Goal: Task Accomplishment & Management: Manage account settings

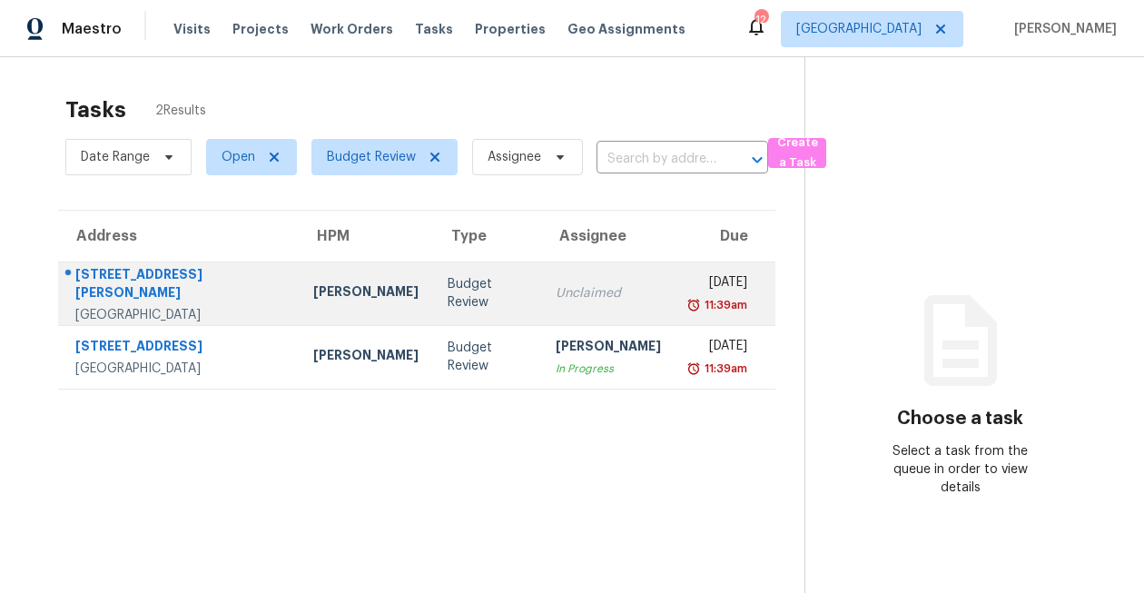
click at [202, 285] on div "7307 Addicks Clodine Rd" at bounding box center [179, 285] width 209 height 41
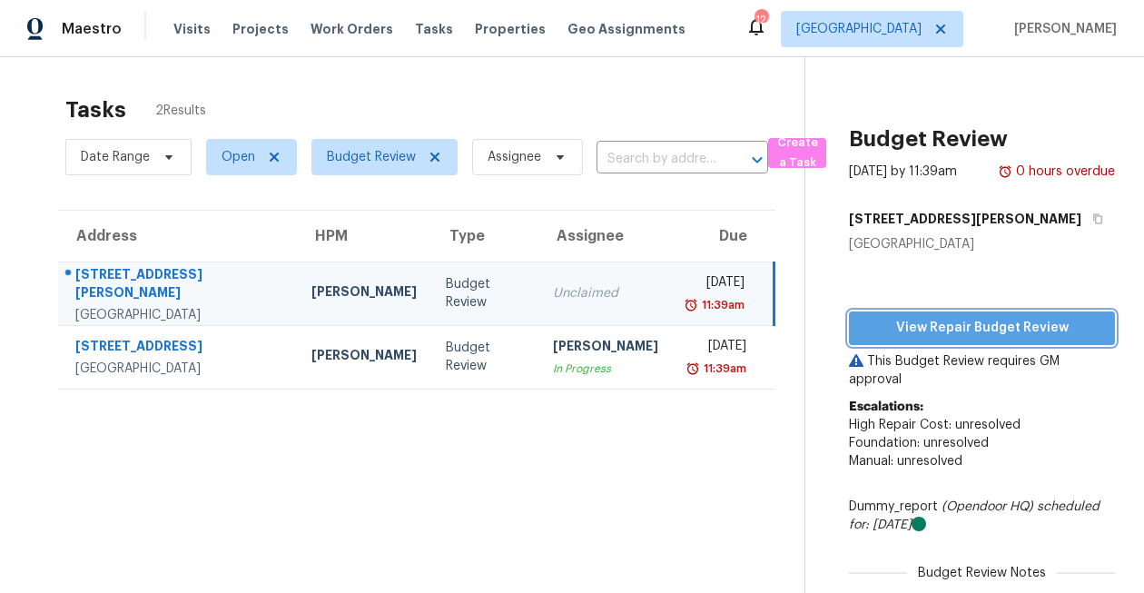
click at [958, 325] on span "View Repair Budget Review" at bounding box center [981, 328] width 237 height 23
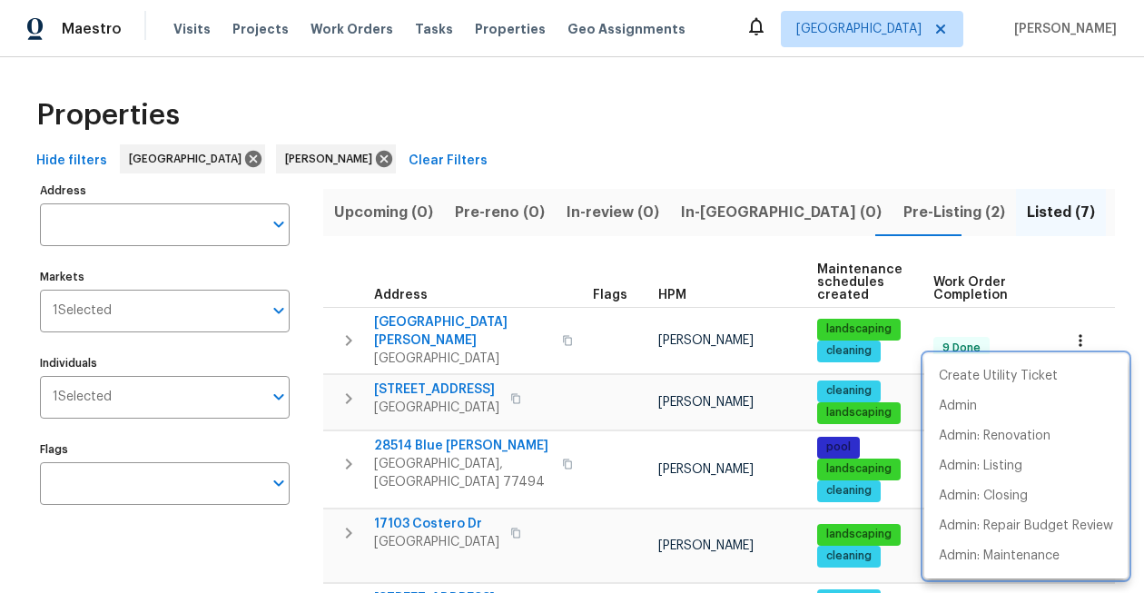
click at [939, 136] on div at bounding box center [572, 296] width 1144 height 593
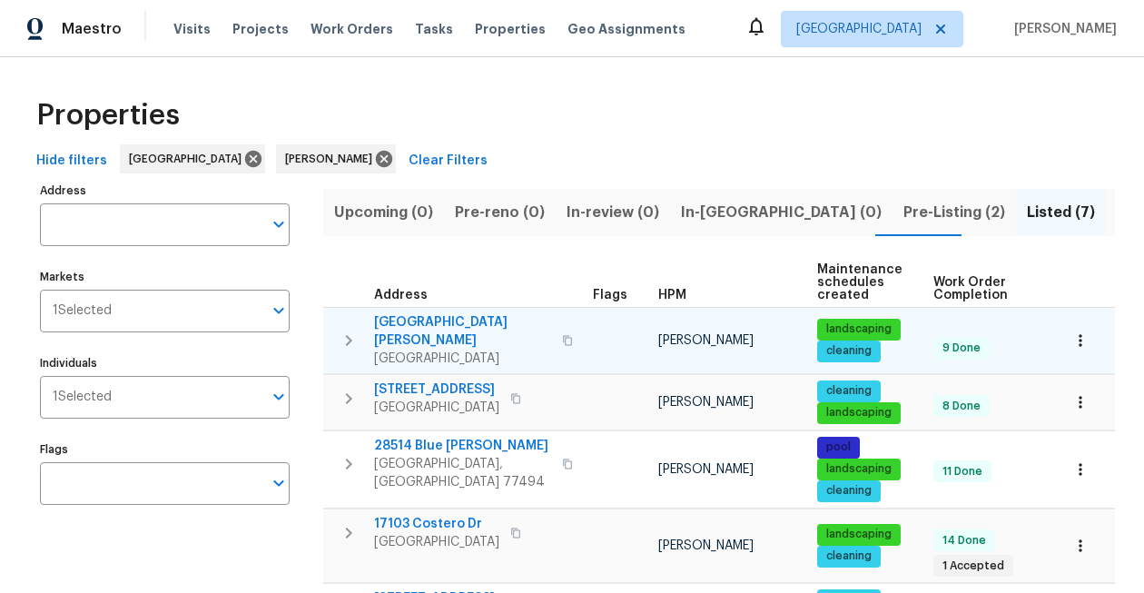
click at [1087, 331] on icon "button" at bounding box center [1080, 340] width 18 height 18
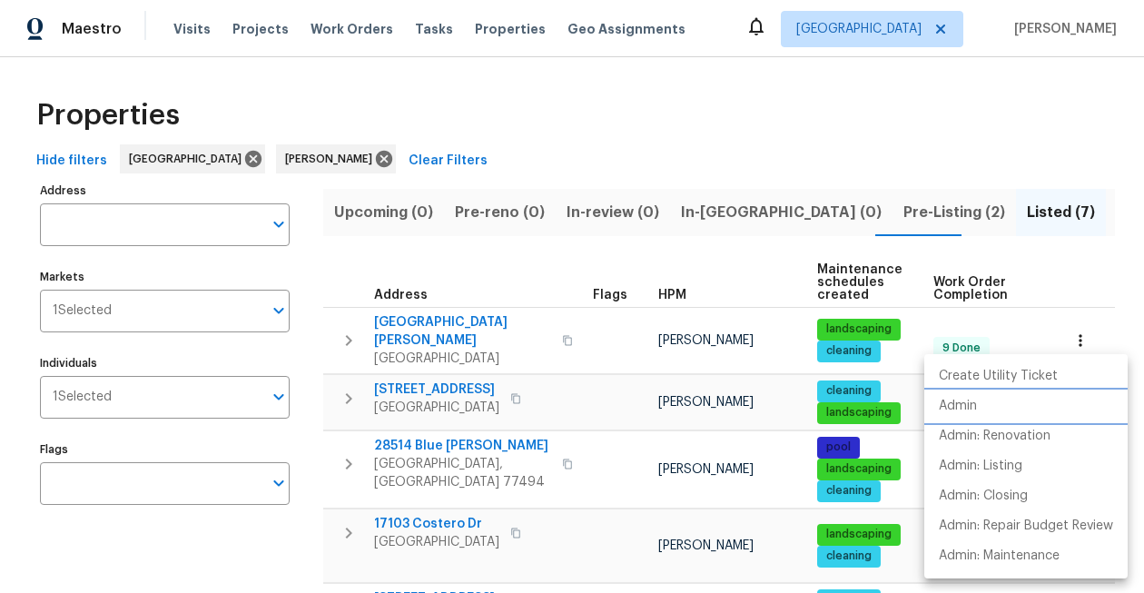
click at [977, 407] on p "Admin" at bounding box center [958, 406] width 38 height 19
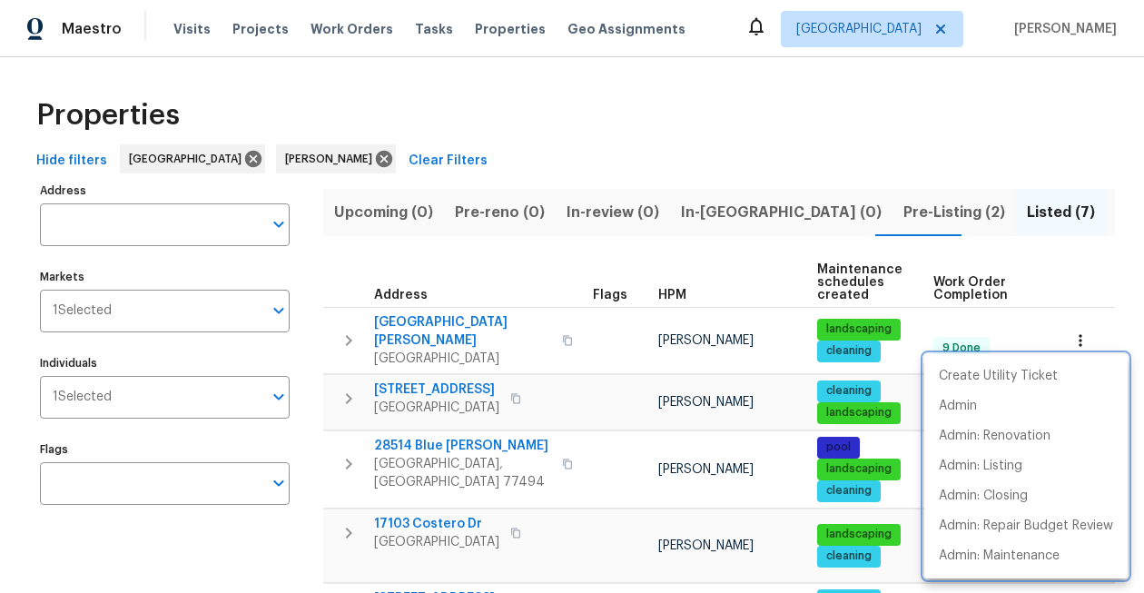
click at [319, 83] on div at bounding box center [572, 296] width 1144 height 593
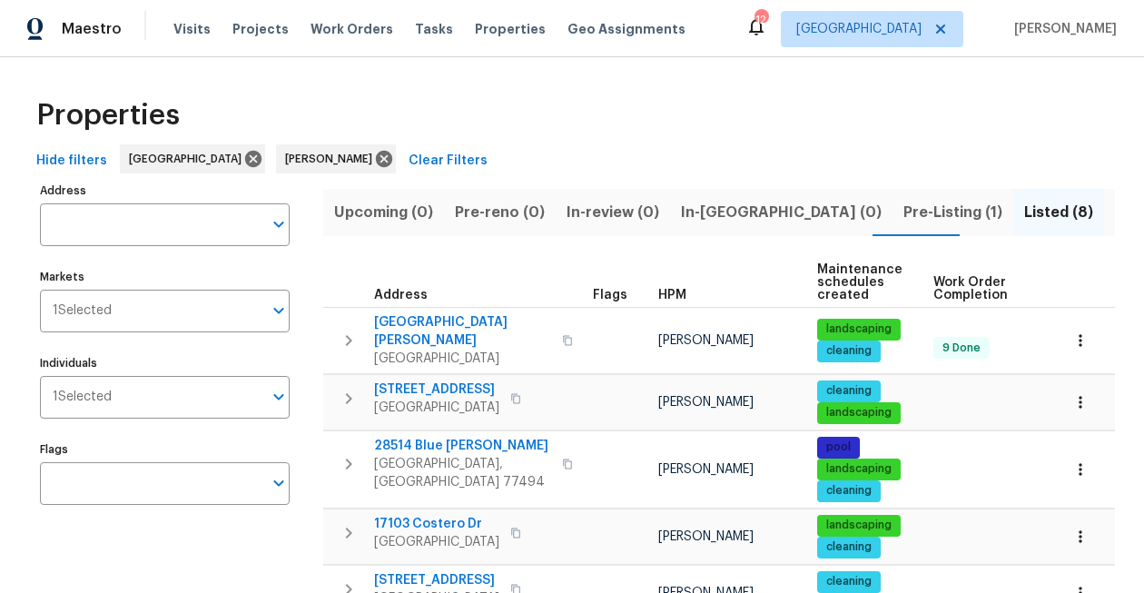
click at [767, 23] on div "12" at bounding box center [760, 20] width 13 height 18
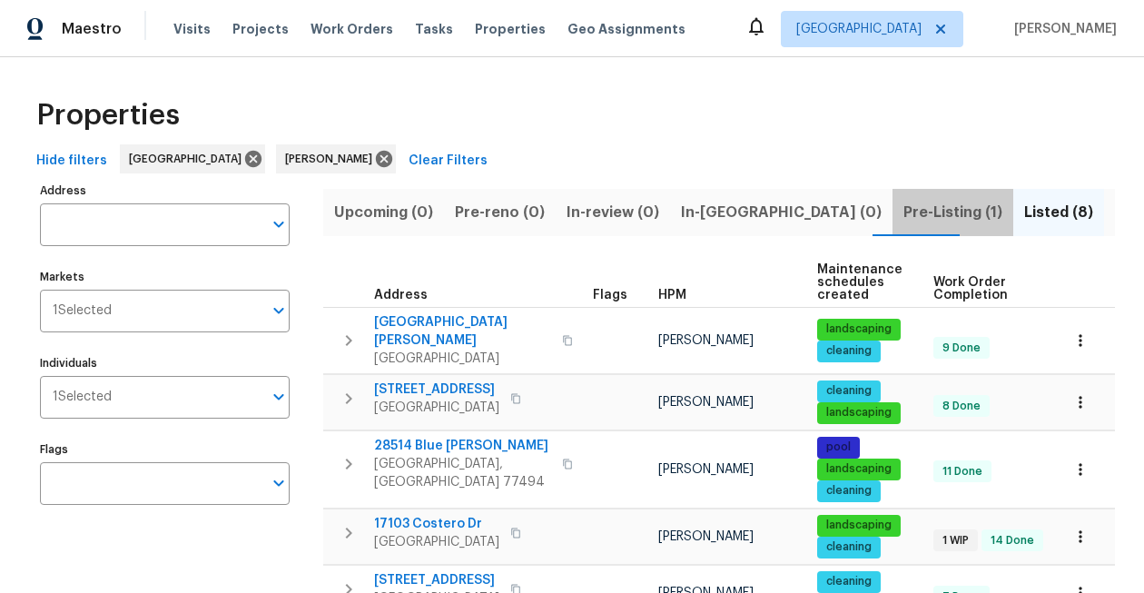
click at [903, 206] on span "Pre-Listing (1)" at bounding box center [952, 212] width 99 height 25
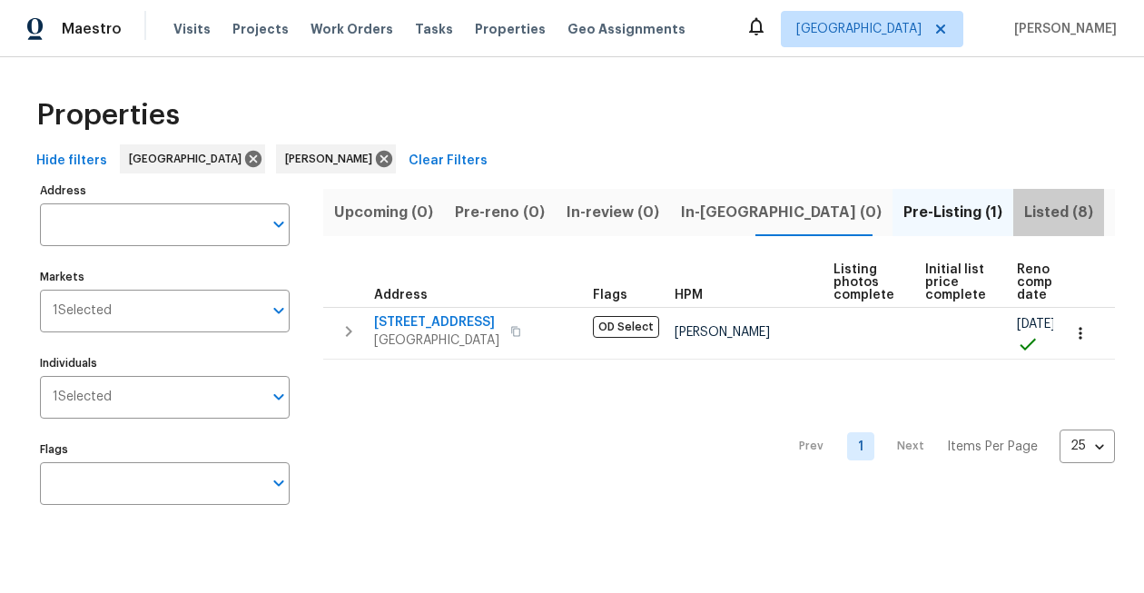
click at [1024, 217] on span "Listed (8)" at bounding box center [1058, 212] width 69 height 25
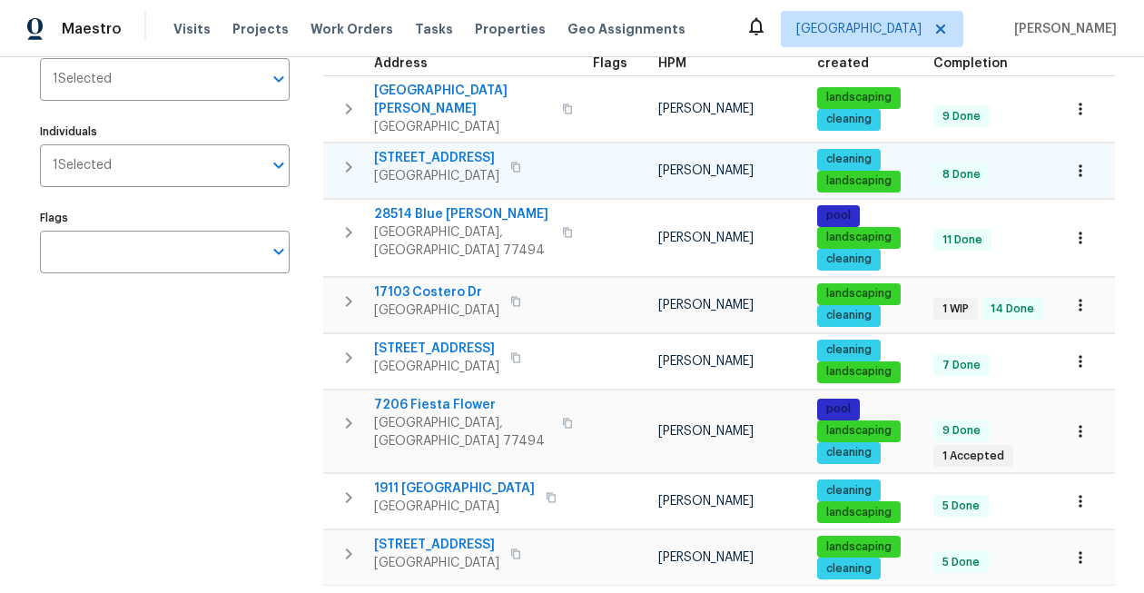
scroll to position [281, 0]
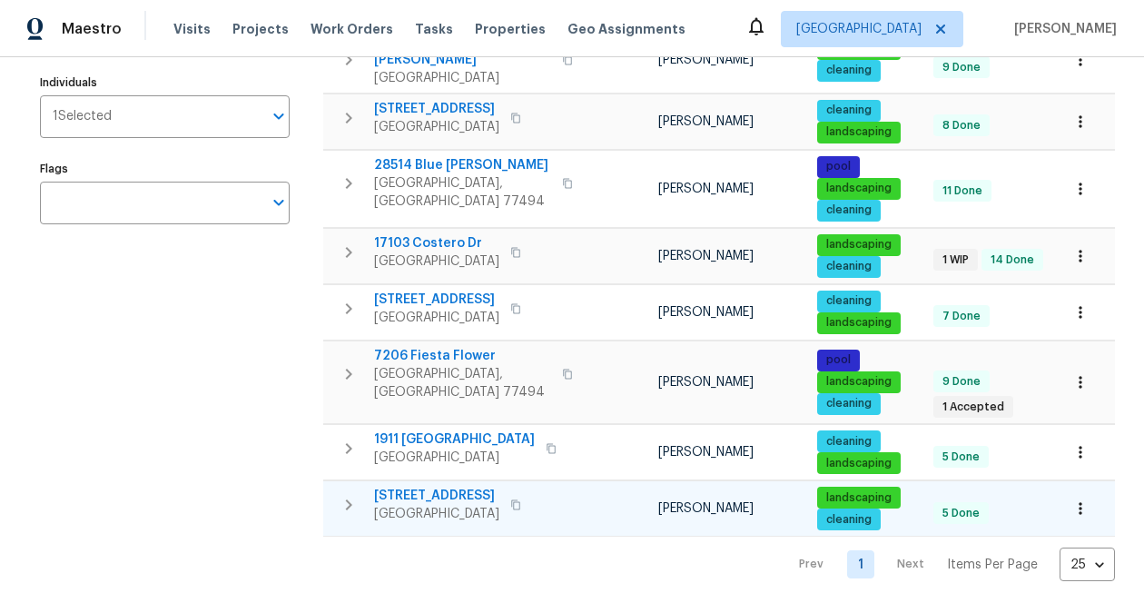
click at [451, 487] on span "21735 Sierra Long Dr" at bounding box center [436, 496] width 125 height 18
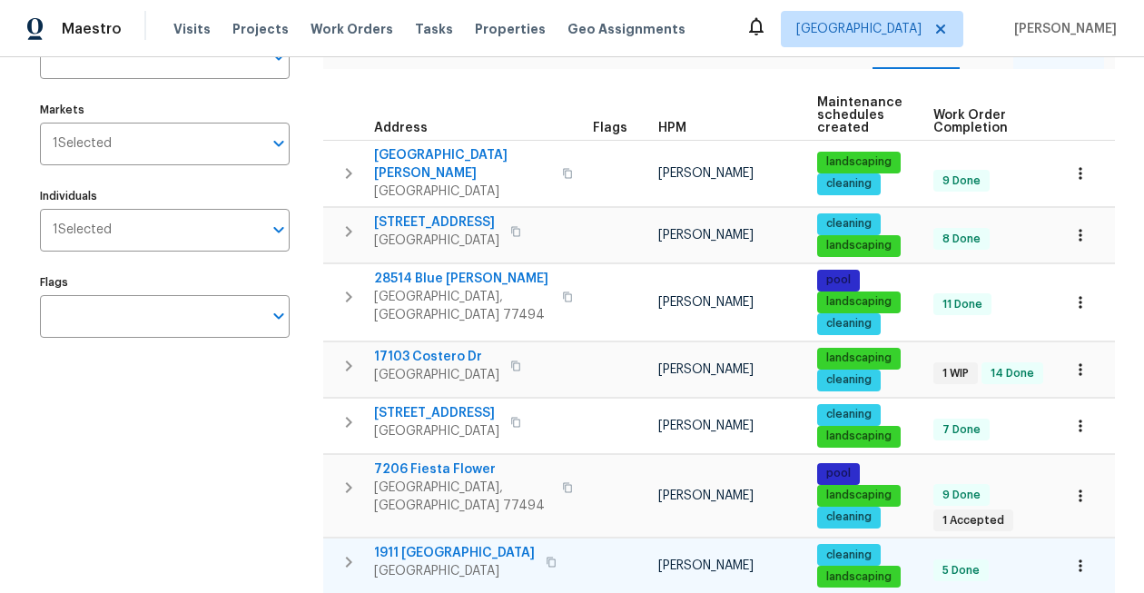
scroll to position [0, 0]
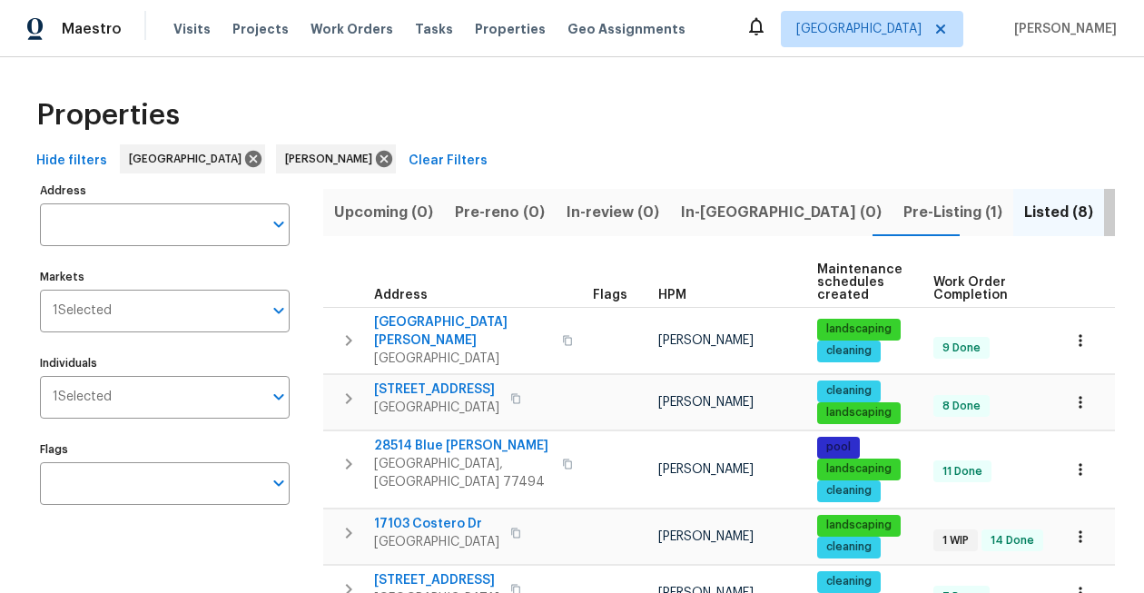
click at [1115, 202] on span "Resale (2)" at bounding box center [1150, 212] width 71 height 25
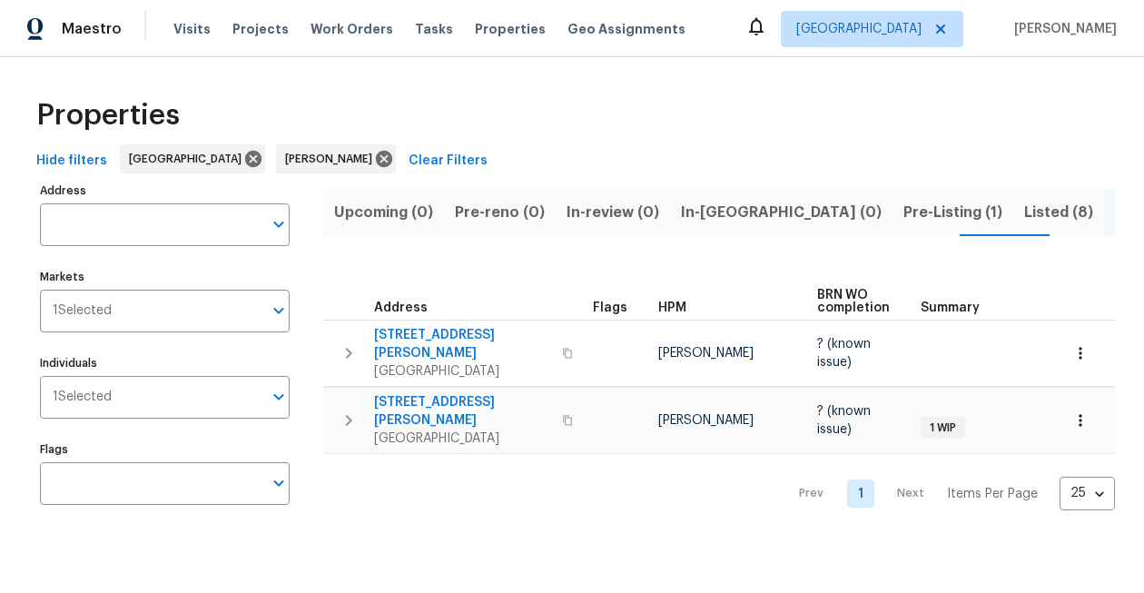
click at [903, 215] on span "Pre-Listing (1)" at bounding box center [952, 212] width 99 height 25
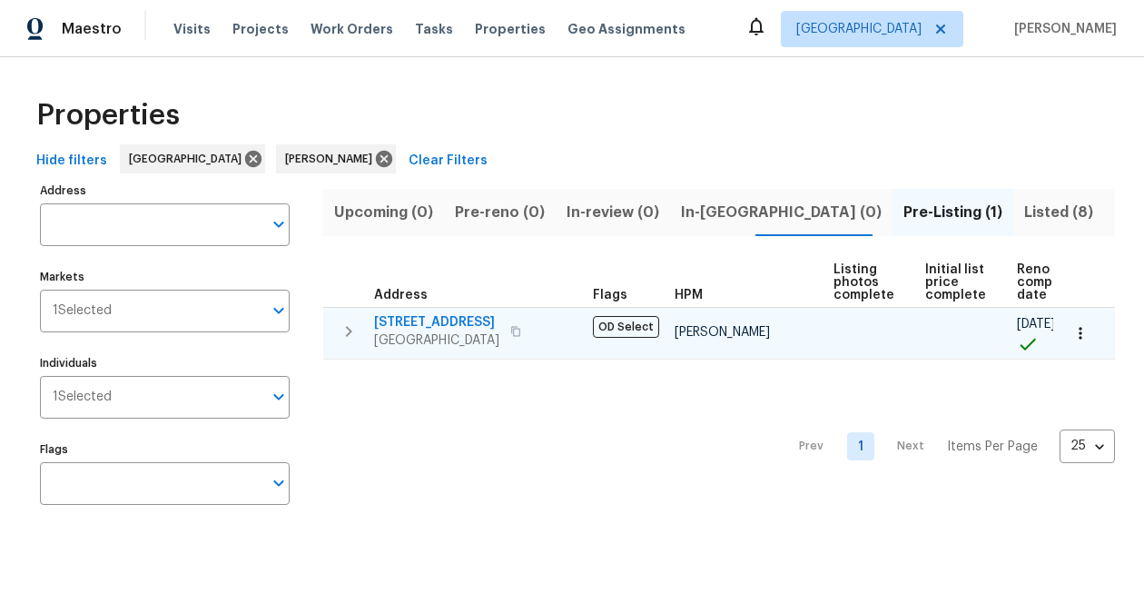
click at [1082, 328] on icon "button" at bounding box center [1080, 333] width 18 height 18
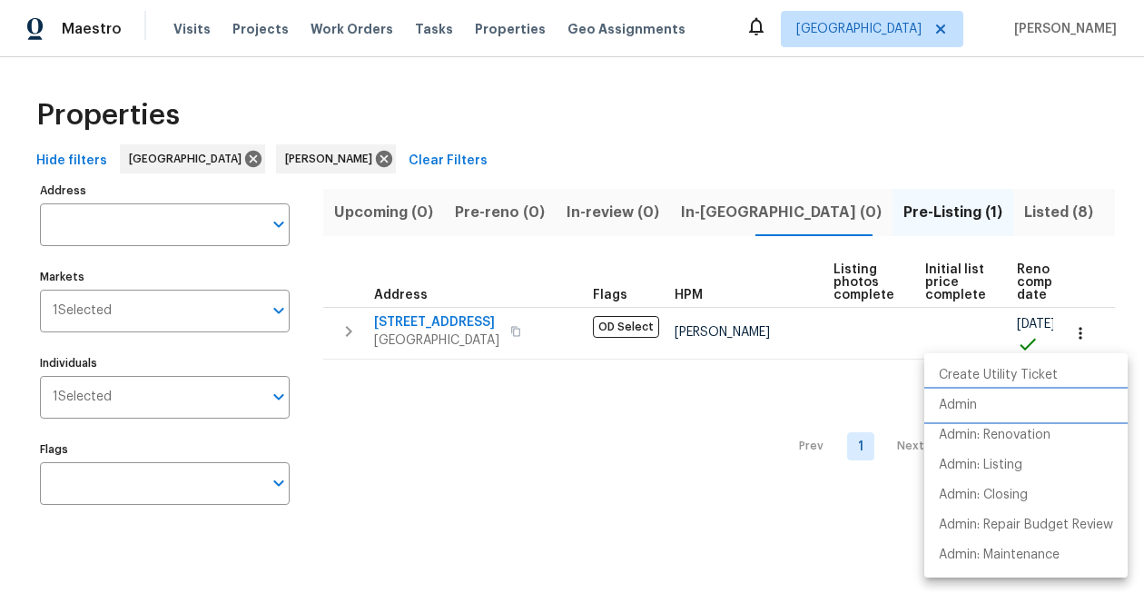
click at [974, 410] on p "Admin" at bounding box center [958, 405] width 38 height 19
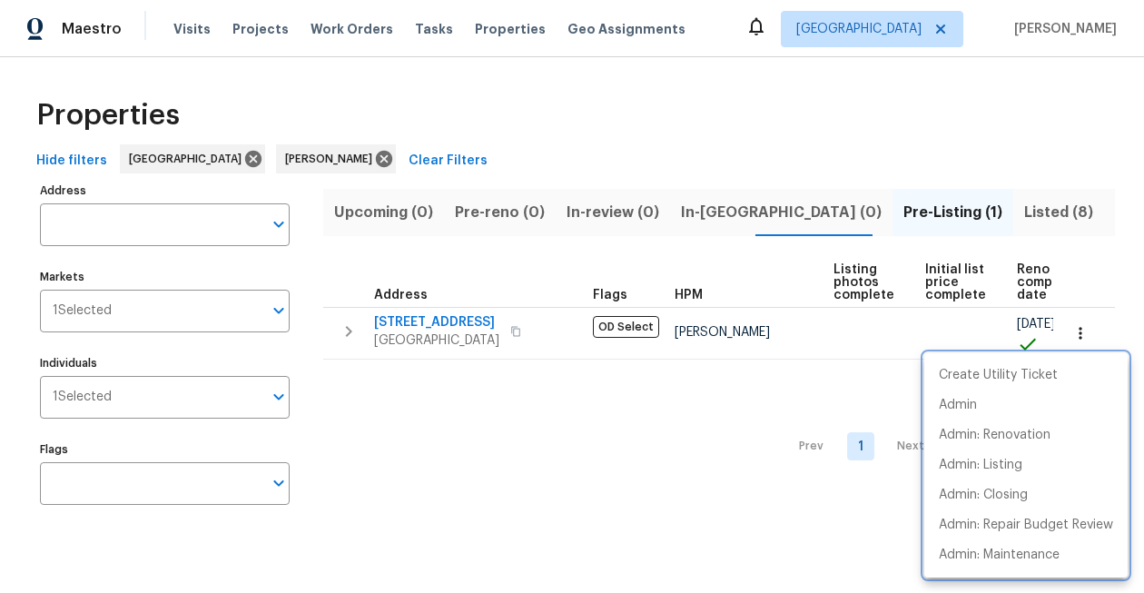
click at [669, 163] on div at bounding box center [572, 296] width 1144 height 593
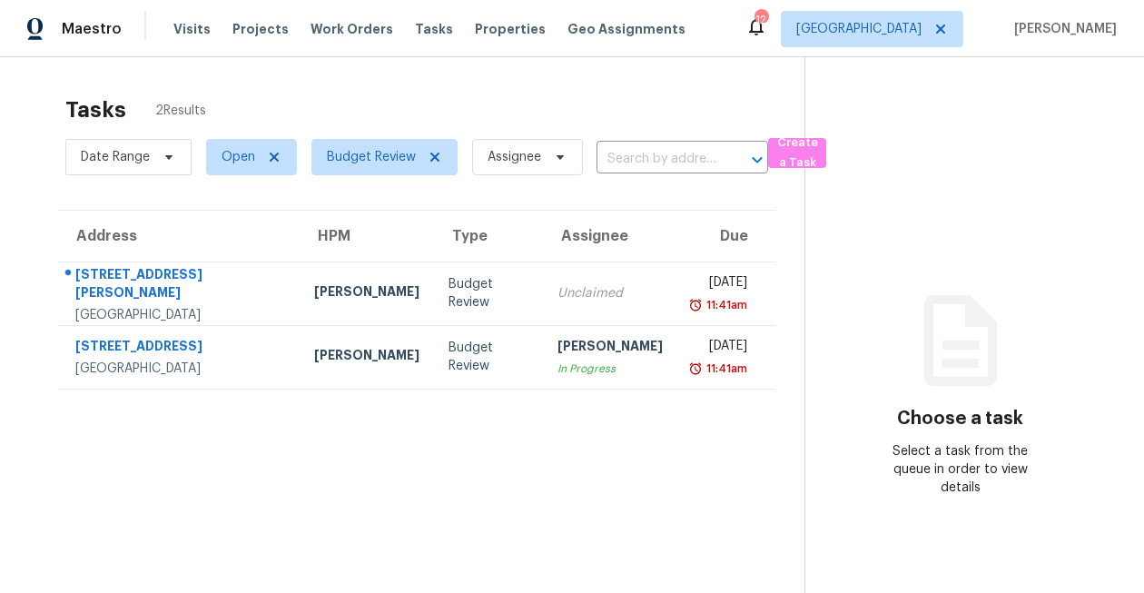
click at [767, 35] on icon at bounding box center [756, 26] width 22 height 22
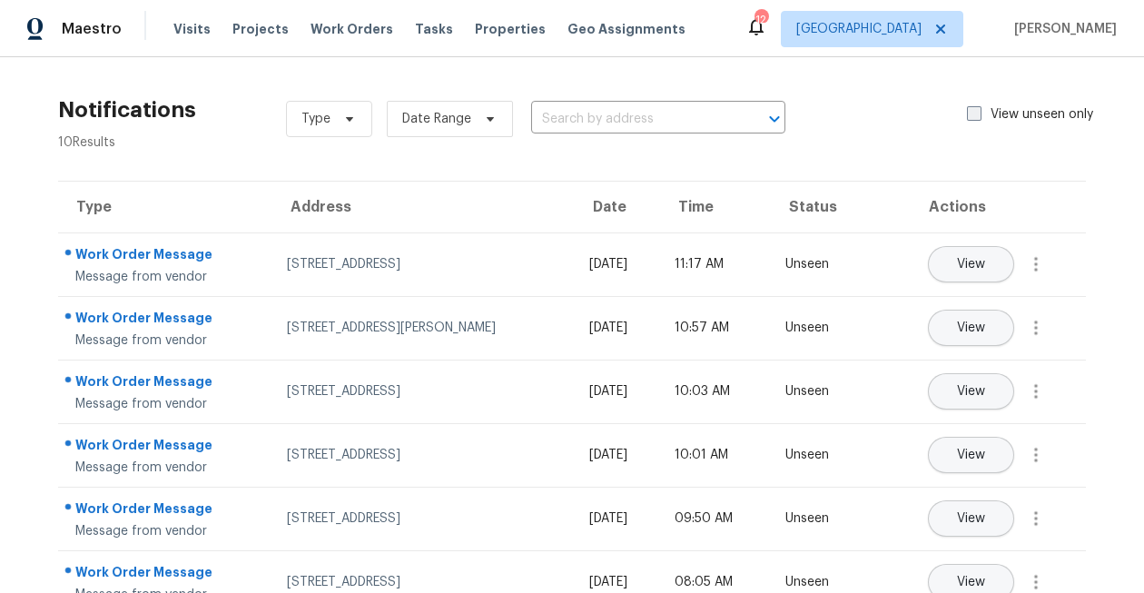
click at [968, 116] on span at bounding box center [974, 113] width 15 height 15
click at [968, 116] on input "View unseen only" at bounding box center [973, 111] width 12 height 12
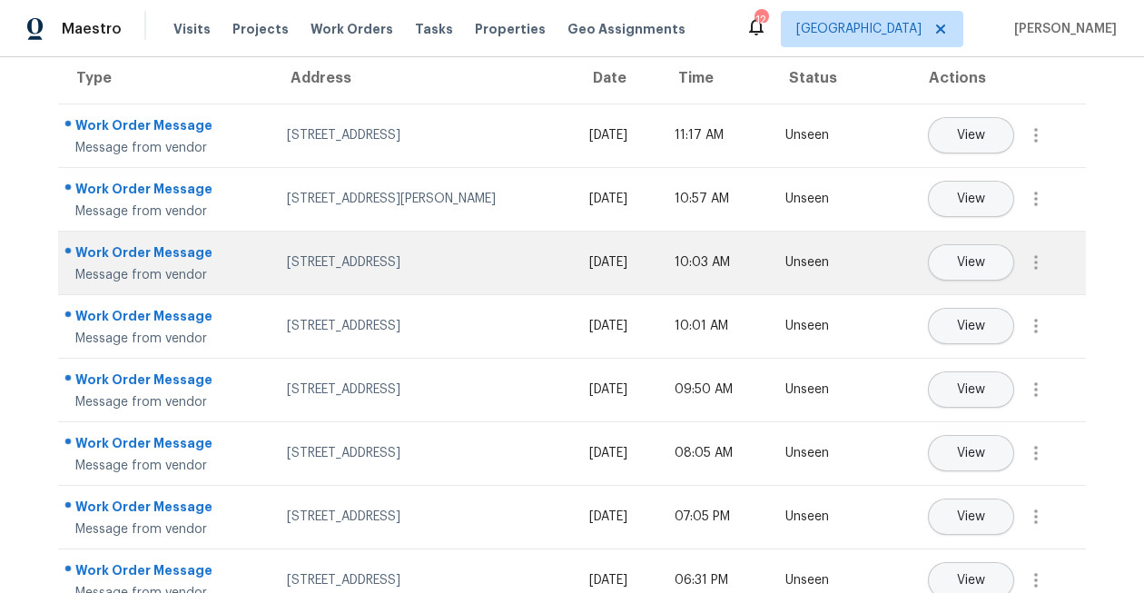
scroll to position [290, 0]
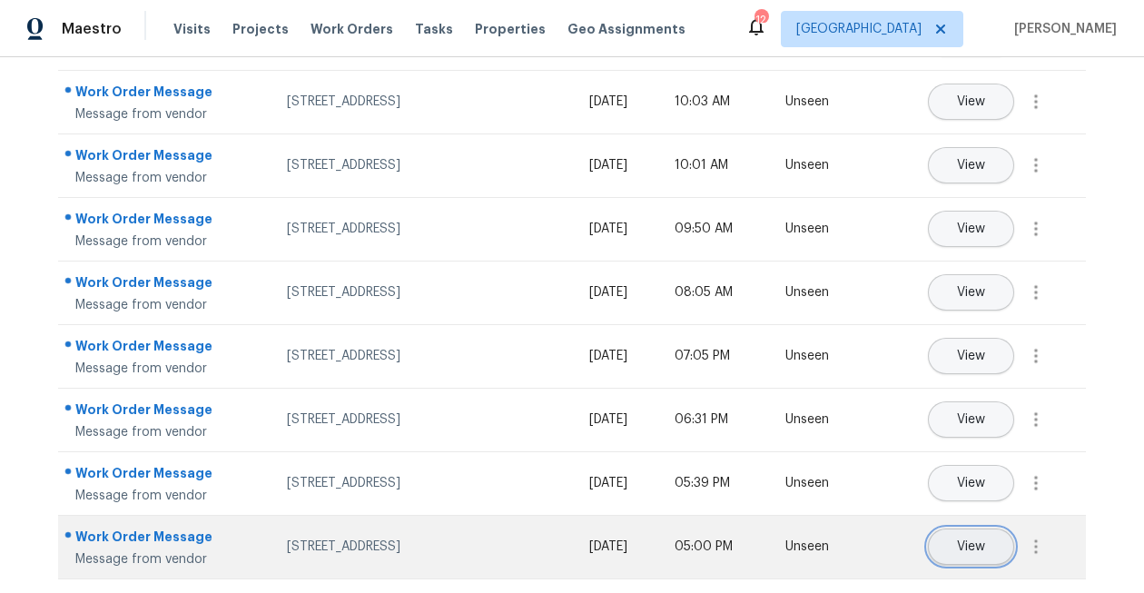
click at [942, 546] on button "View" at bounding box center [971, 546] width 86 height 36
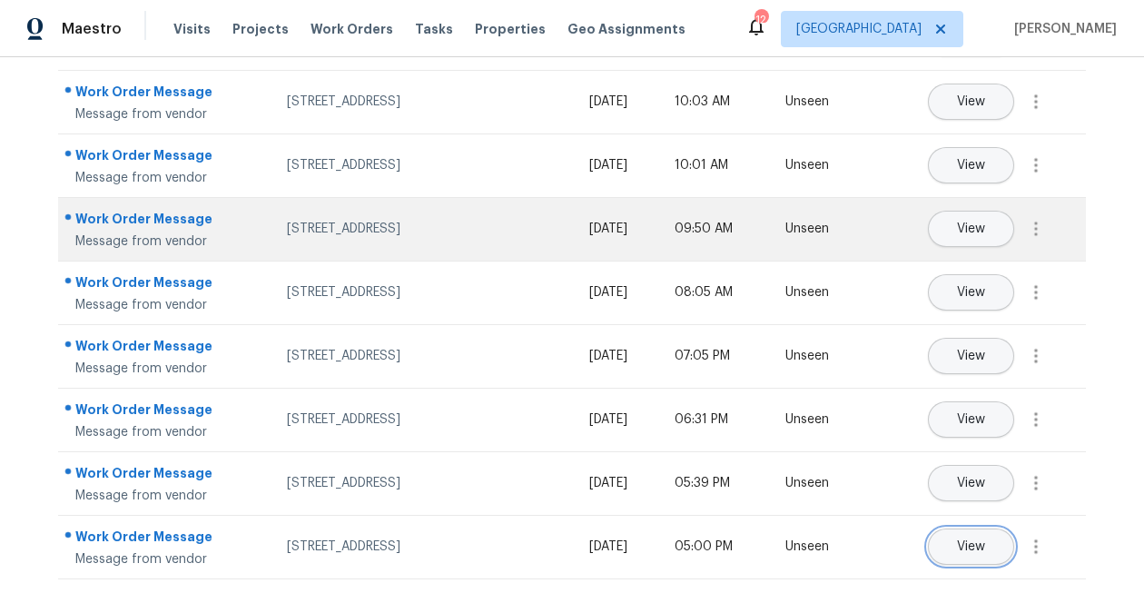
scroll to position [0, 0]
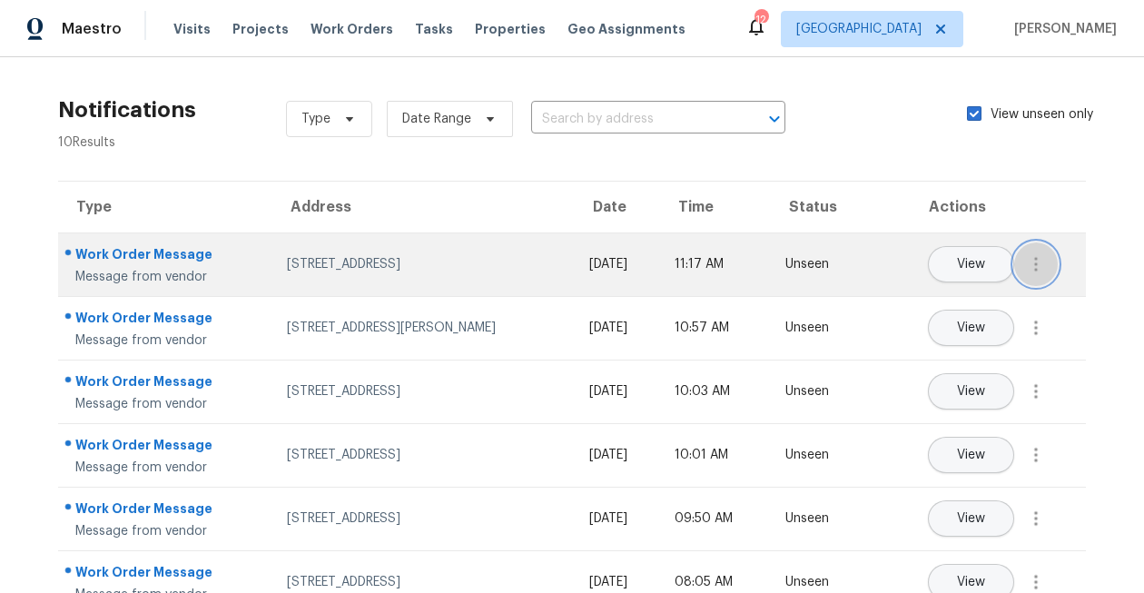
click at [1041, 254] on icon "button" at bounding box center [1036, 264] width 22 height 22
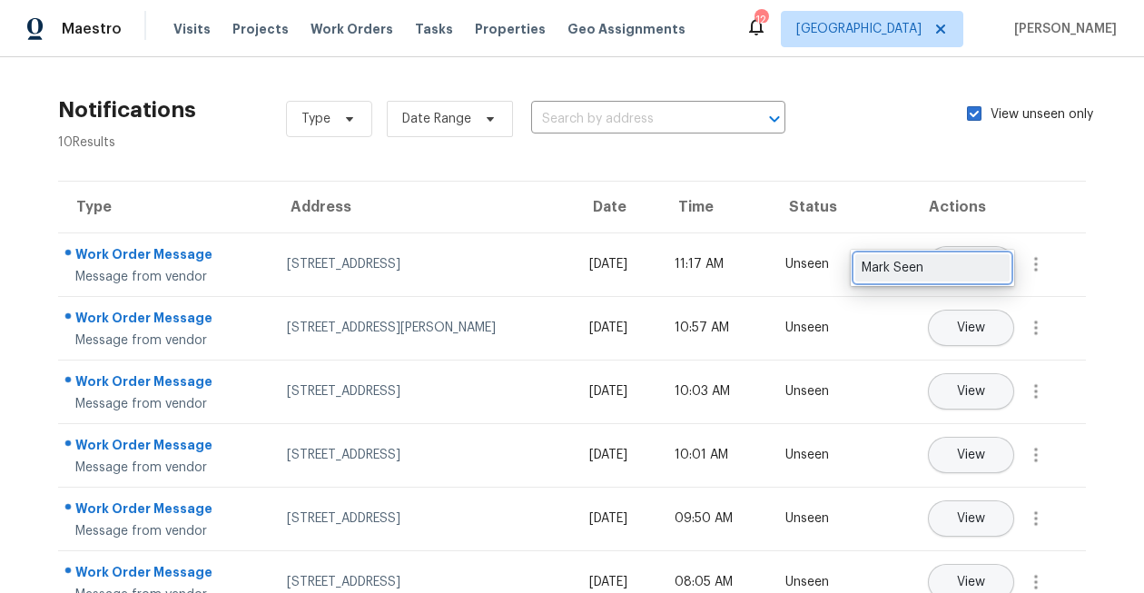
click at [992, 261] on div "Mark Seen" at bounding box center [933, 268] width 142 height 18
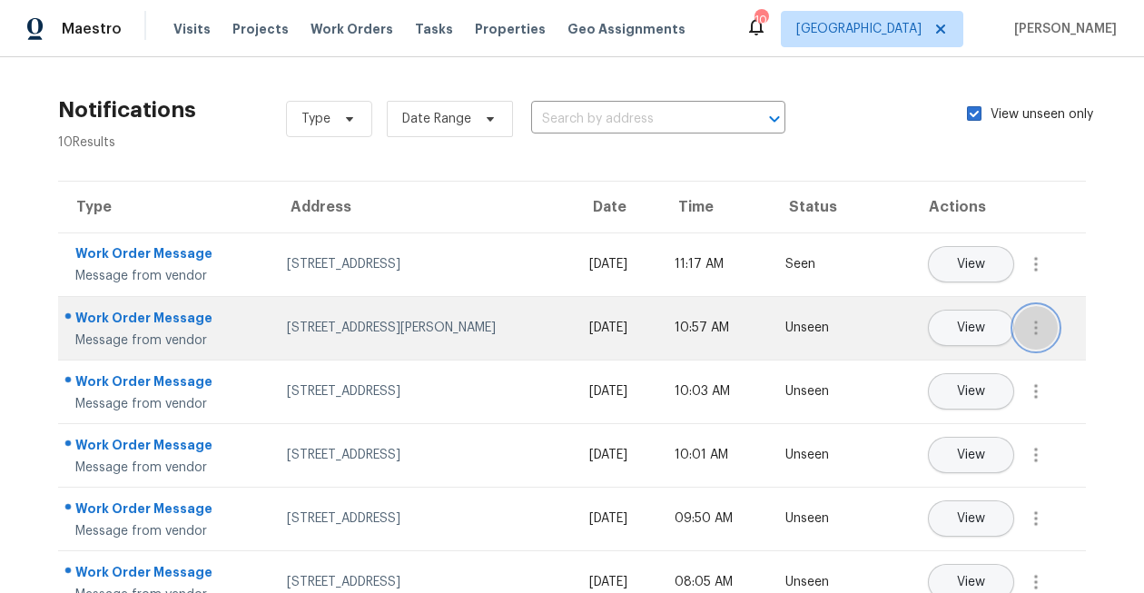
click at [1033, 327] on icon "button" at bounding box center [1036, 328] width 22 height 22
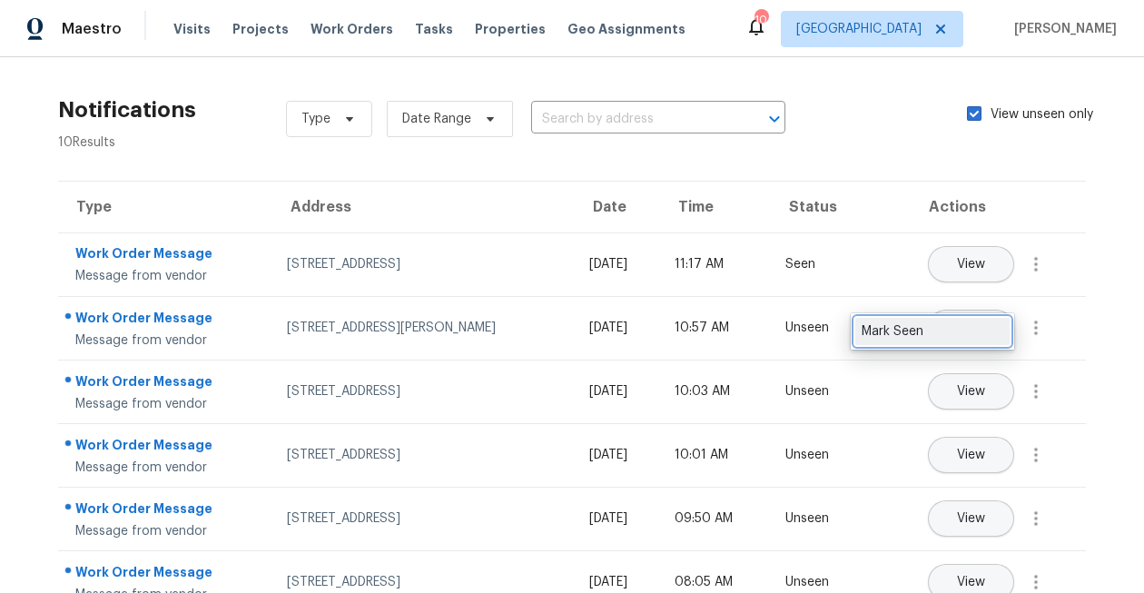
click at [961, 341] on link "Mark Seen" at bounding box center [932, 331] width 154 height 27
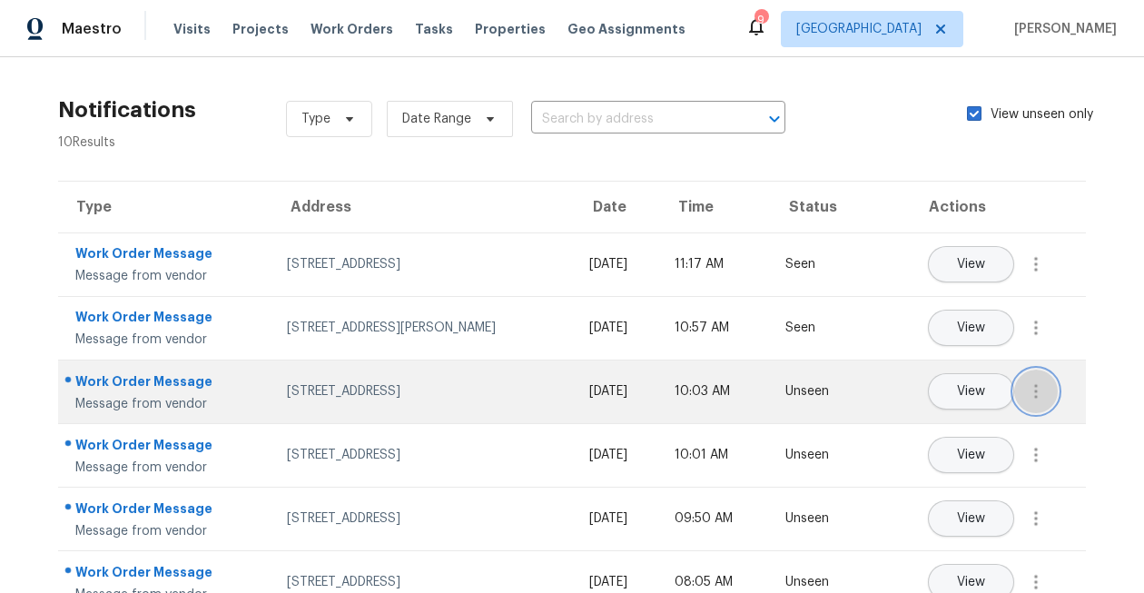
click at [1037, 391] on icon "button" at bounding box center [1036, 391] width 4 height 15
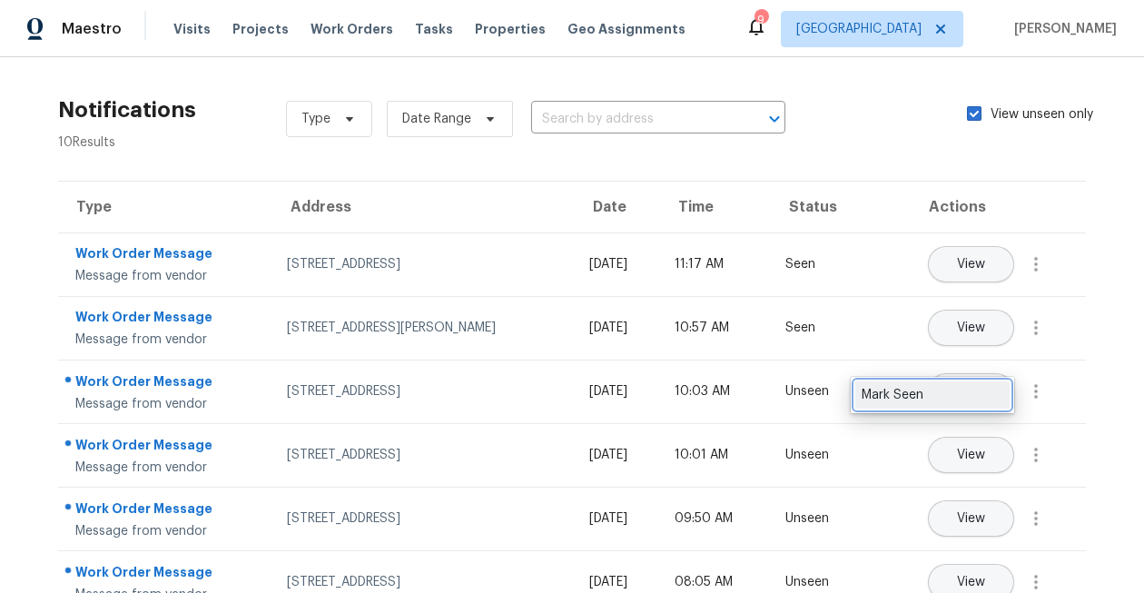
click at [976, 407] on link "Mark Seen" at bounding box center [932, 394] width 154 height 27
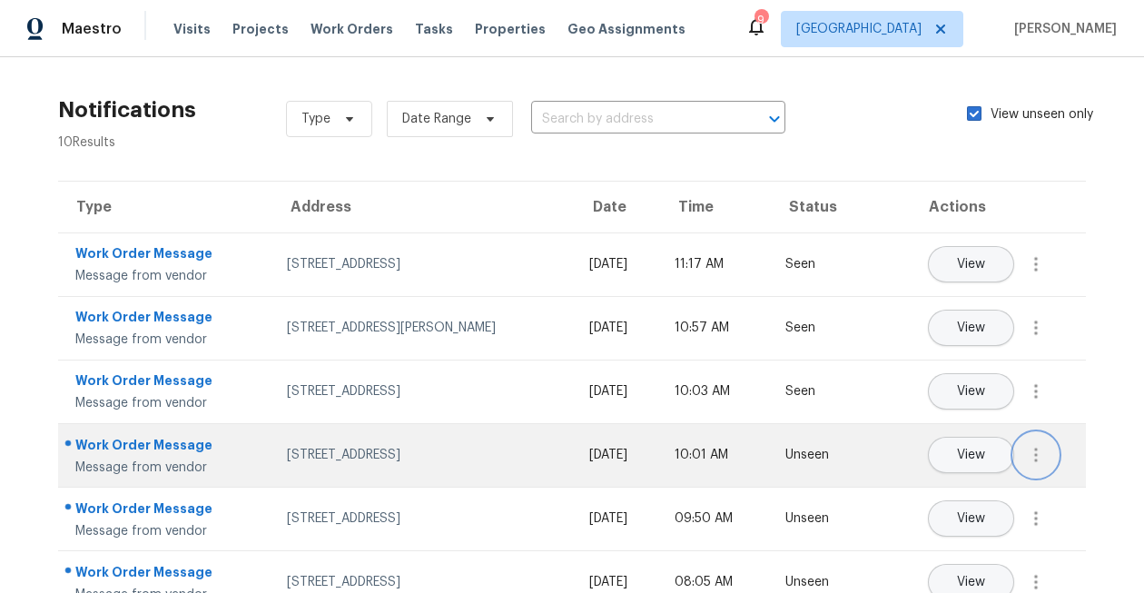
click at [1031, 460] on icon "button" at bounding box center [1036, 455] width 22 height 22
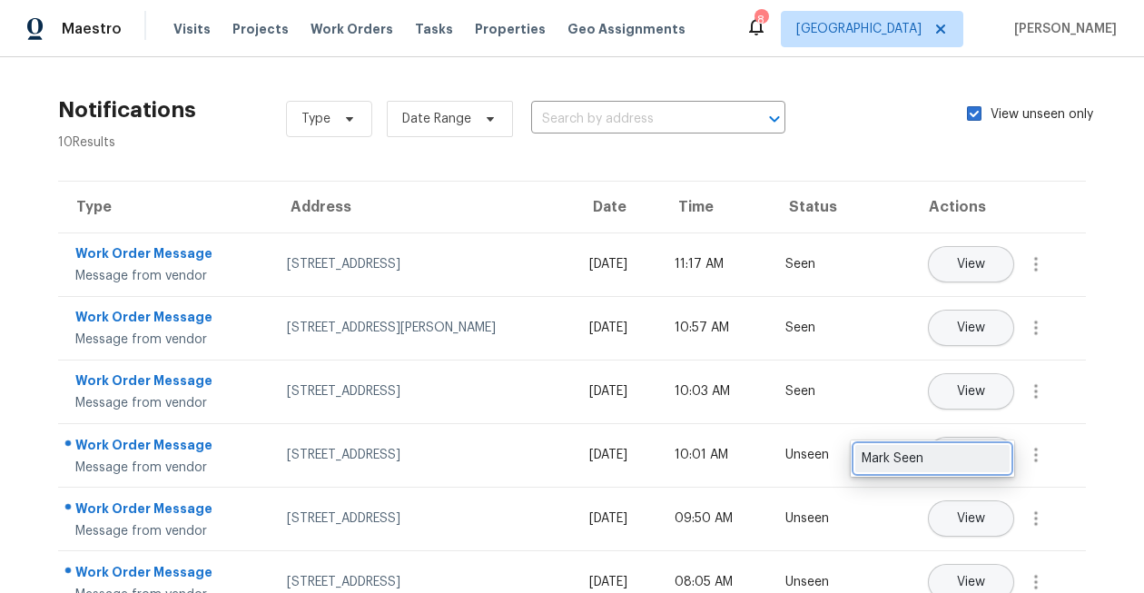
click at [978, 460] on div "Mark Seen" at bounding box center [933, 458] width 142 height 18
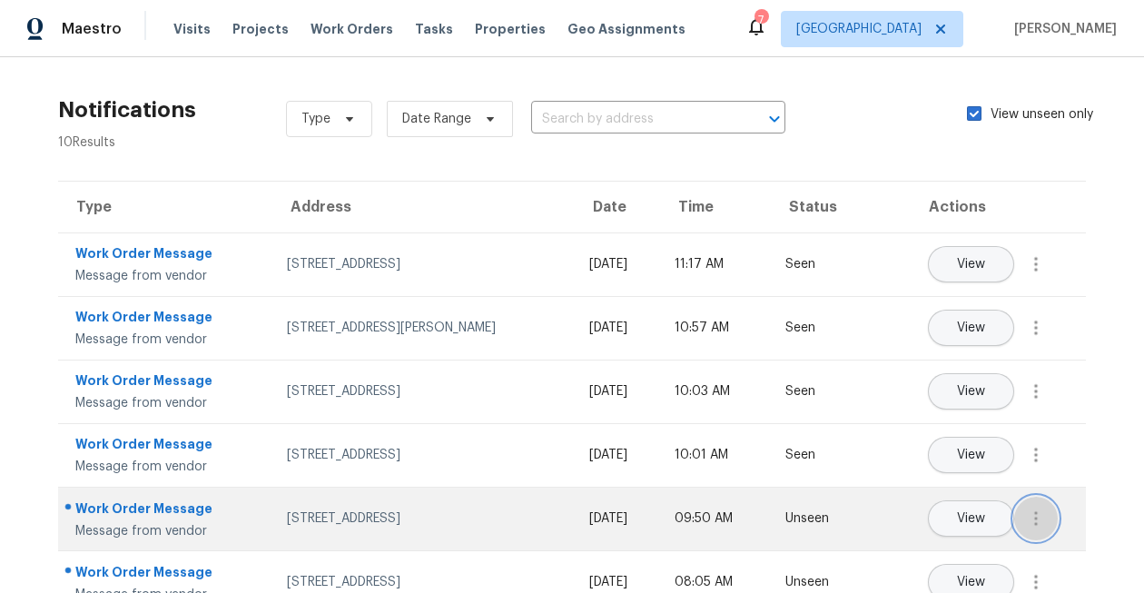
click at [1047, 527] on button "button" at bounding box center [1036, 519] width 44 height 44
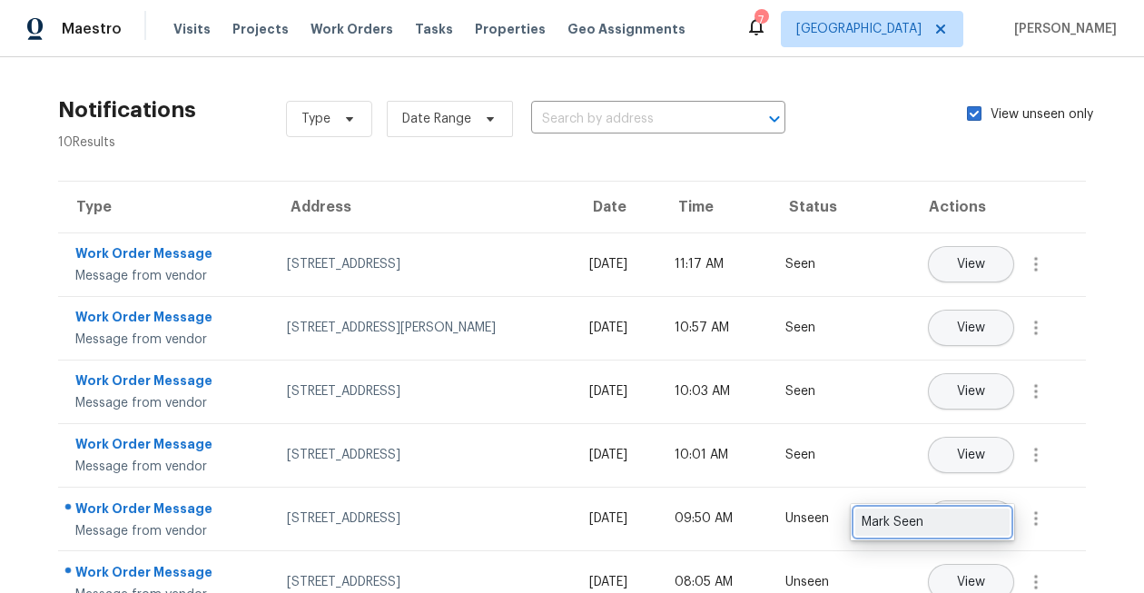
click at [996, 527] on div "Mark Seen" at bounding box center [933, 522] width 142 height 18
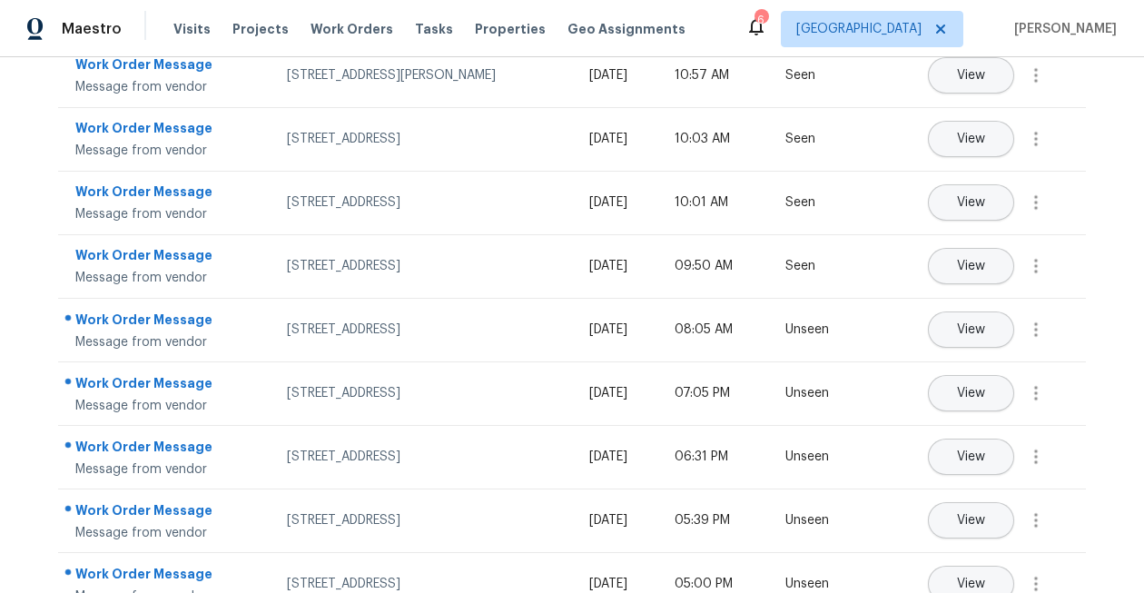
scroll to position [290, 0]
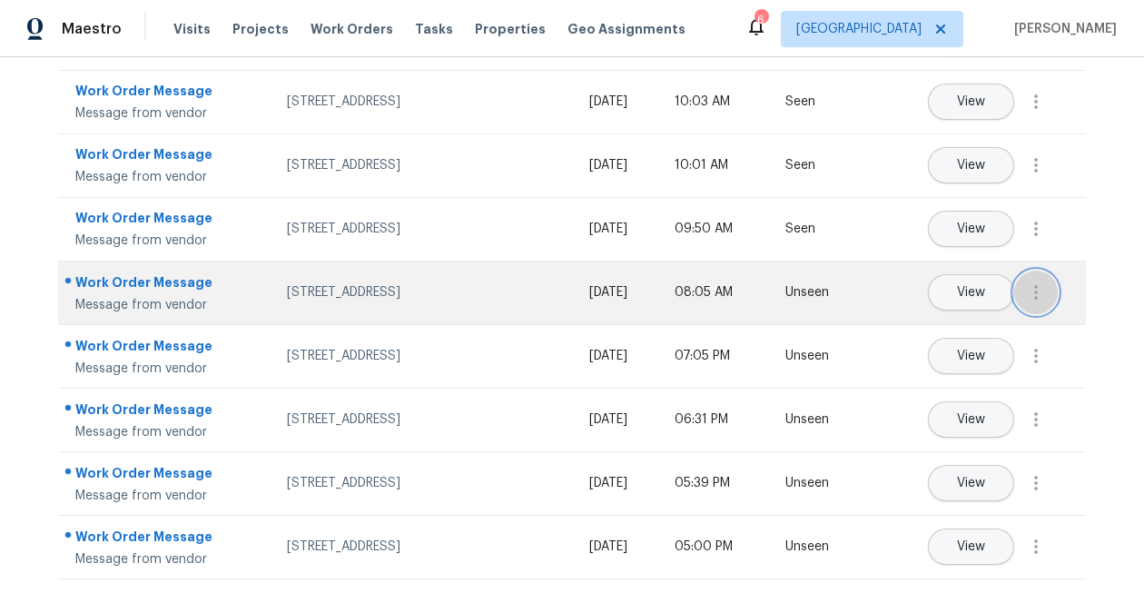
click at [1034, 287] on icon "button" at bounding box center [1036, 292] width 4 height 15
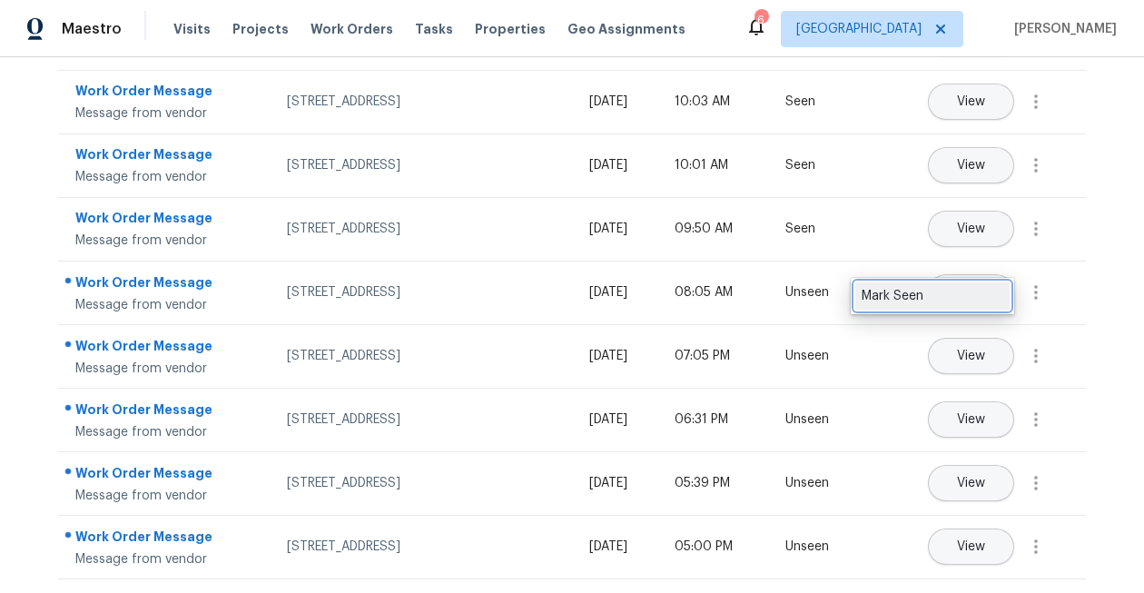
click at [991, 301] on div "Mark Seen" at bounding box center [933, 296] width 142 height 18
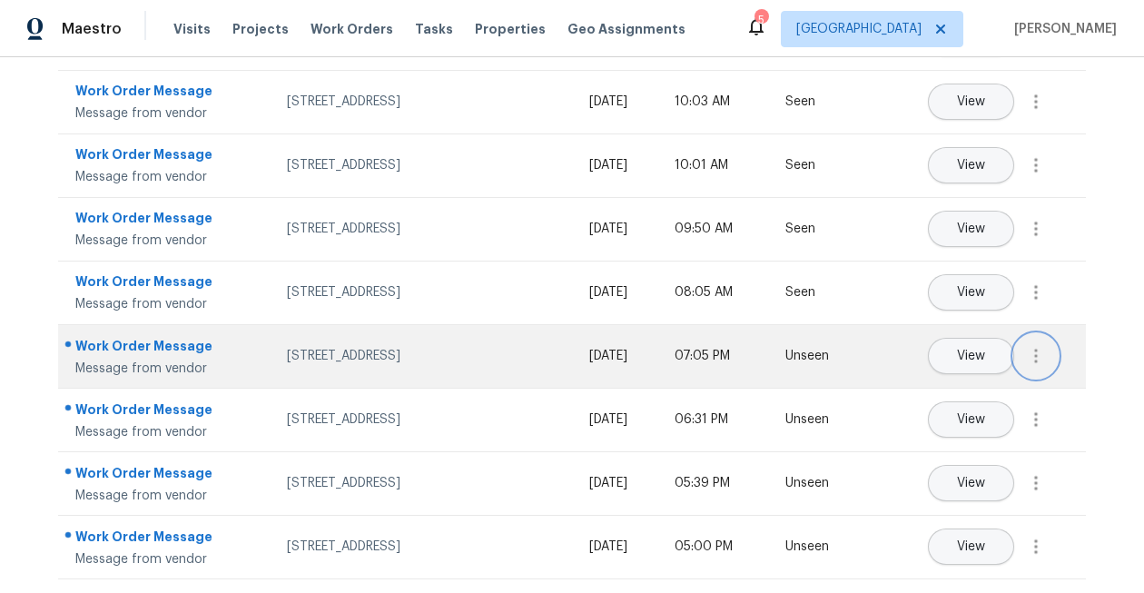
click at [1044, 352] on icon "button" at bounding box center [1036, 356] width 22 height 22
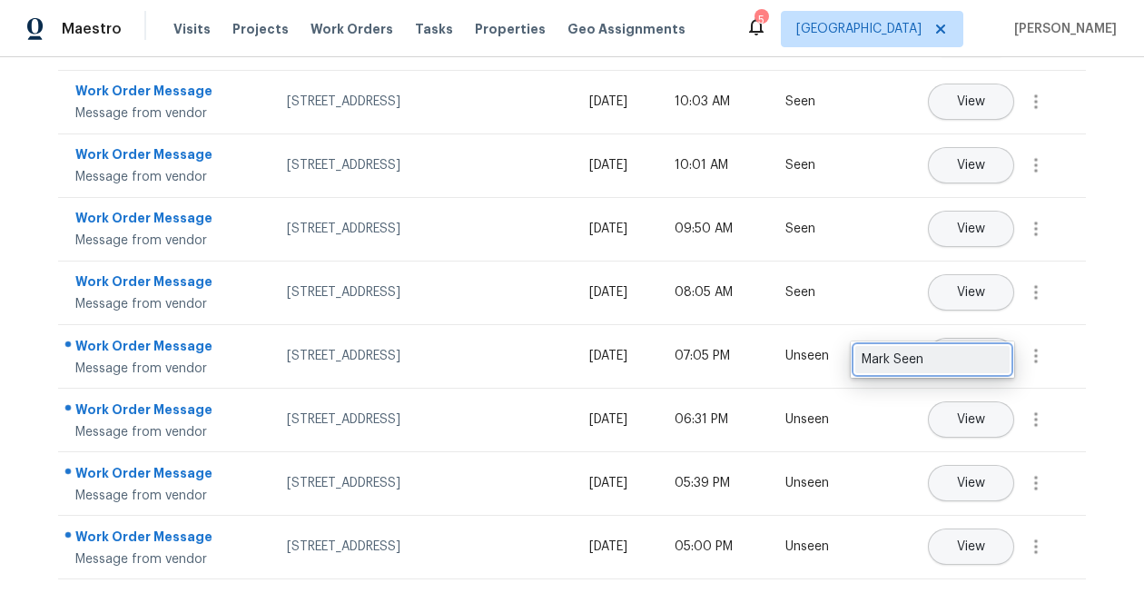
click at [971, 358] on div "Mark Seen" at bounding box center [933, 359] width 142 height 18
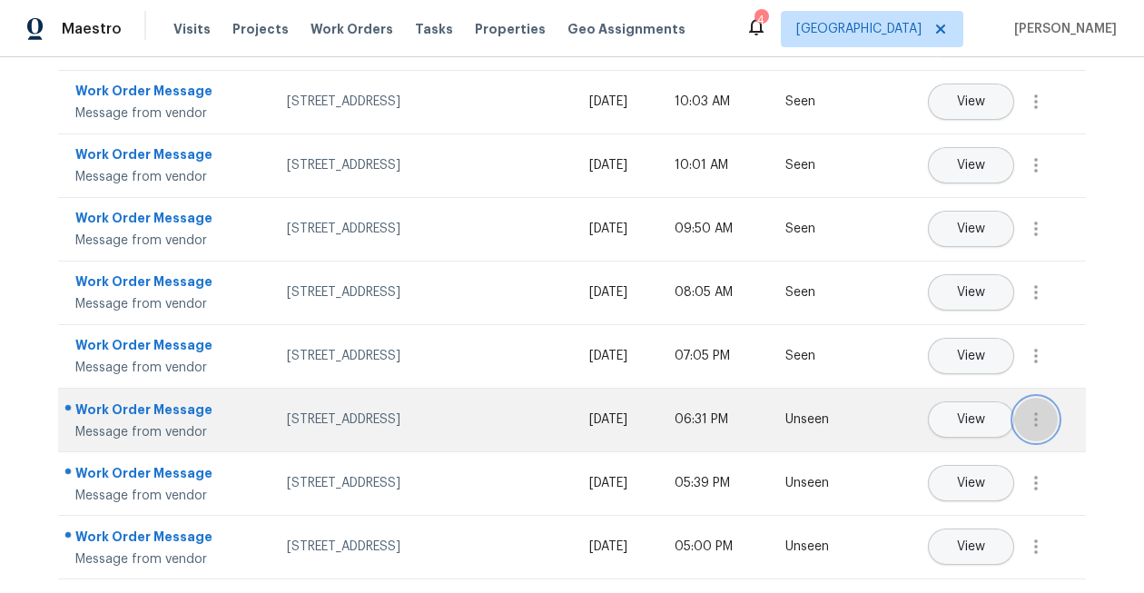
click at [1036, 428] on icon "button" at bounding box center [1036, 420] width 22 height 22
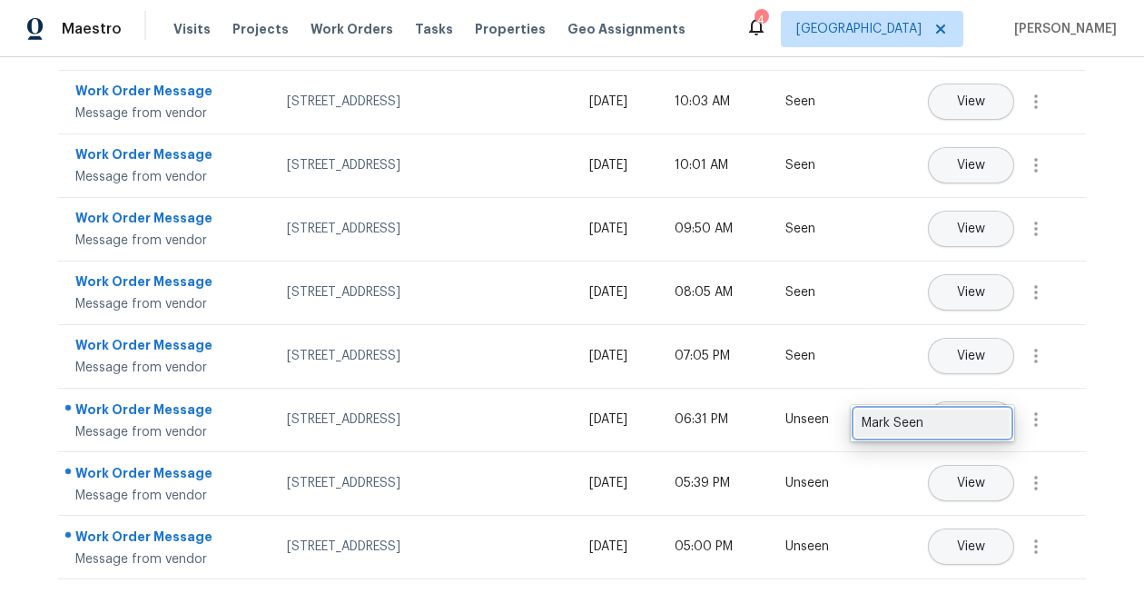
click at [964, 419] on div "Mark Seen" at bounding box center [933, 423] width 142 height 18
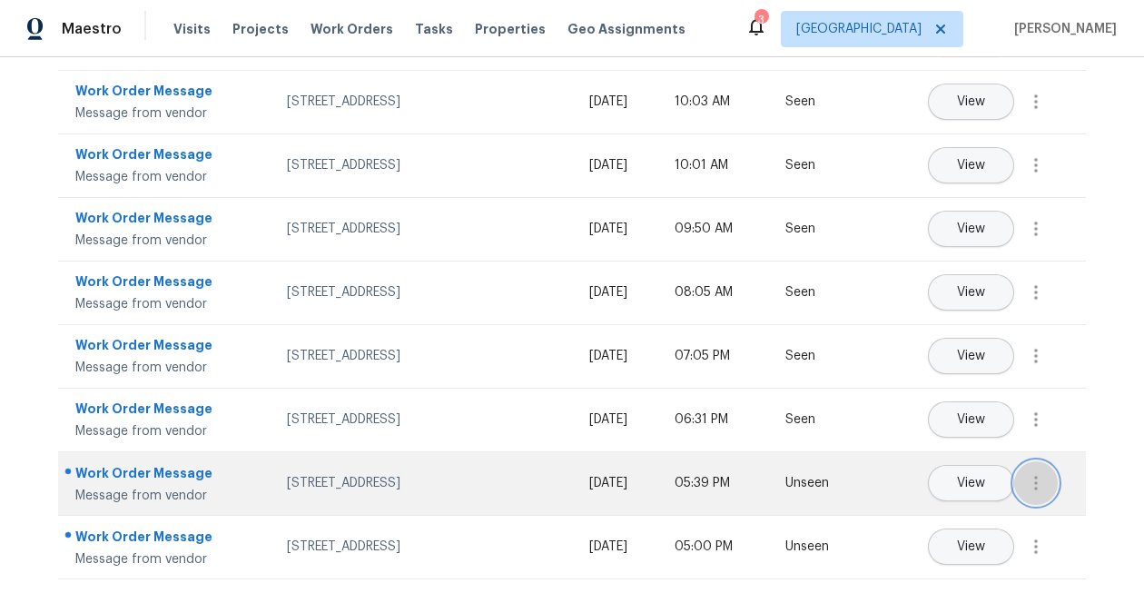
click at [1038, 488] on icon "button" at bounding box center [1036, 483] width 4 height 15
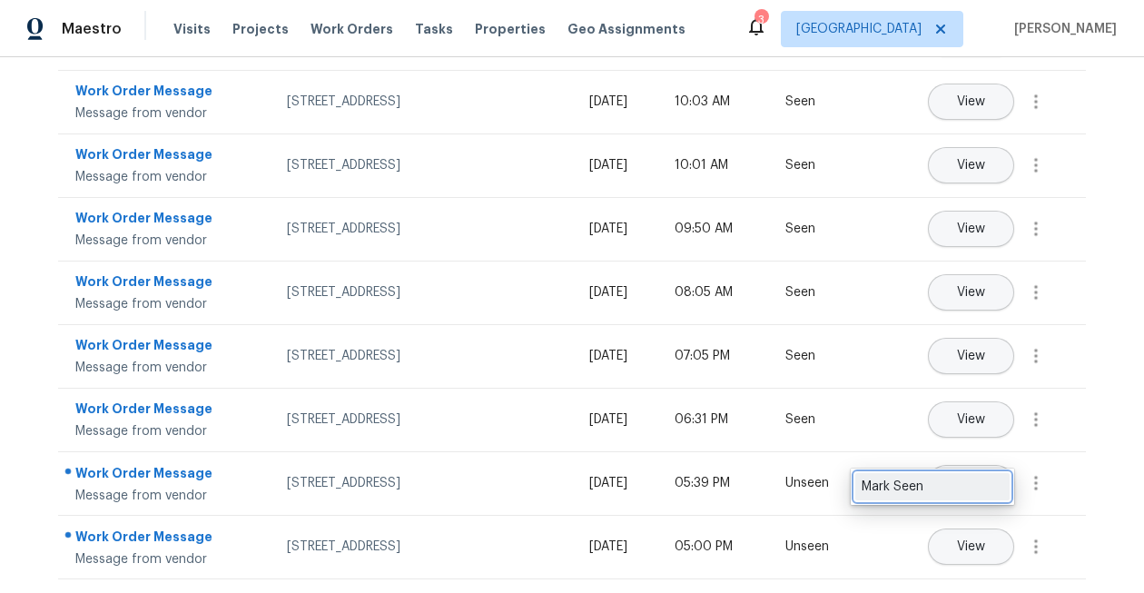
click at [988, 487] on div "Mark Seen" at bounding box center [933, 487] width 142 height 18
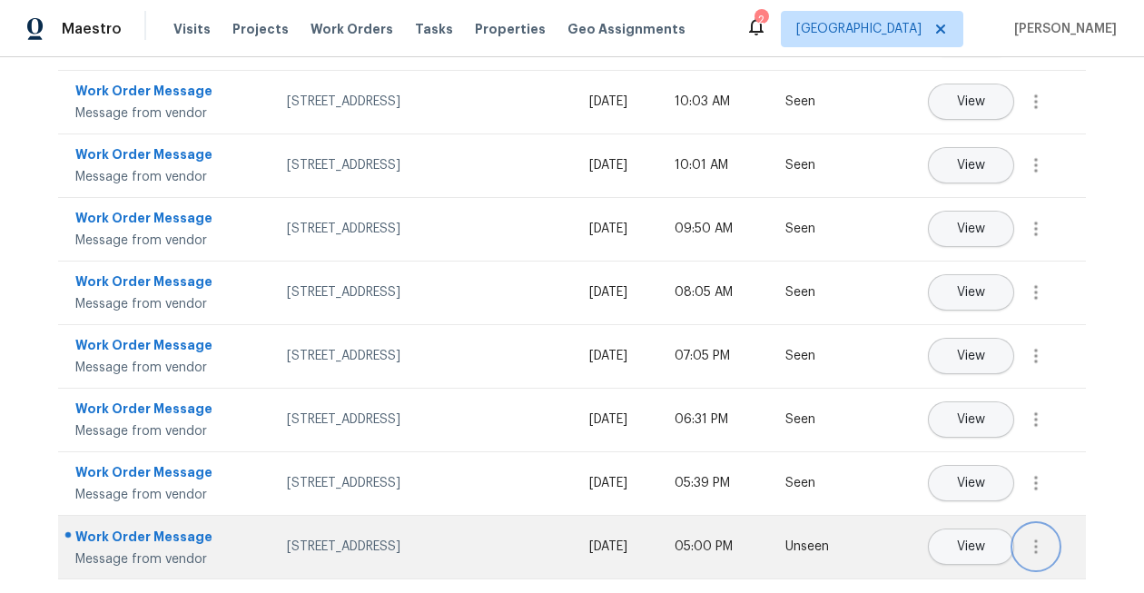
click at [1038, 560] on button "button" at bounding box center [1036, 547] width 44 height 44
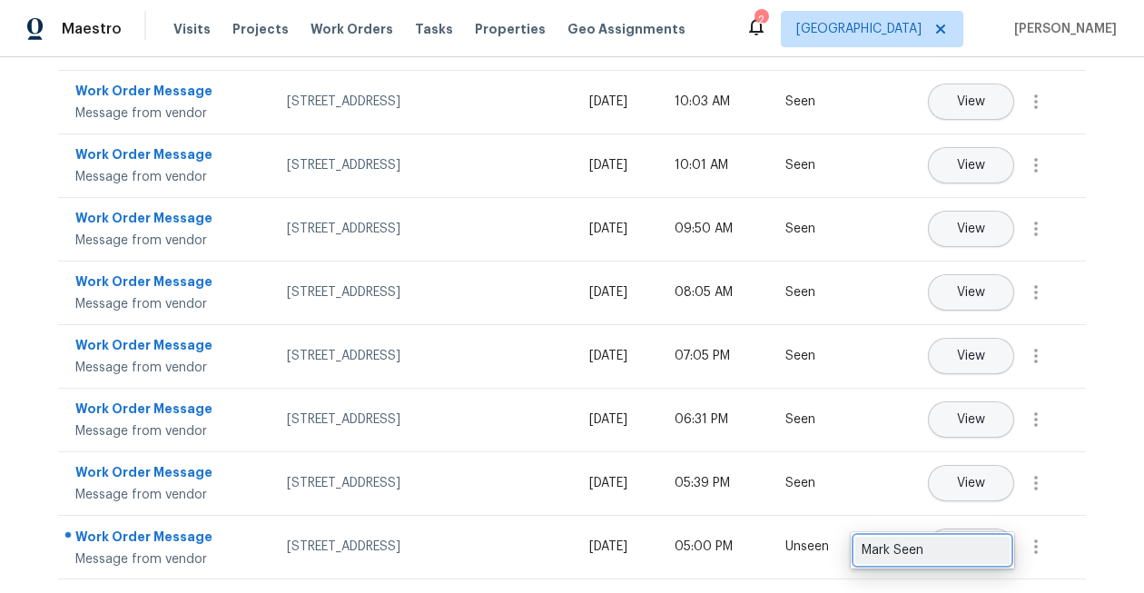
click at [975, 559] on link "Mark Seen" at bounding box center [932, 550] width 154 height 27
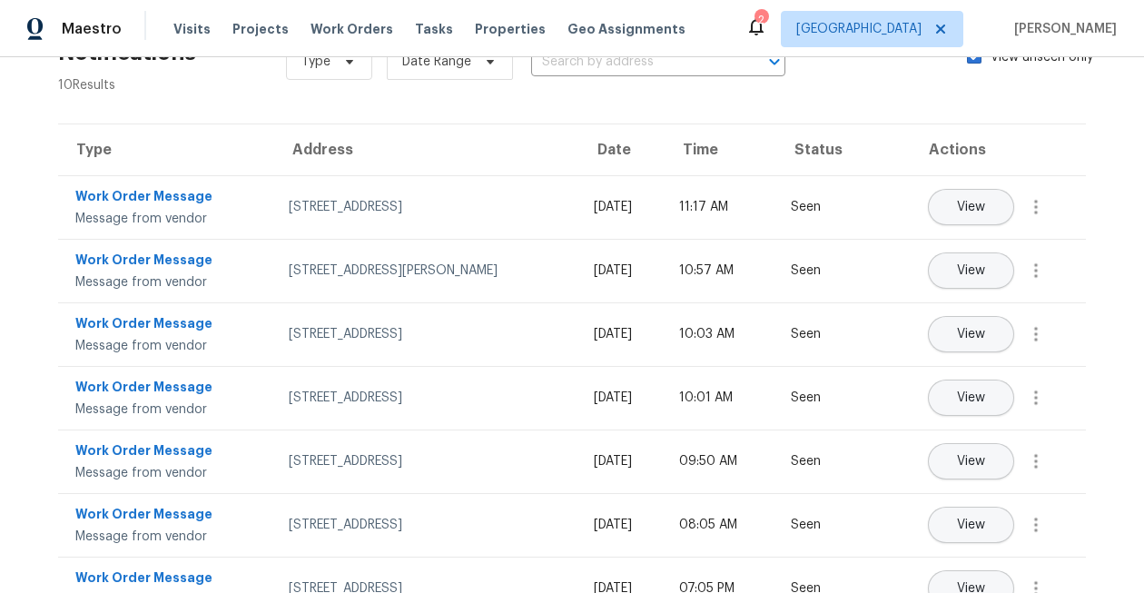
scroll to position [0, 0]
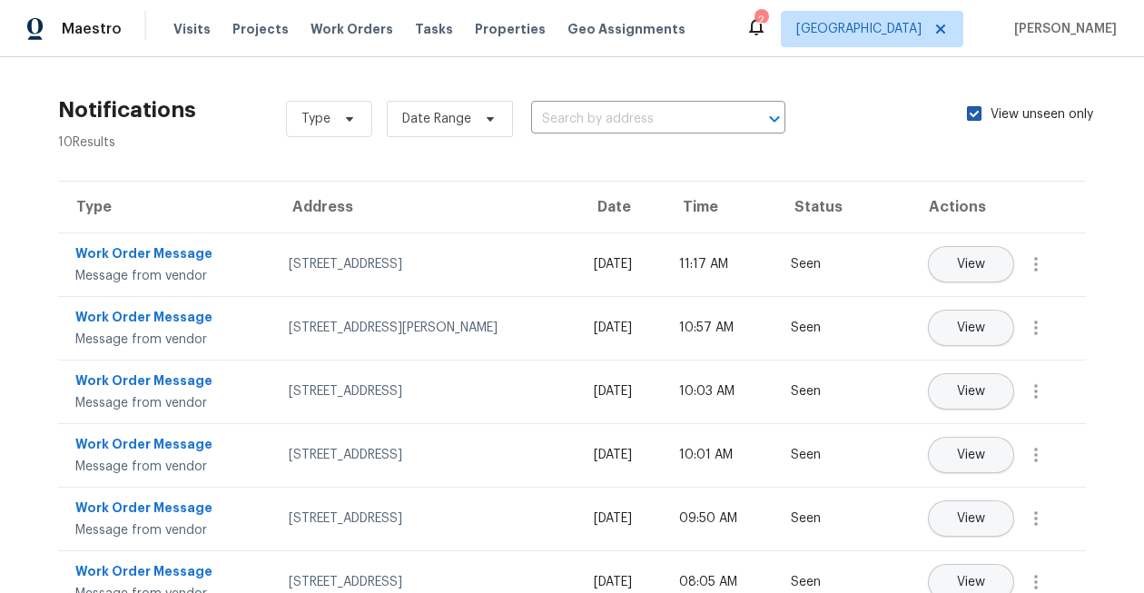
click at [977, 110] on span at bounding box center [974, 113] width 15 height 15
click at [977, 110] on input "View unseen only" at bounding box center [973, 111] width 12 height 12
click at [977, 110] on span at bounding box center [974, 113] width 15 height 15
click at [977, 110] on input "View unseen only" at bounding box center [973, 111] width 12 height 12
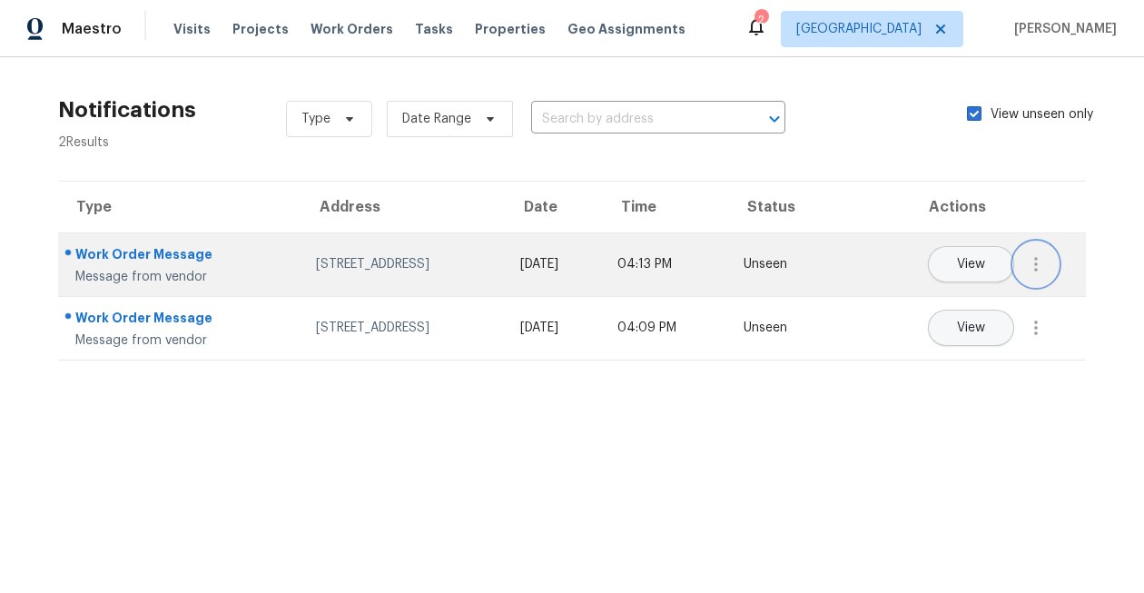
click at [1026, 261] on icon "button" at bounding box center [1036, 264] width 22 height 22
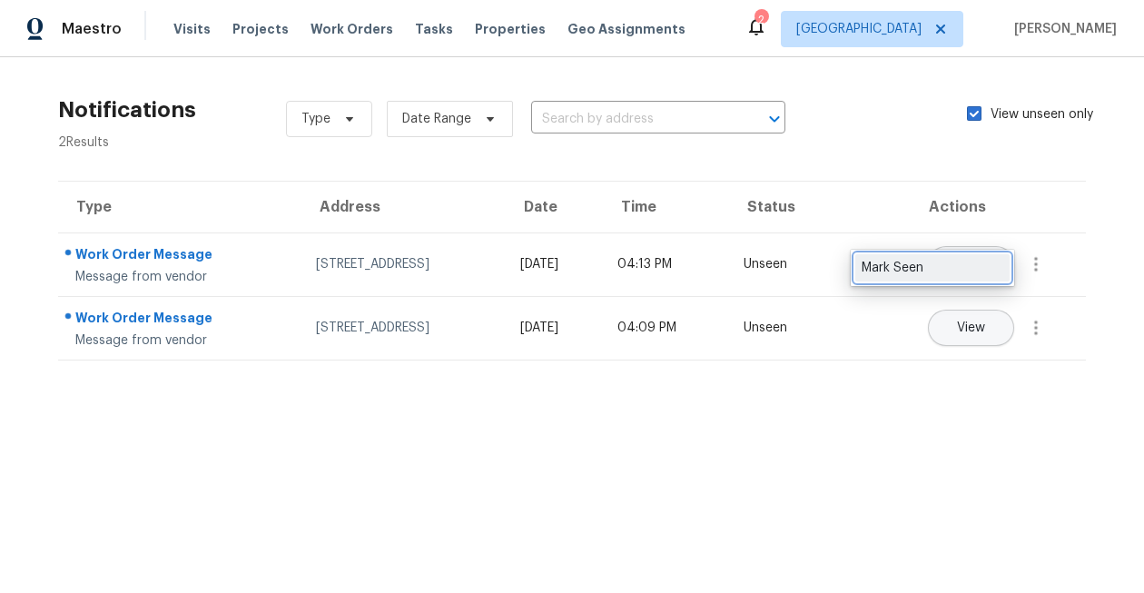
click at [991, 268] on div "Mark Seen" at bounding box center [933, 268] width 142 height 18
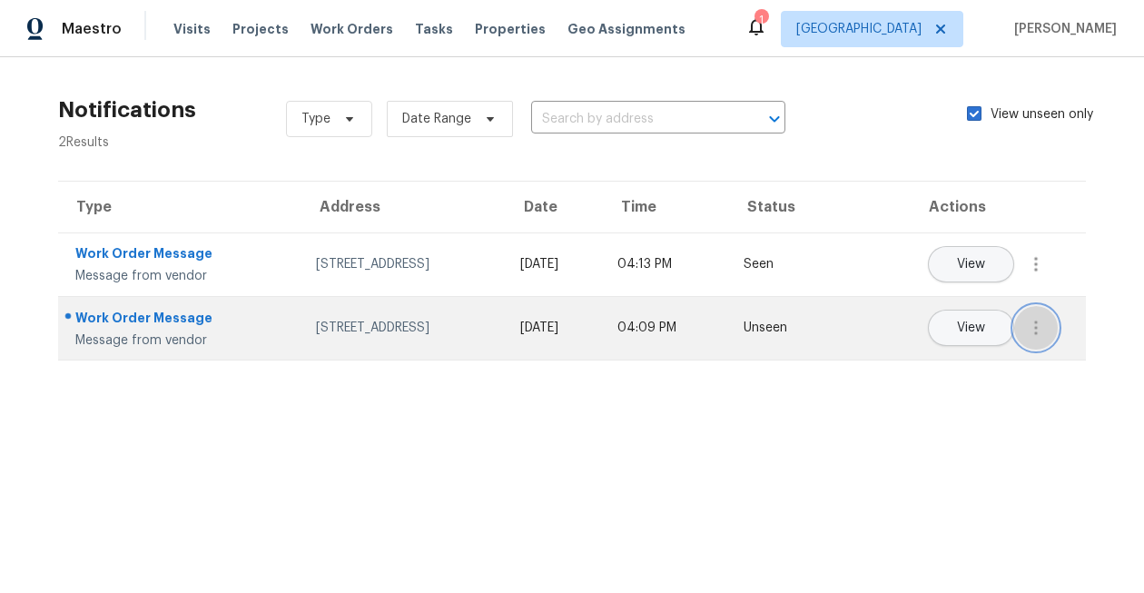
click at [1030, 317] on icon "button" at bounding box center [1036, 328] width 22 height 22
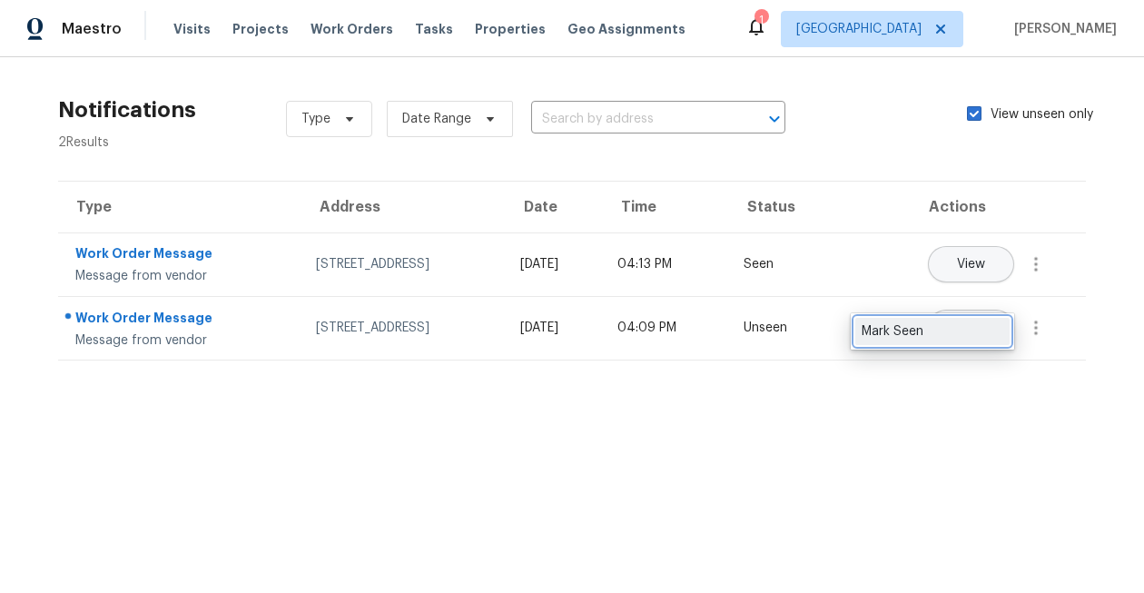
click at [995, 327] on div "Mark Seen" at bounding box center [933, 331] width 142 height 18
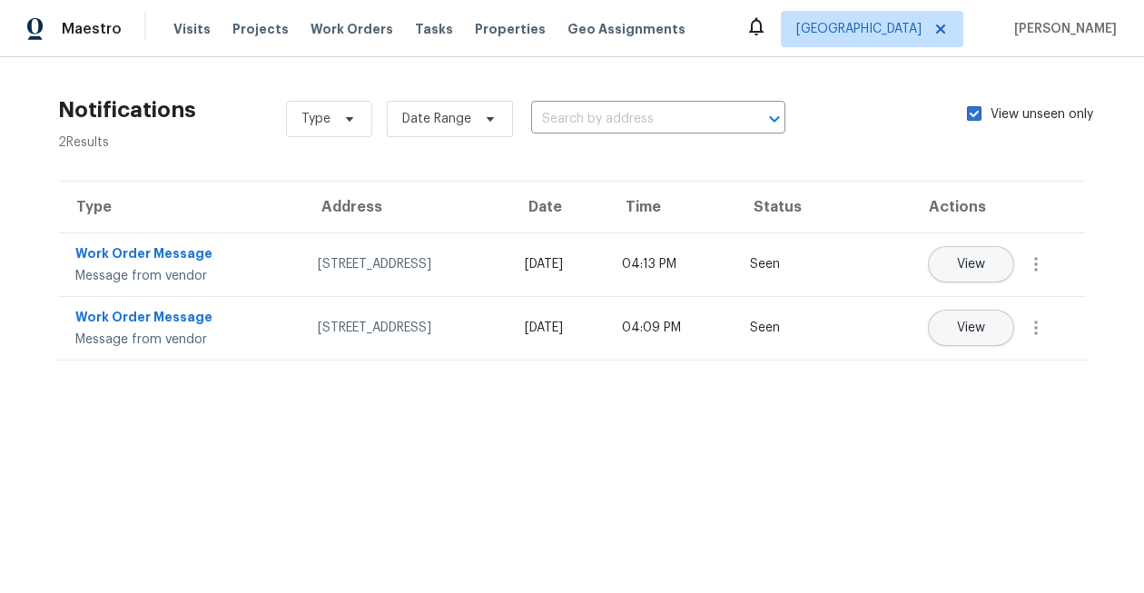
click at [1072, 193] on th "Actions" at bounding box center [959, 207] width 254 height 51
click at [977, 119] on span at bounding box center [974, 113] width 15 height 15
click at [977, 117] on input "View unseen only" at bounding box center [973, 111] width 12 height 12
checkbox input "false"
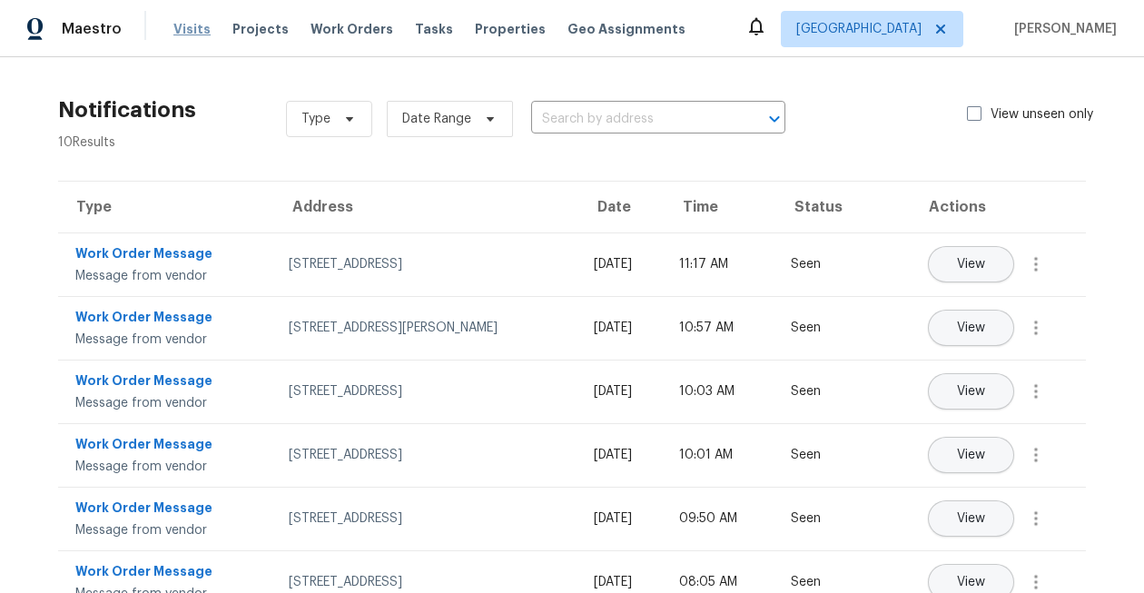
click at [192, 35] on span "Visits" at bounding box center [191, 29] width 37 height 18
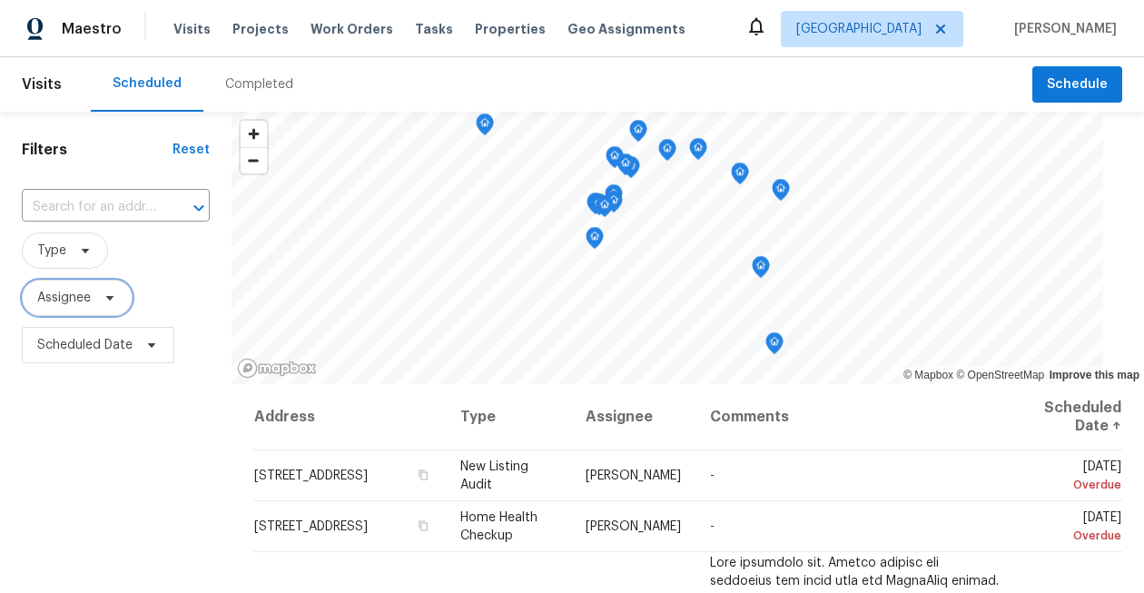
click at [64, 303] on span "Assignee" at bounding box center [64, 298] width 54 height 18
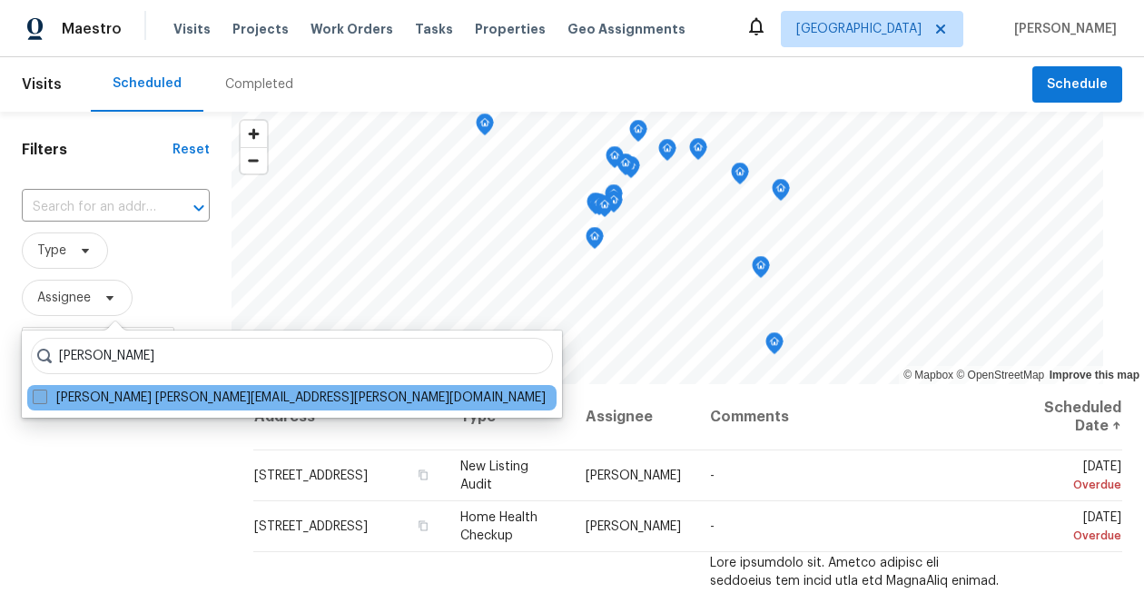
type input "[PERSON_NAME]"
click at [38, 399] on span at bounding box center [40, 396] width 15 height 15
click at [38, 399] on input "[PERSON_NAME] [PERSON_NAME][EMAIL_ADDRESS][PERSON_NAME][DOMAIN_NAME]" at bounding box center [39, 395] width 12 height 12
checkbox input "true"
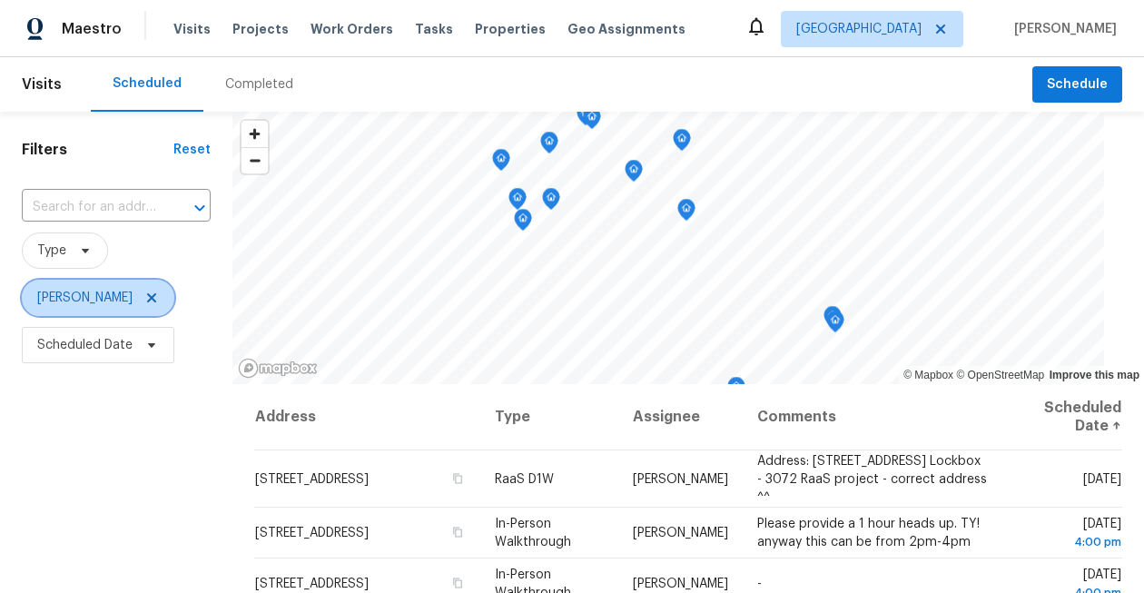
click at [146, 301] on span "[PERSON_NAME]" at bounding box center [98, 298] width 153 height 36
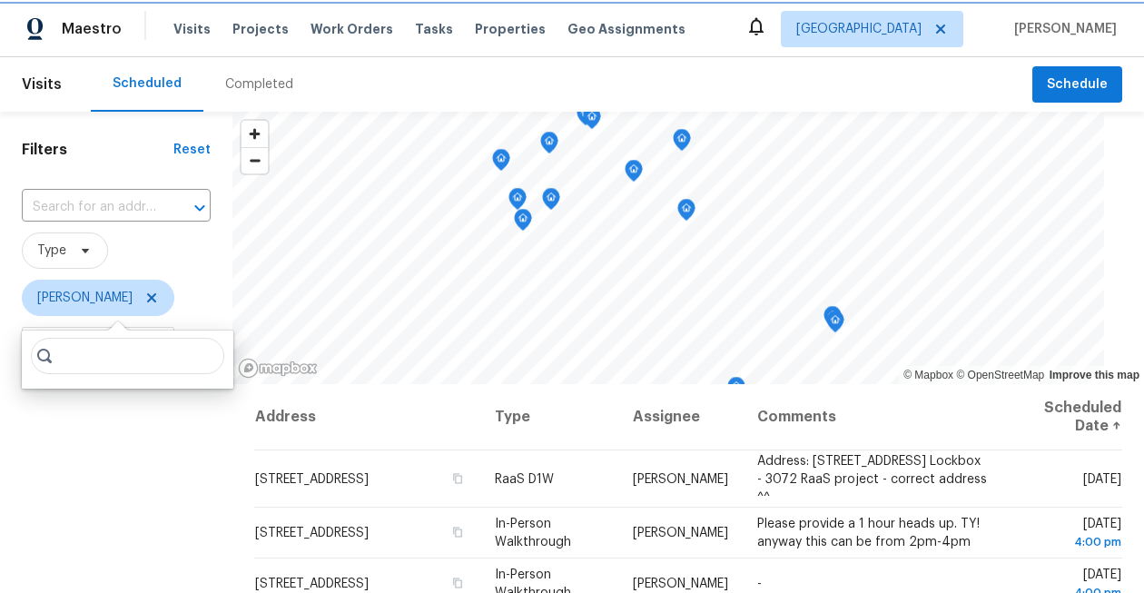
click at [147, 301] on icon at bounding box center [151, 297] width 9 height 9
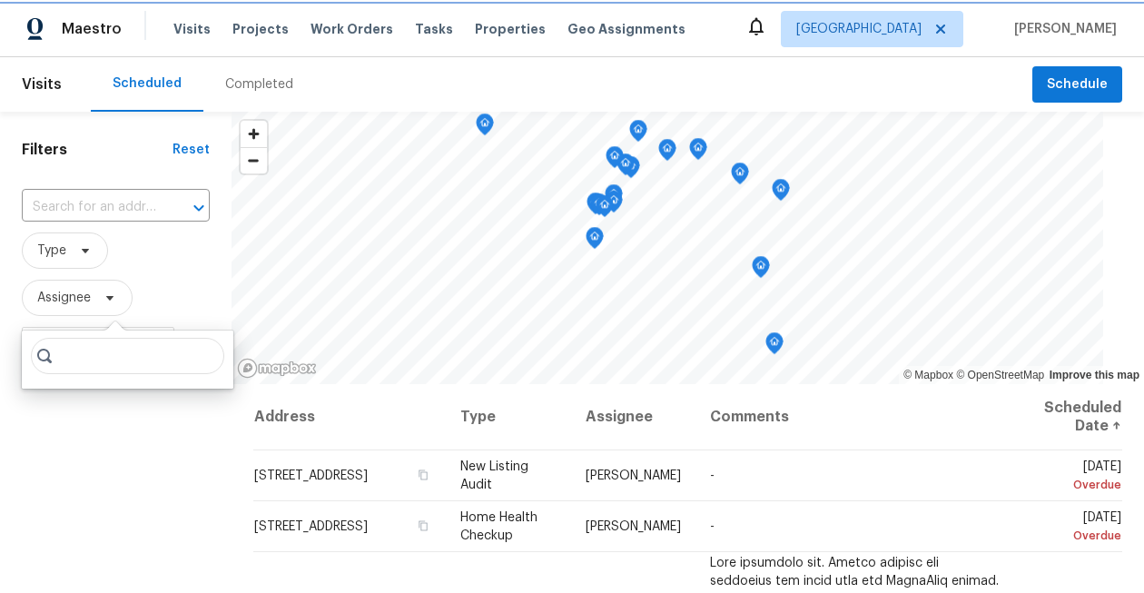
click at [74, 305] on span "Assignee" at bounding box center [64, 298] width 54 height 18
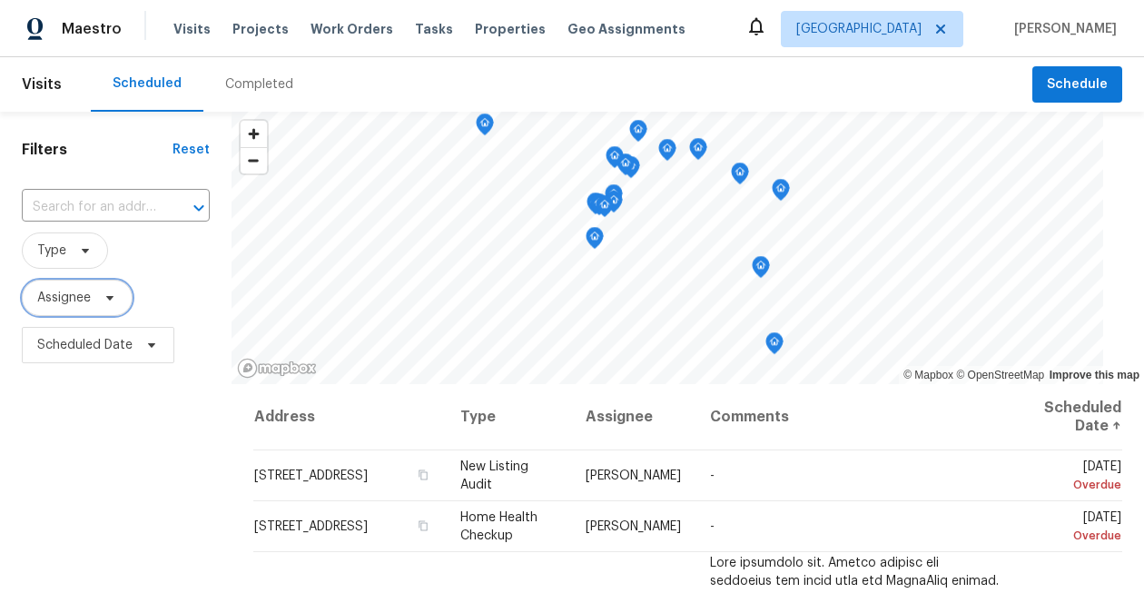
click at [74, 305] on span "Assignee" at bounding box center [64, 298] width 54 height 18
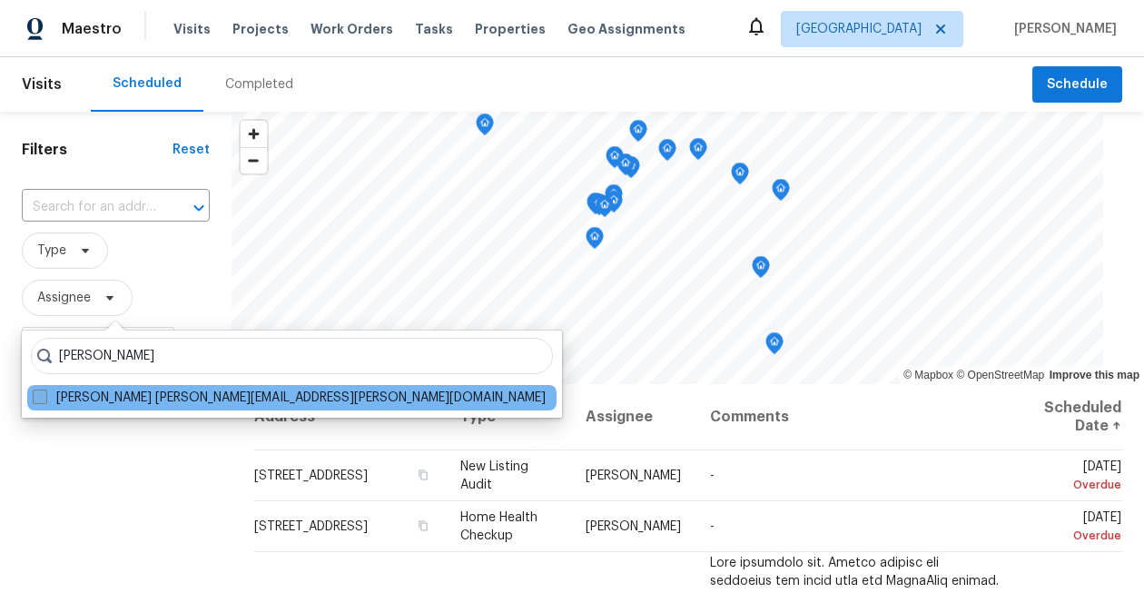
type input "stephen lacy"
click at [45, 396] on span at bounding box center [40, 396] width 15 height 15
click at [44, 396] on input "Stephen Lacy stephen.lacy@opendoor.com" at bounding box center [39, 395] width 12 height 12
checkbox input "true"
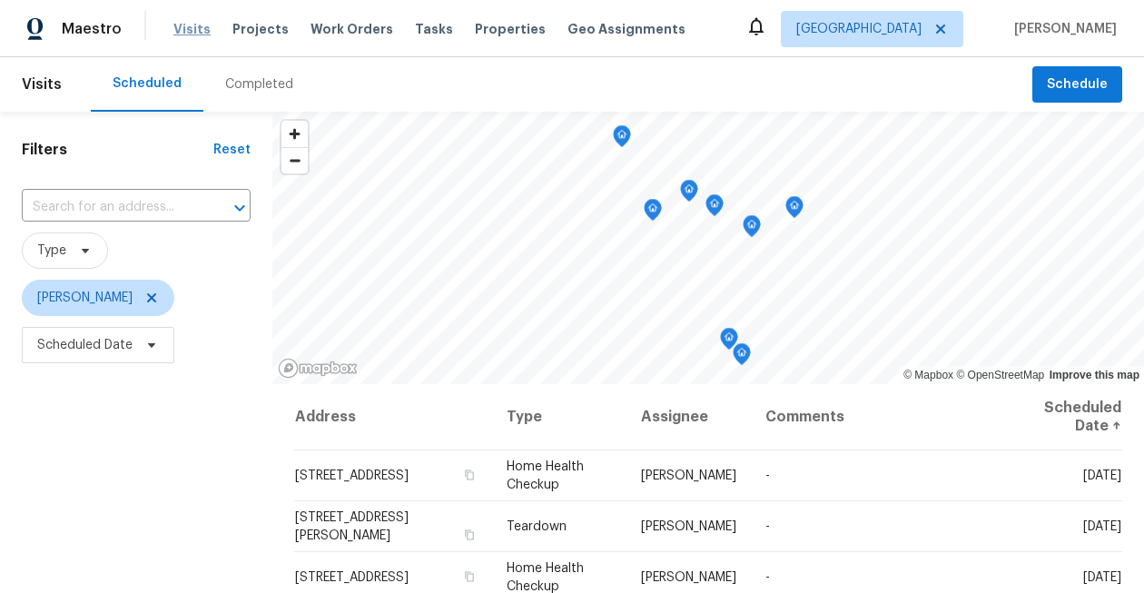
click at [182, 25] on span "Visits" at bounding box center [191, 29] width 37 height 18
click at [147, 297] on icon at bounding box center [151, 297] width 9 height 9
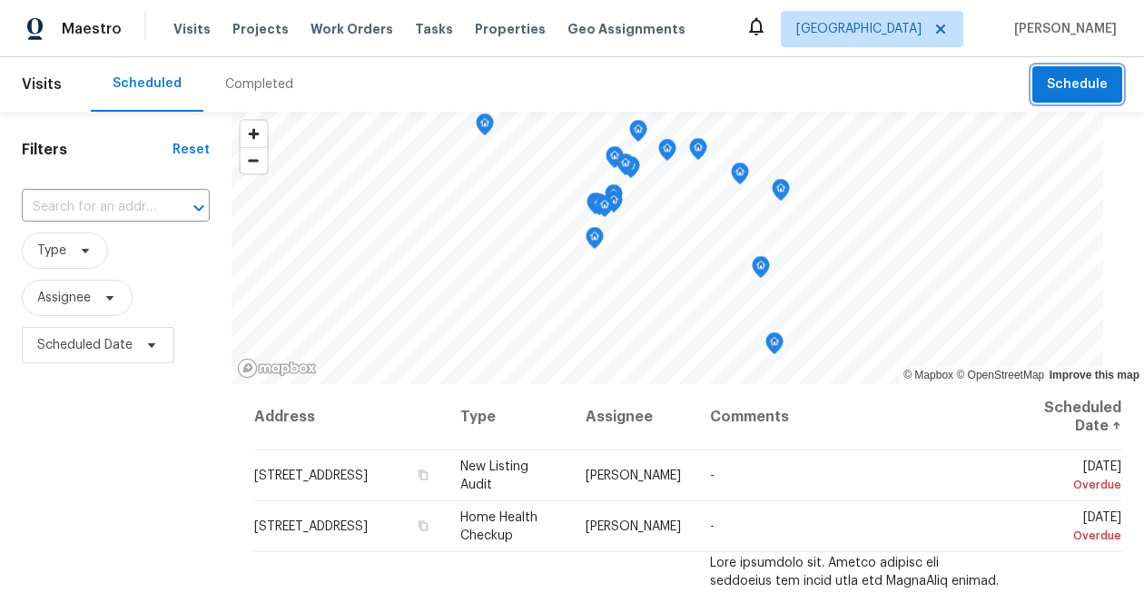
click at [1092, 83] on span "Schedule" at bounding box center [1077, 85] width 61 height 23
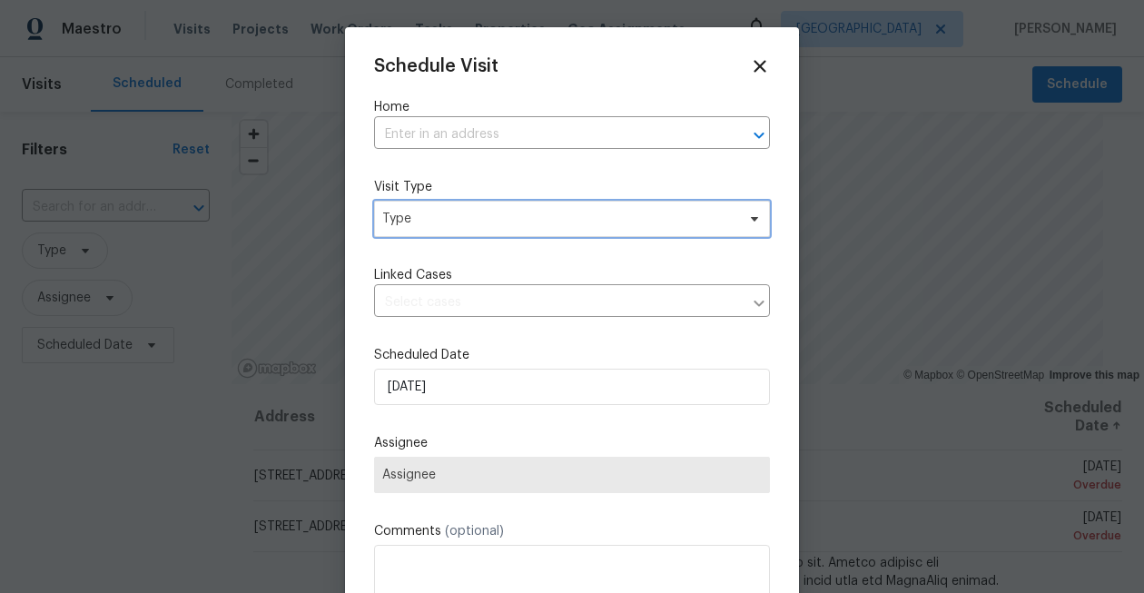
click at [508, 221] on span "Type" at bounding box center [558, 219] width 353 height 18
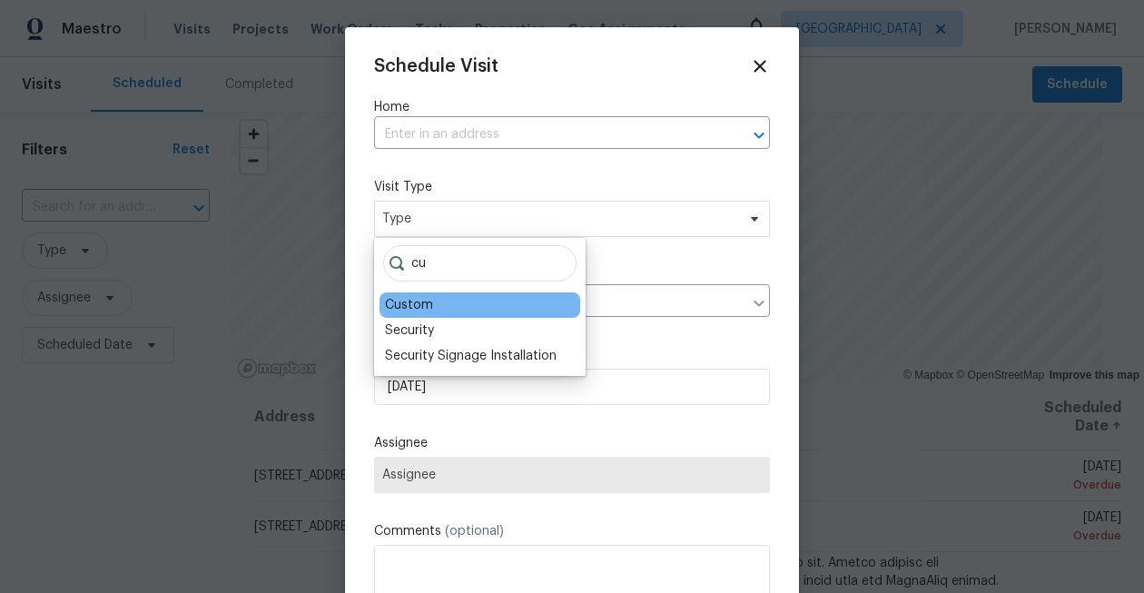
type input "cu"
click at [444, 301] on div "Custom" at bounding box center [480, 304] width 201 height 25
click at [429, 306] on div "Custom" at bounding box center [409, 305] width 48 height 18
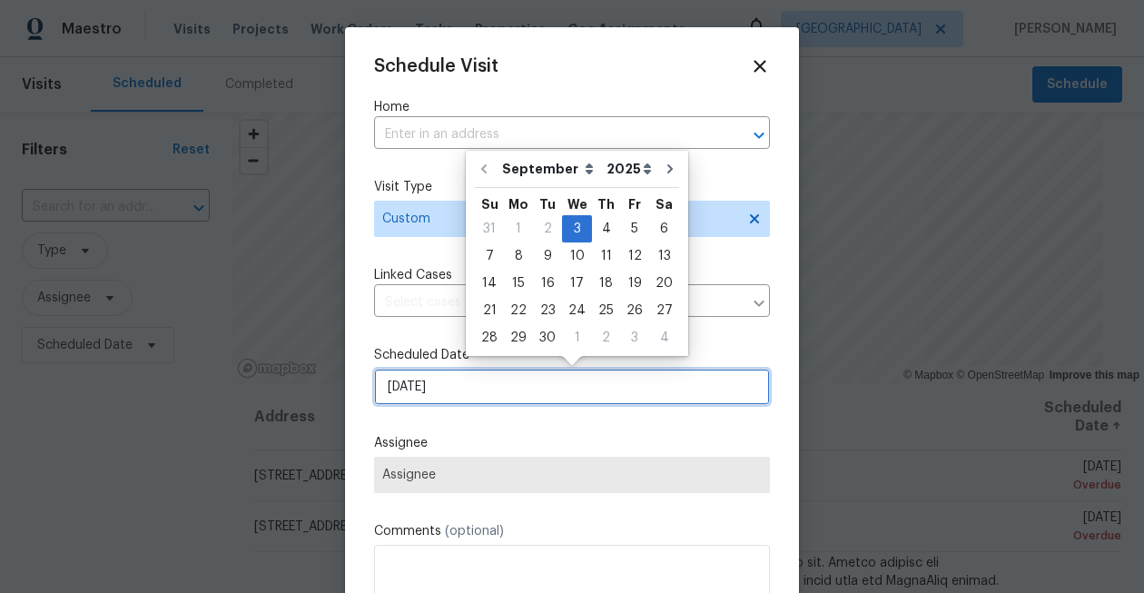
click at [432, 389] on input "9/3/2025" at bounding box center [572, 387] width 396 height 36
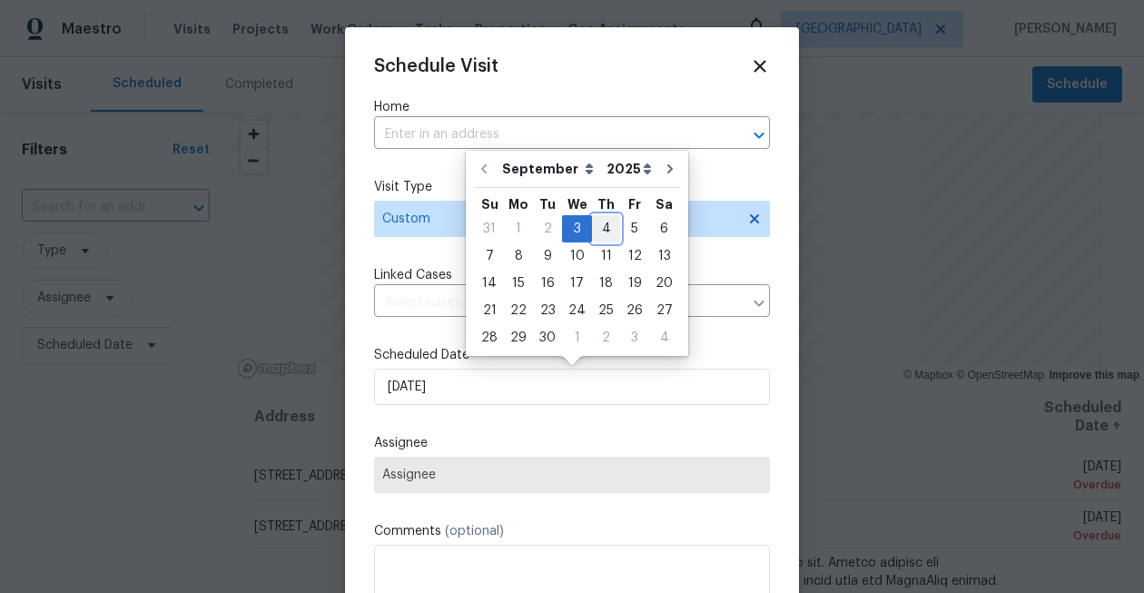
click at [597, 226] on div "4" at bounding box center [606, 228] width 28 height 25
type input "9/4/2025"
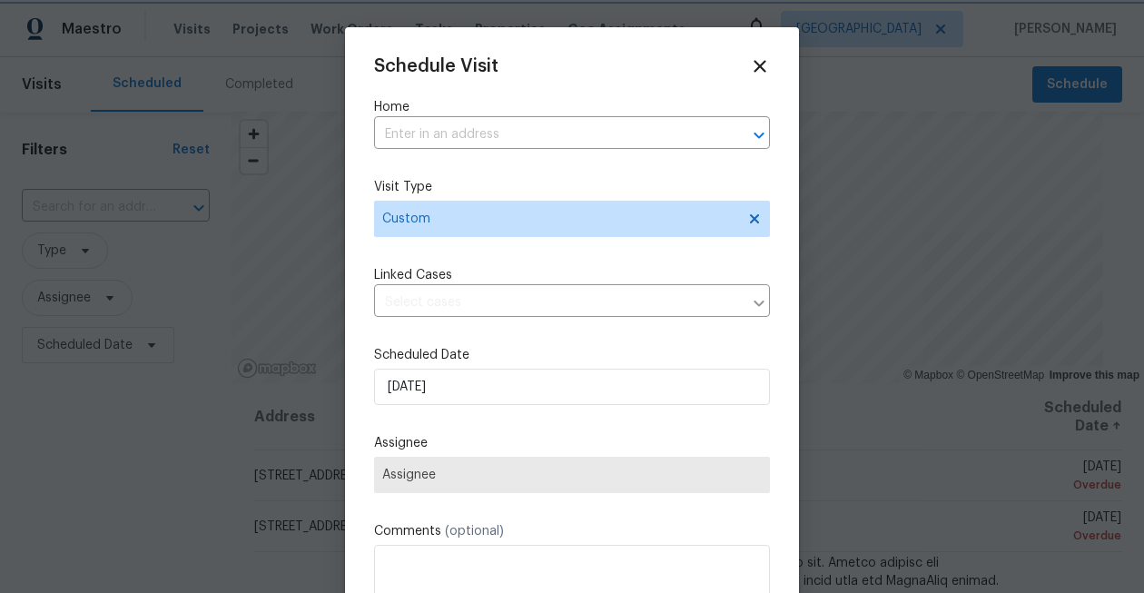
scroll to position [32, 0]
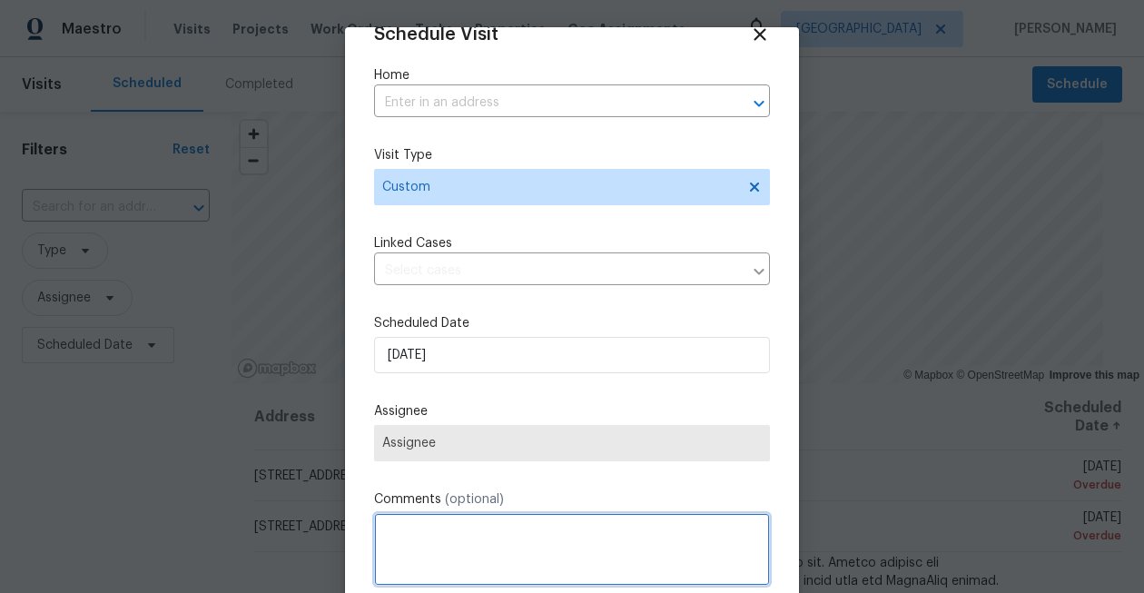
click at [458, 560] on textarea at bounding box center [572, 549] width 396 height 73
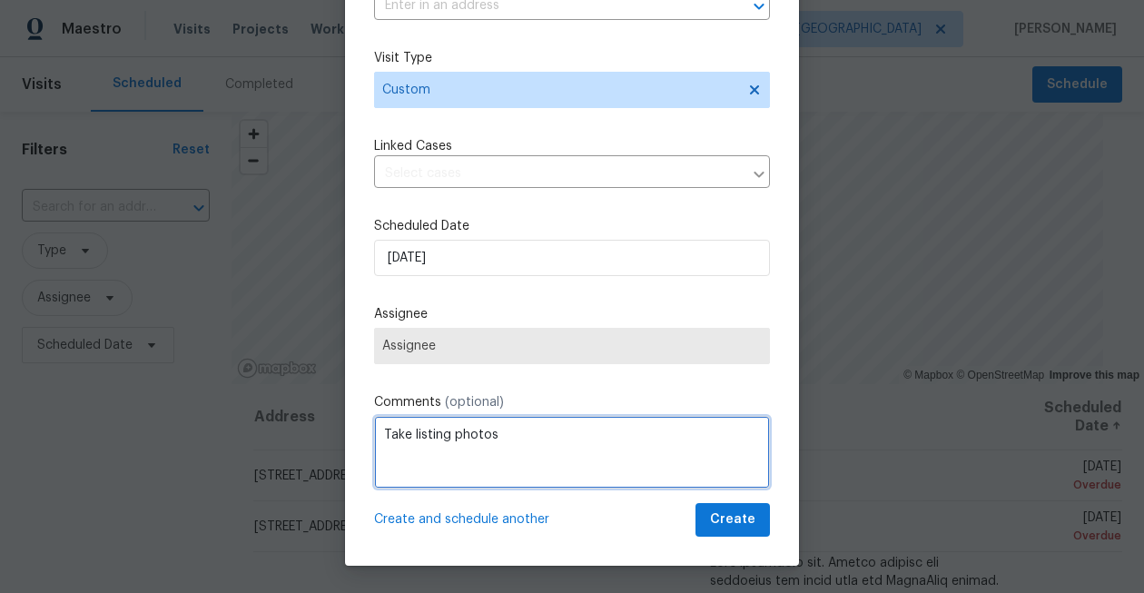
type textarea "Take listing photos"
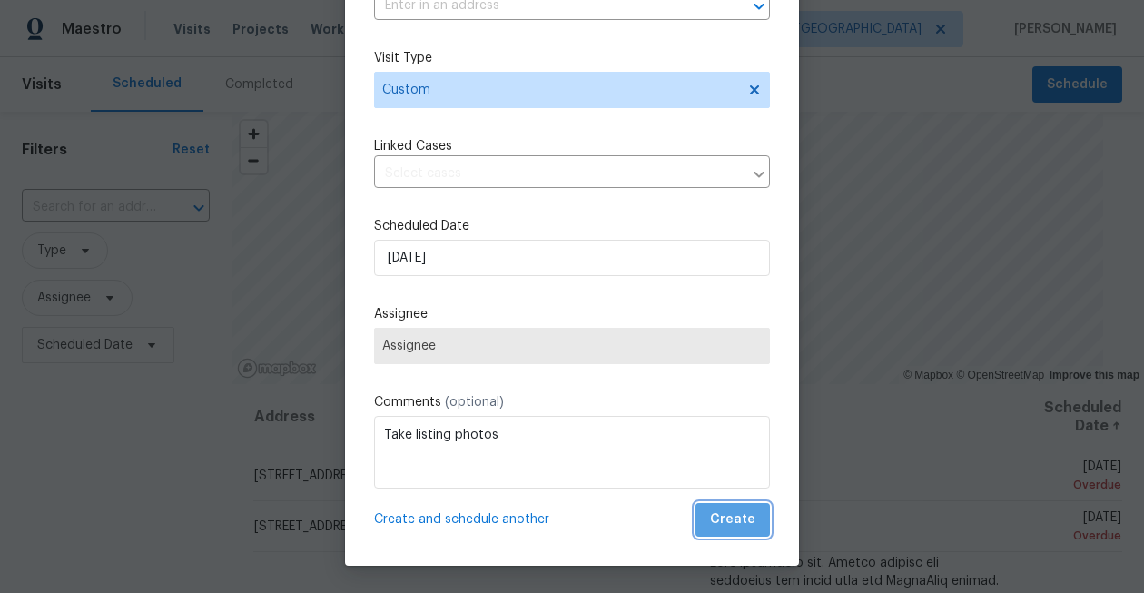
click at [759, 520] on button "Create" at bounding box center [732, 520] width 74 height 34
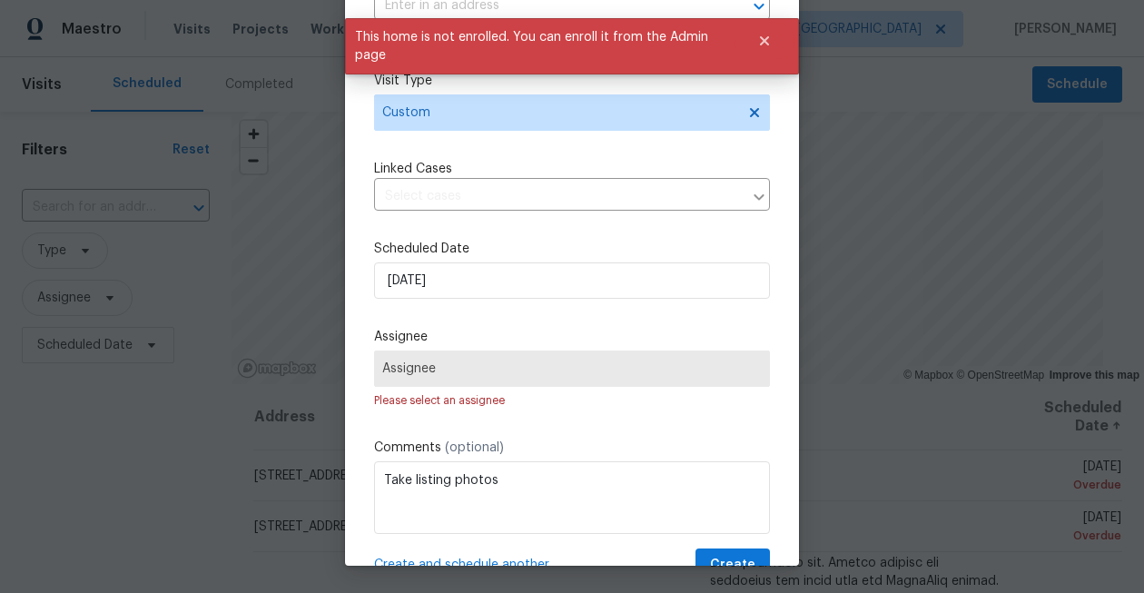
click at [661, 247] on label "Scheduled Date" at bounding box center [572, 249] width 396 height 18
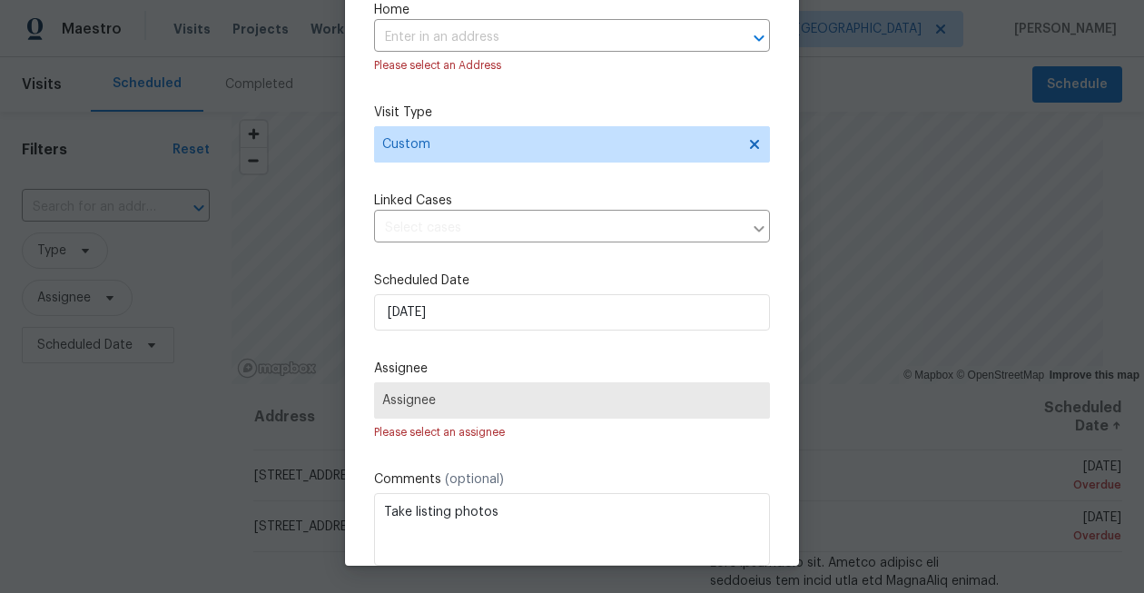
click at [690, 168] on div "Schedule Visit Home ​ Please select an Address Visit Type Custom Linked Cases ​…" at bounding box center [572, 286] width 396 height 655
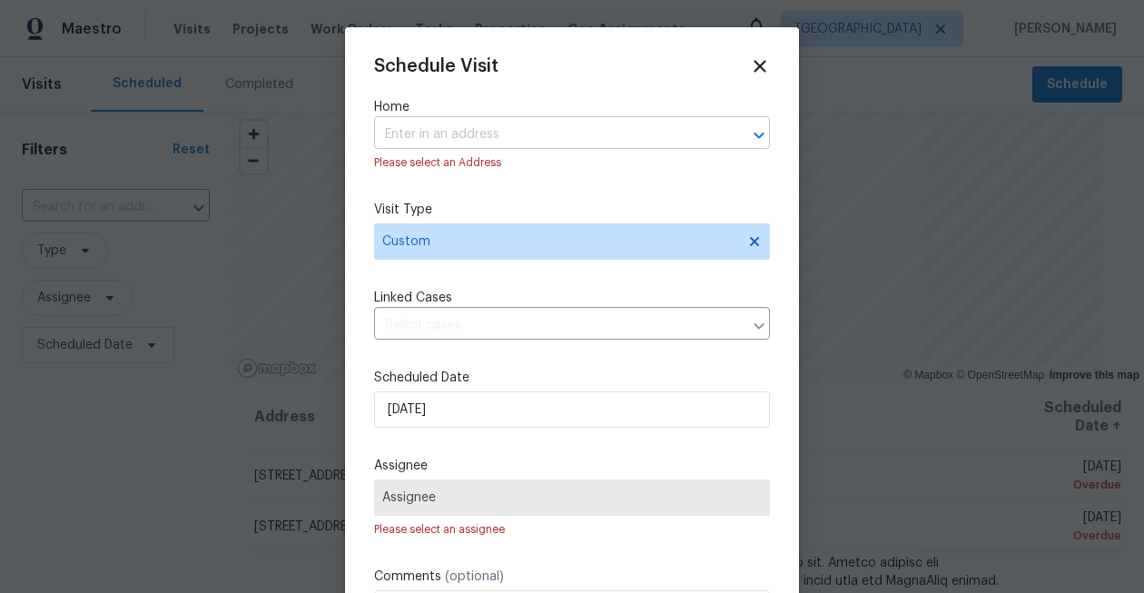
click at [504, 133] on input "text" at bounding box center [546, 135] width 345 height 28
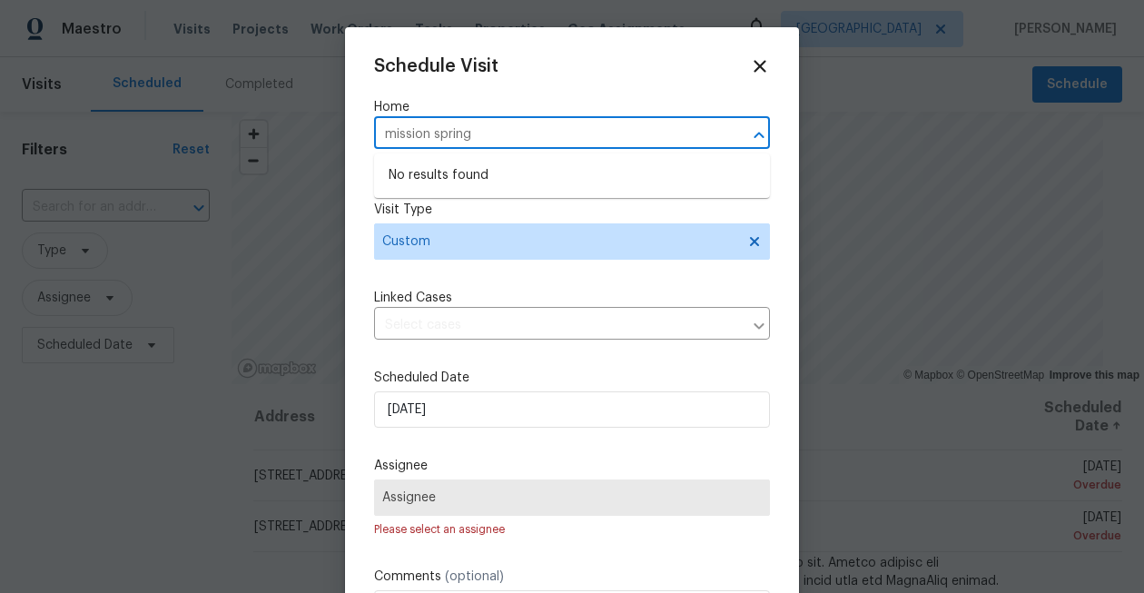
type input "mission springs"
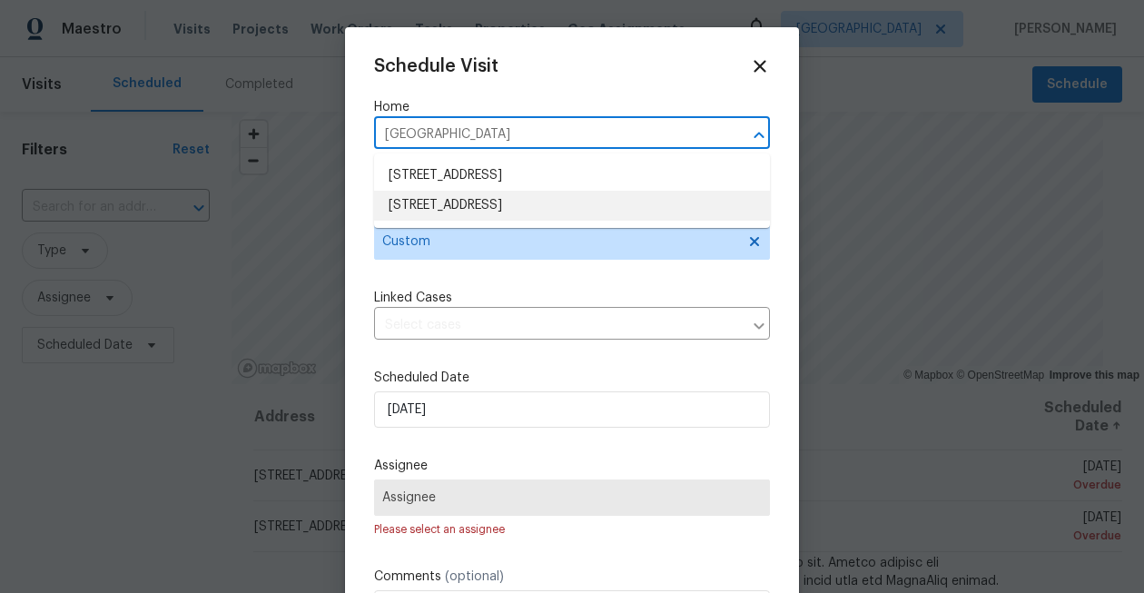
click at [482, 212] on li "[STREET_ADDRESS]" at bounding box center [572, 206] width 396 height 30
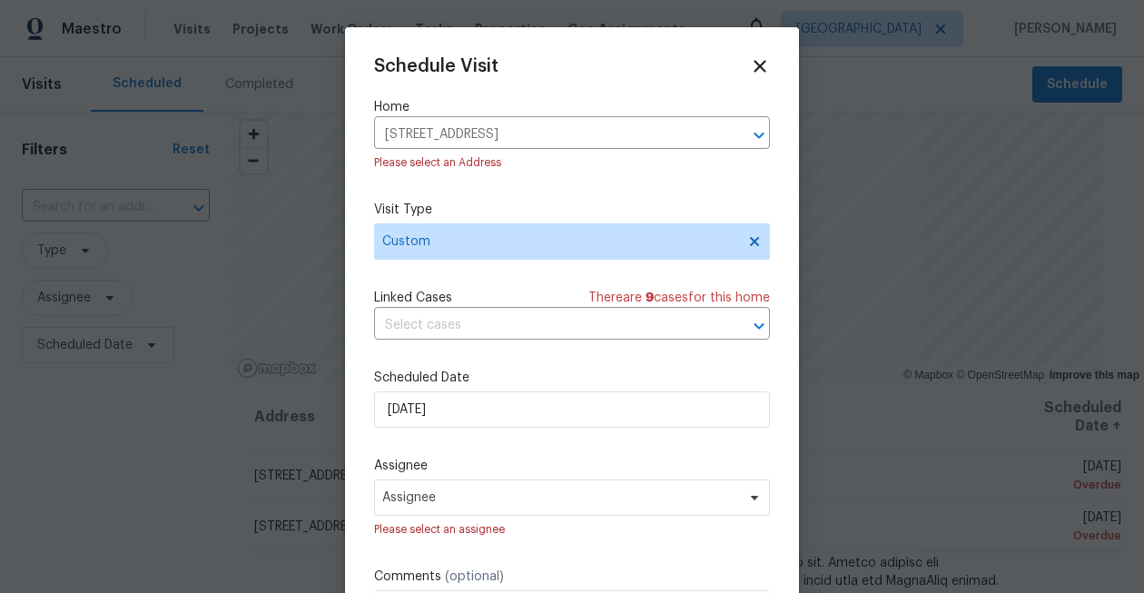
scroll to position [78, 0]
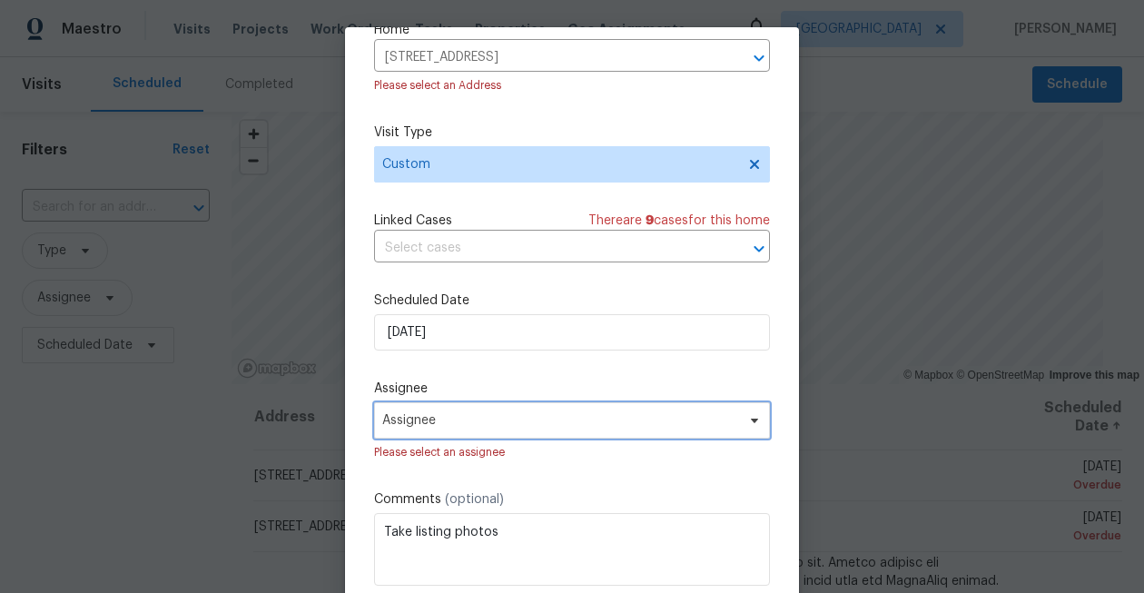
click at [507, 419] on span "Assignee" at bounding box center [560, 420] width 356 height 15
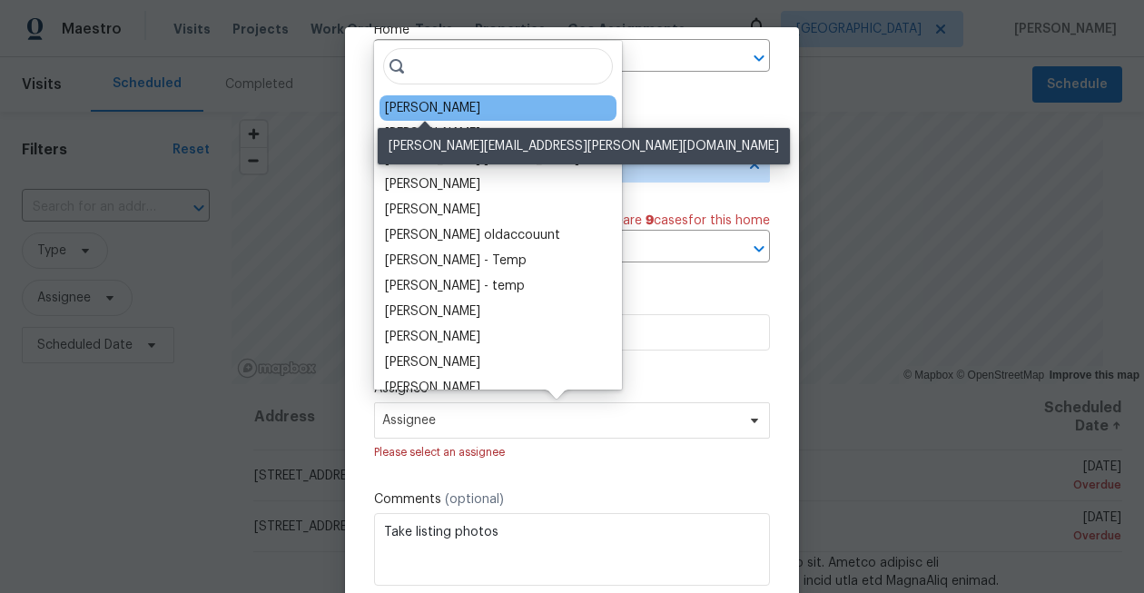
click at [426, 101] on div "[PERSON_NAME]" at bounding box center [432, 108] width 95 height 18
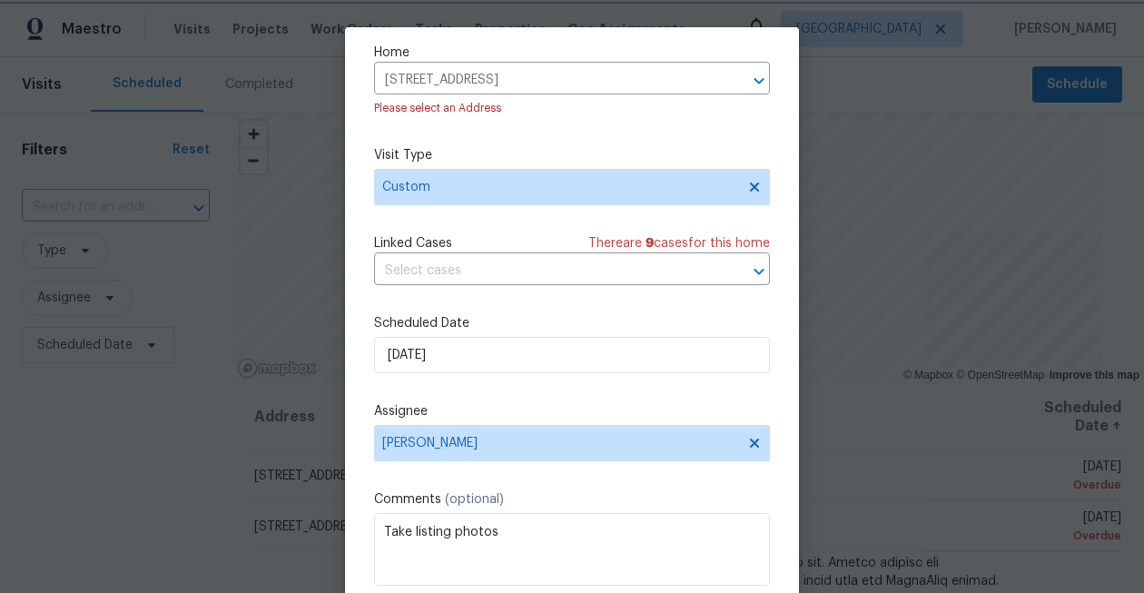
scroll to position [97, 0]
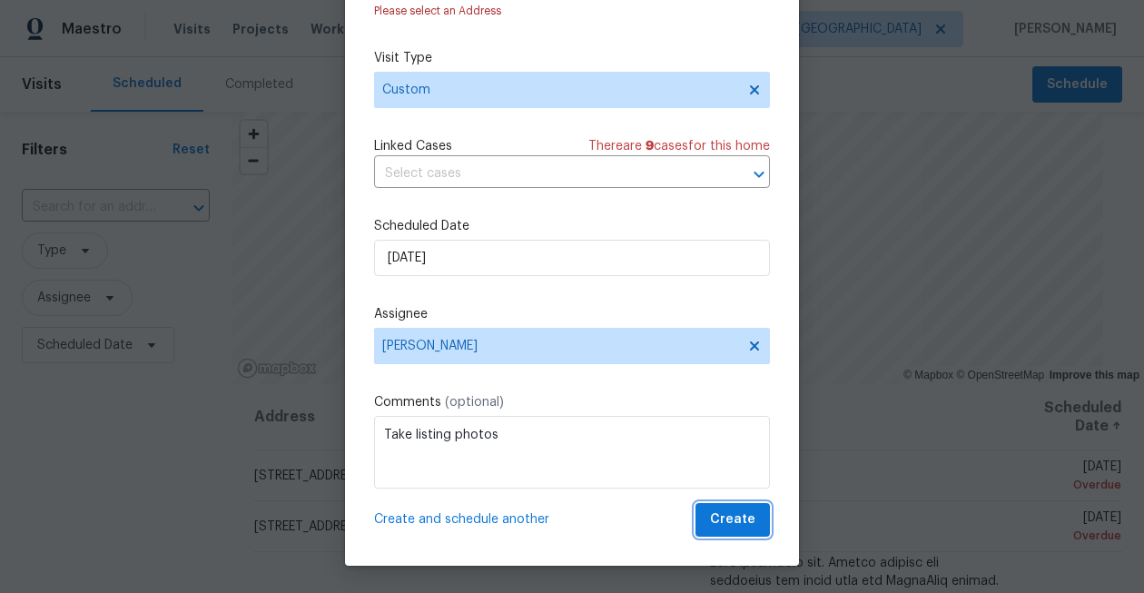
click at [722, 508] on span "Create" at bounding box center [732, 519] width 45 height 23
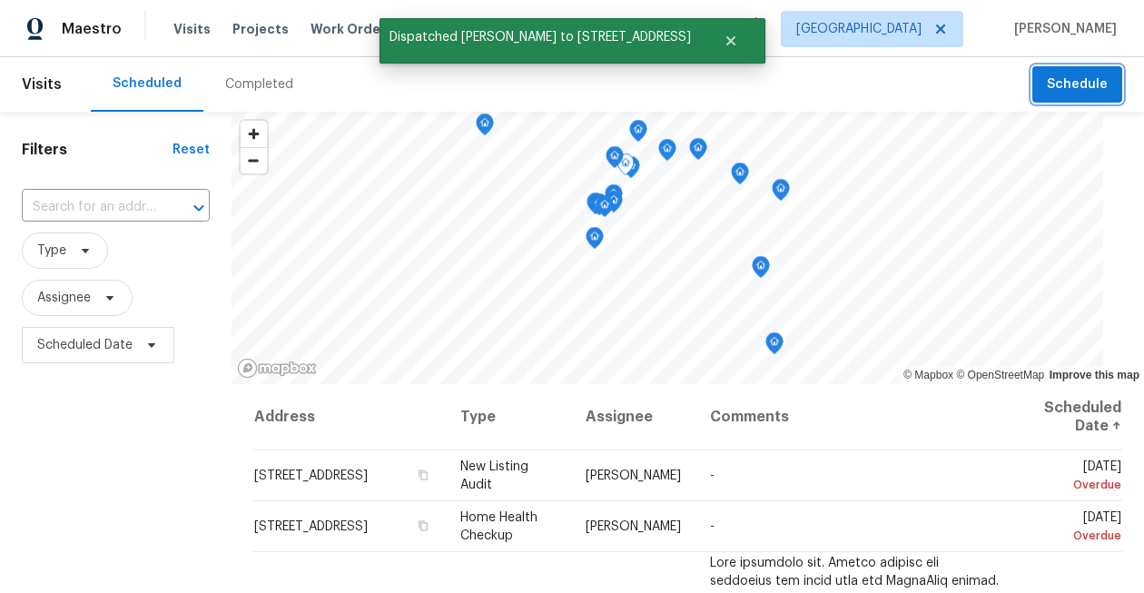
scroll to position [0, 0]
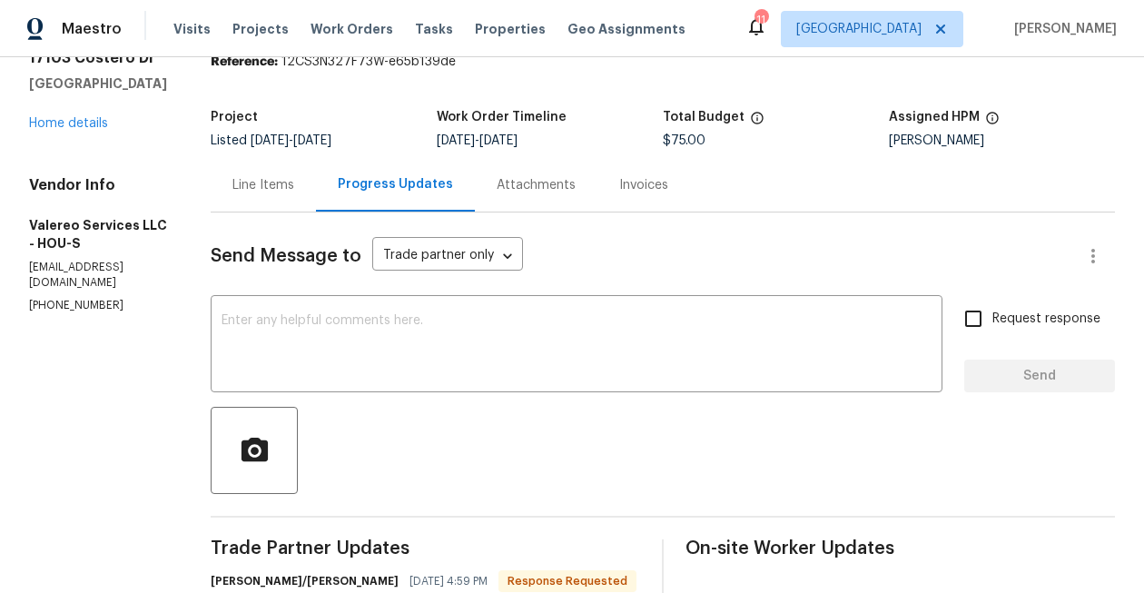
scroll to position [1, 0]
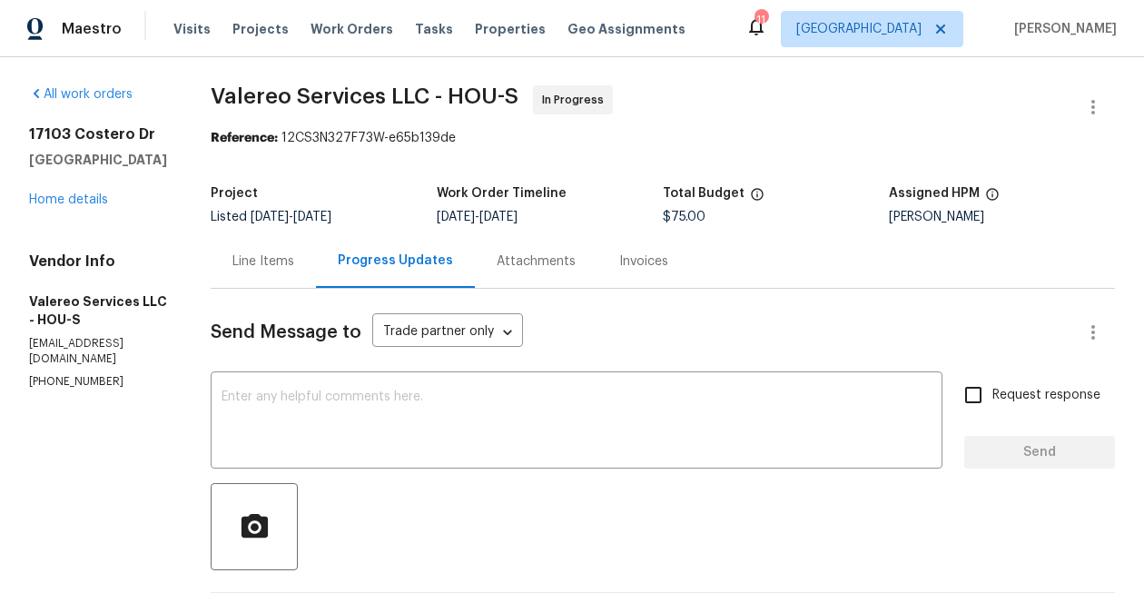
click at [250, 253] on div "Line Items" at bounding box center [263, 261] width 62 height 18
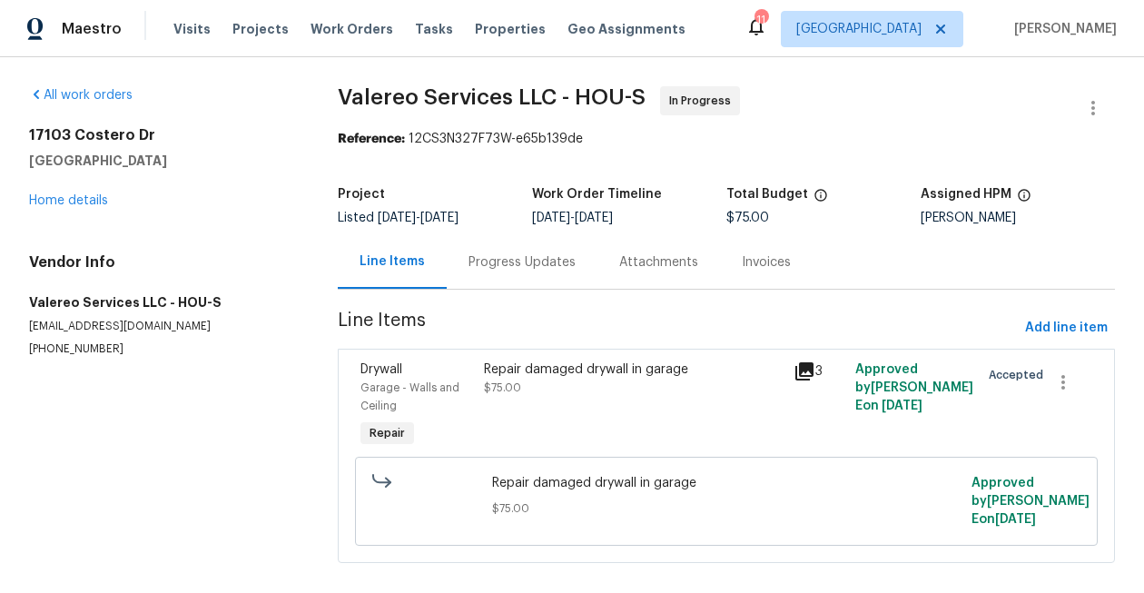
scroll to position [22, 0]
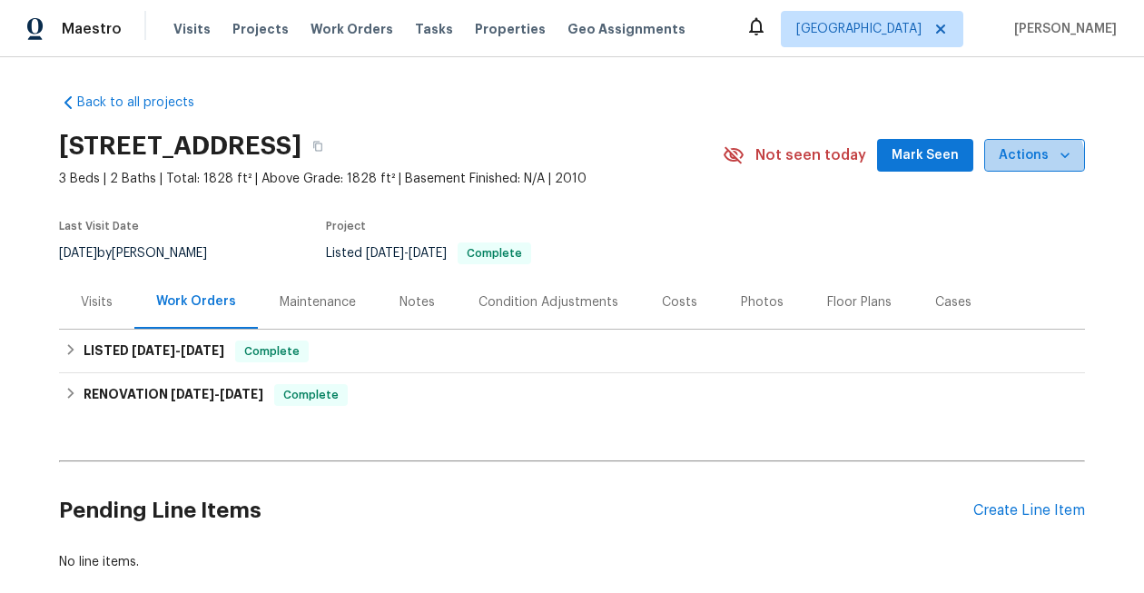
click at [1029, 161] on span "Actions" at bounding box center [1035, 155] width 72 height 23
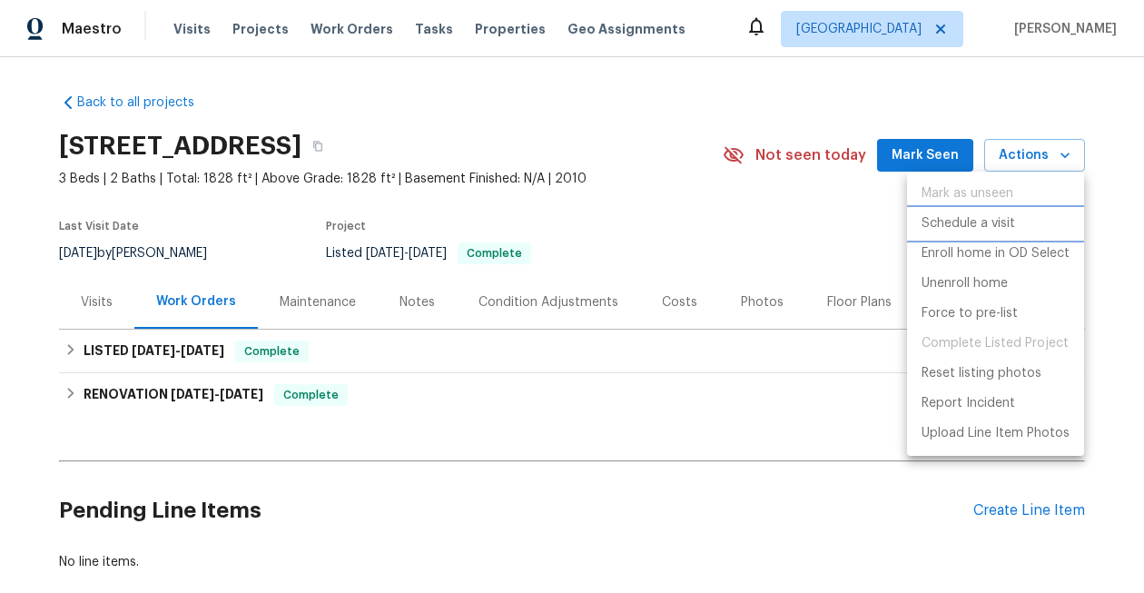
click at [1025, 227] on li "Schedule a visit" at bounding box center [995, 224] width 177 height 30
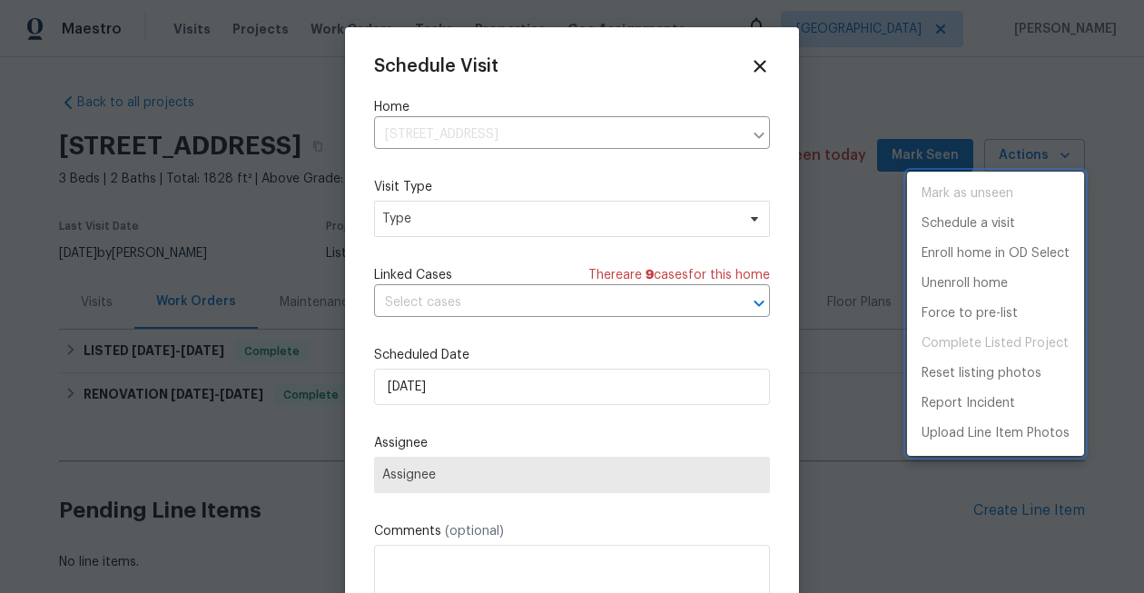
click at [488, 226] on div at bounding box center [572, 296] width 1144 height 593
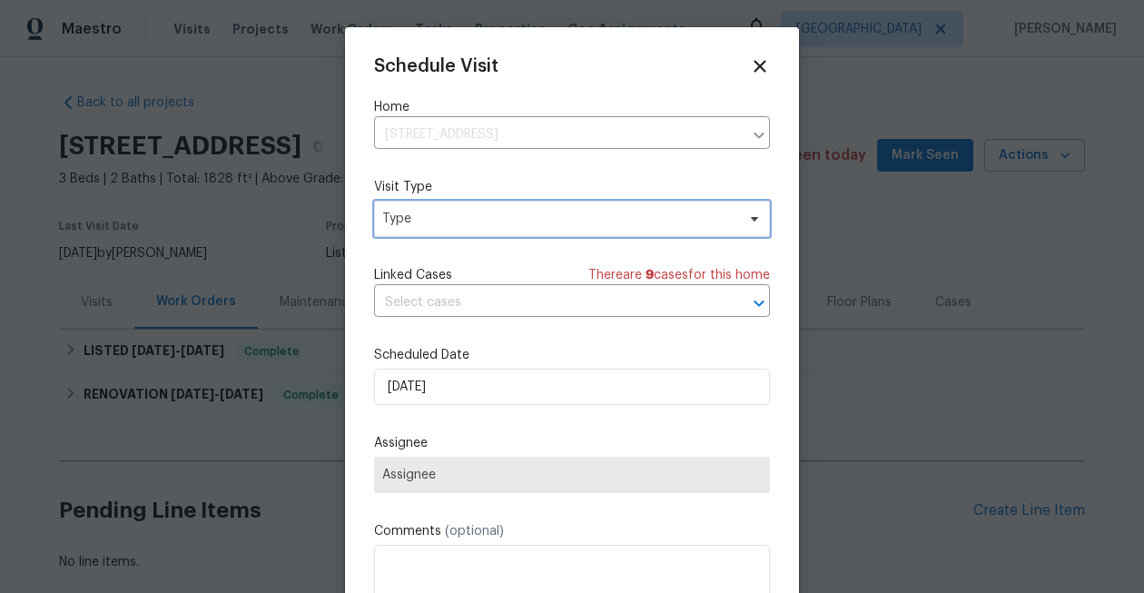
click at [485, 226] on span "Type" at bounding box center [558, 219] width 353 height 18
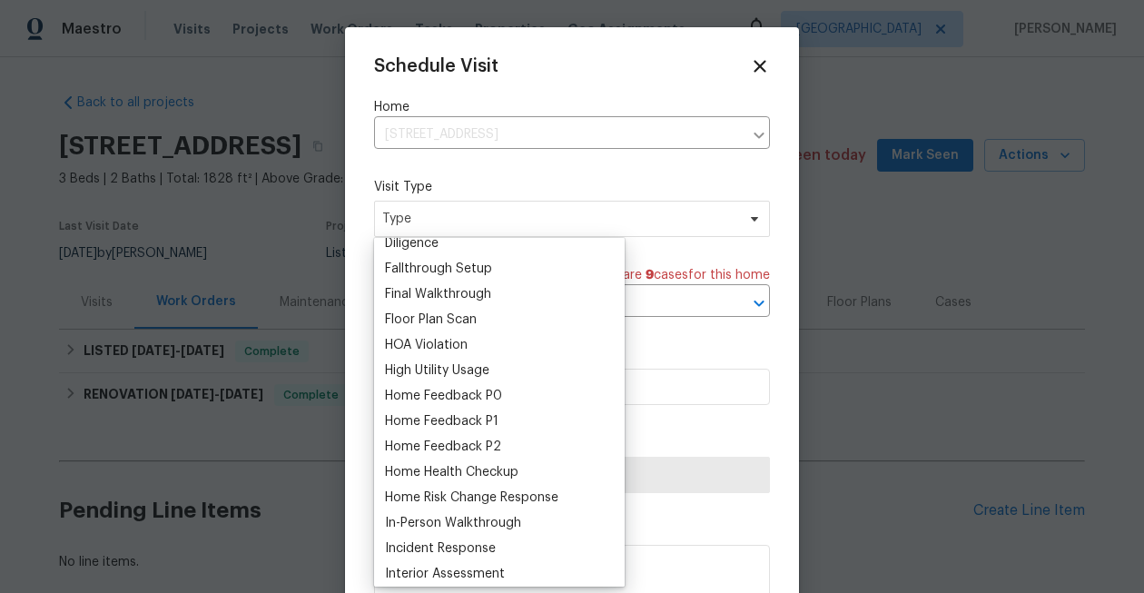
scroll to position [419, 0]
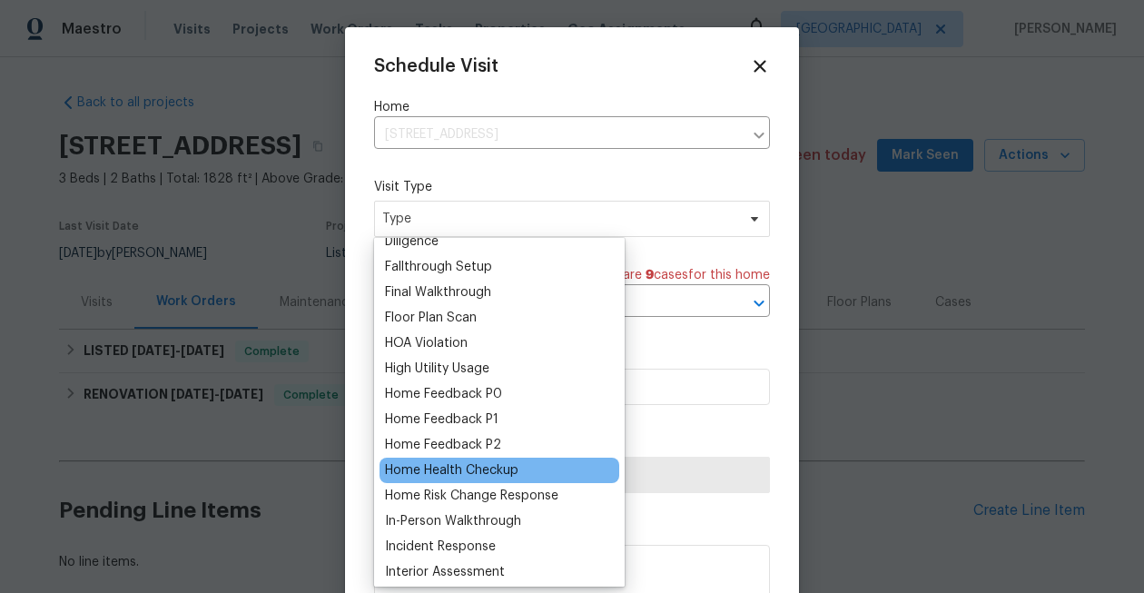
click at [491, 468] on div "Home Health Checkup" at bounding box center [451, 470] width 133 height 18
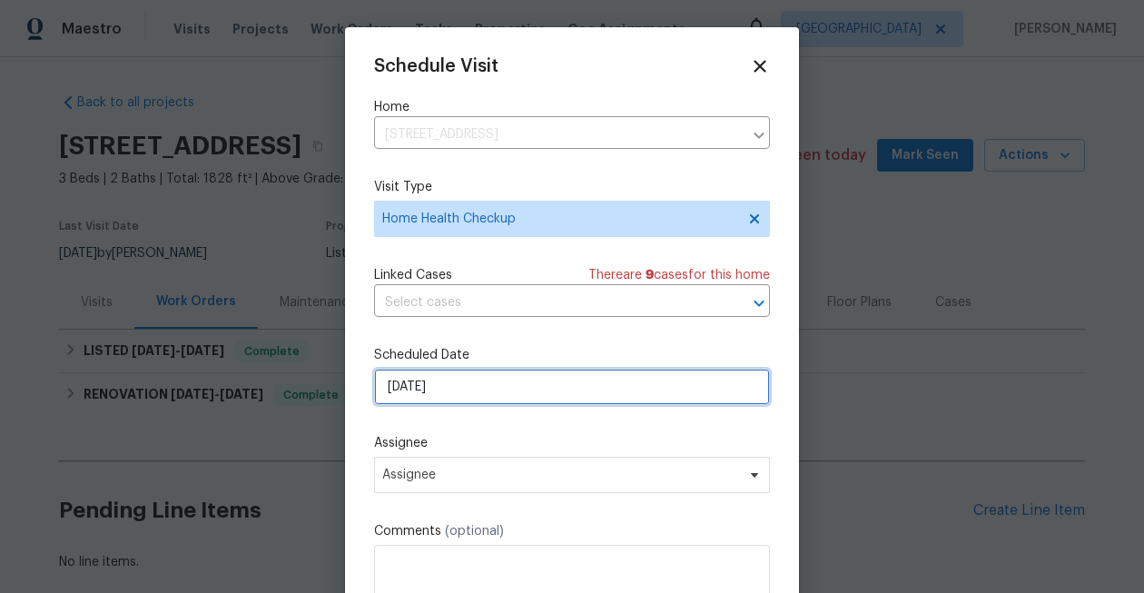
click at [502, 389] on input "9/3/2025" at bounding box center [572, 387] width 396 height 36
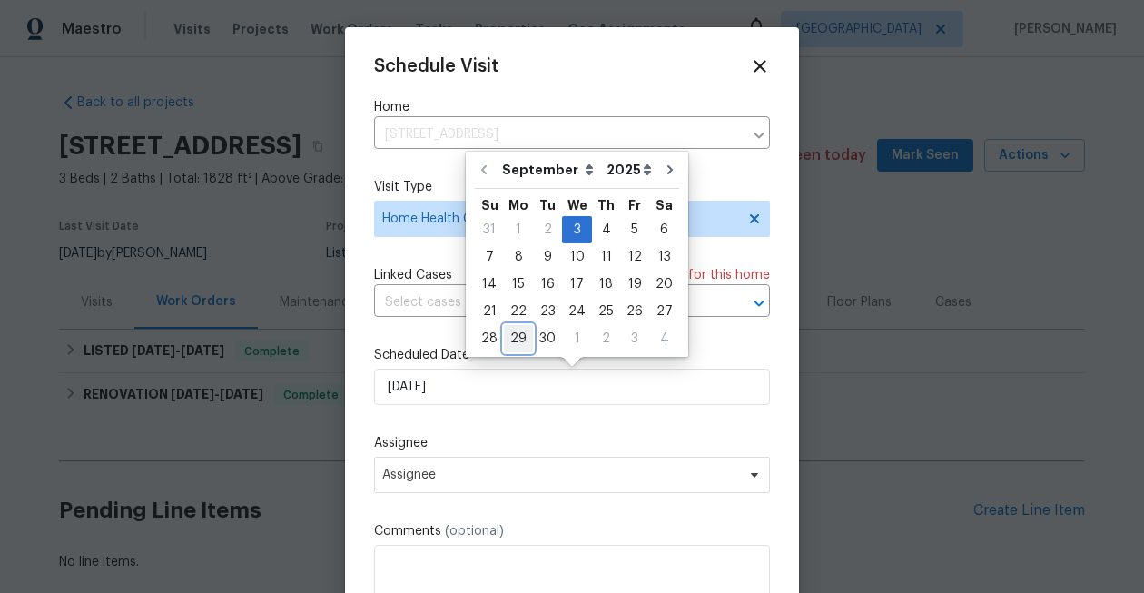
click at [522, 339] on div "29" at bounding box center [518, 338] width 29 height 25
type input "9/29/2025"
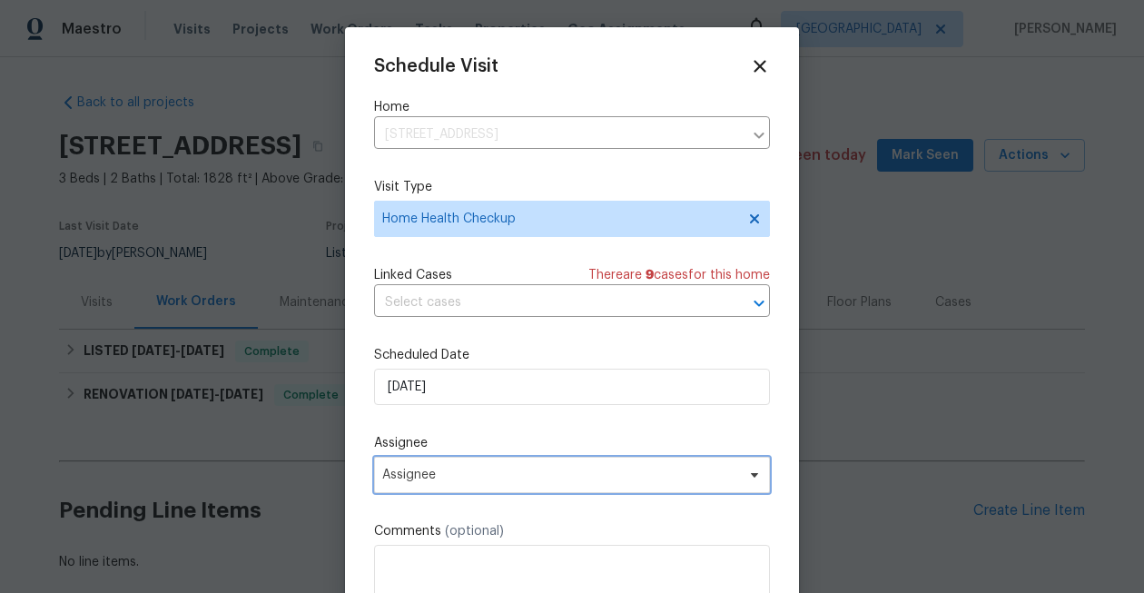
click at [548, 476] on span "Assignee" at bounding box center [560, 475] width 356 height 15
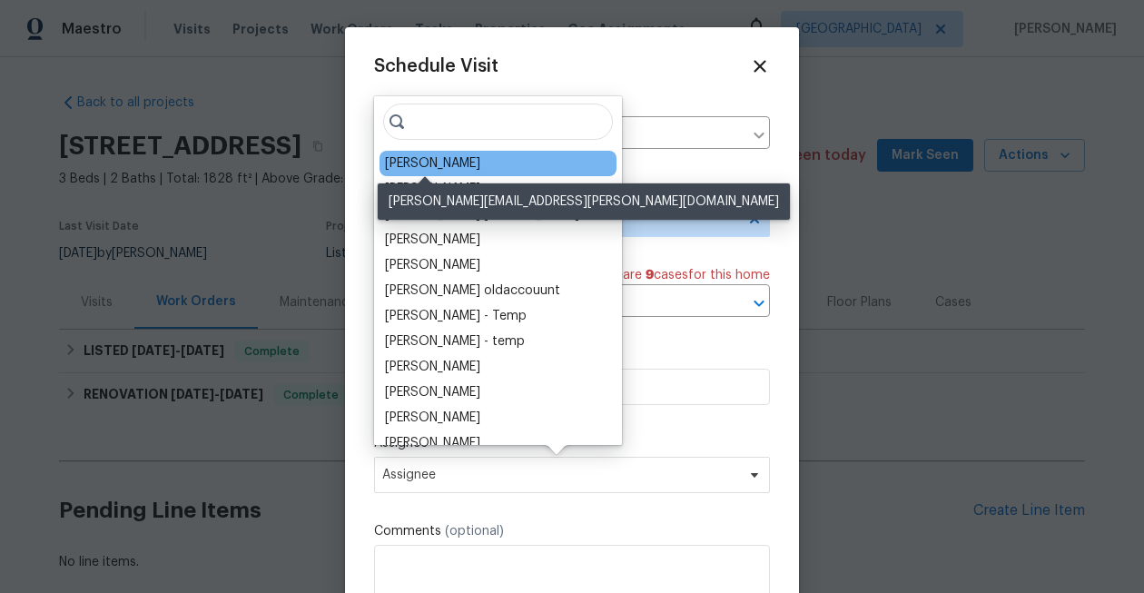
click at [458, 164] on div "[PERSON_NAME]" at bounding box center [432, 163] width 95 height 18
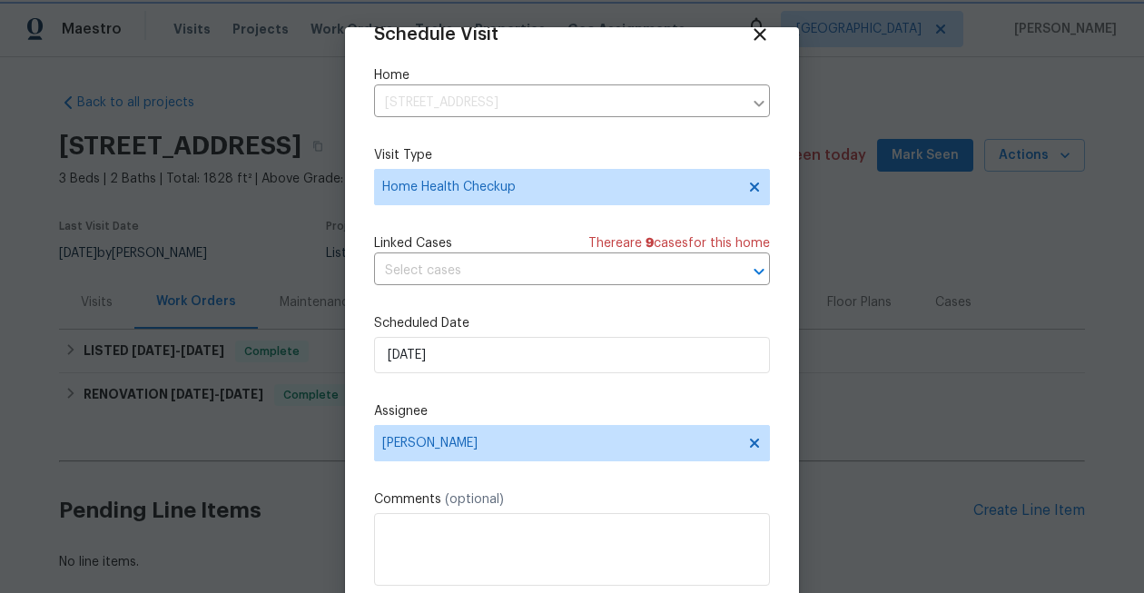
scroll to position [97, 0]
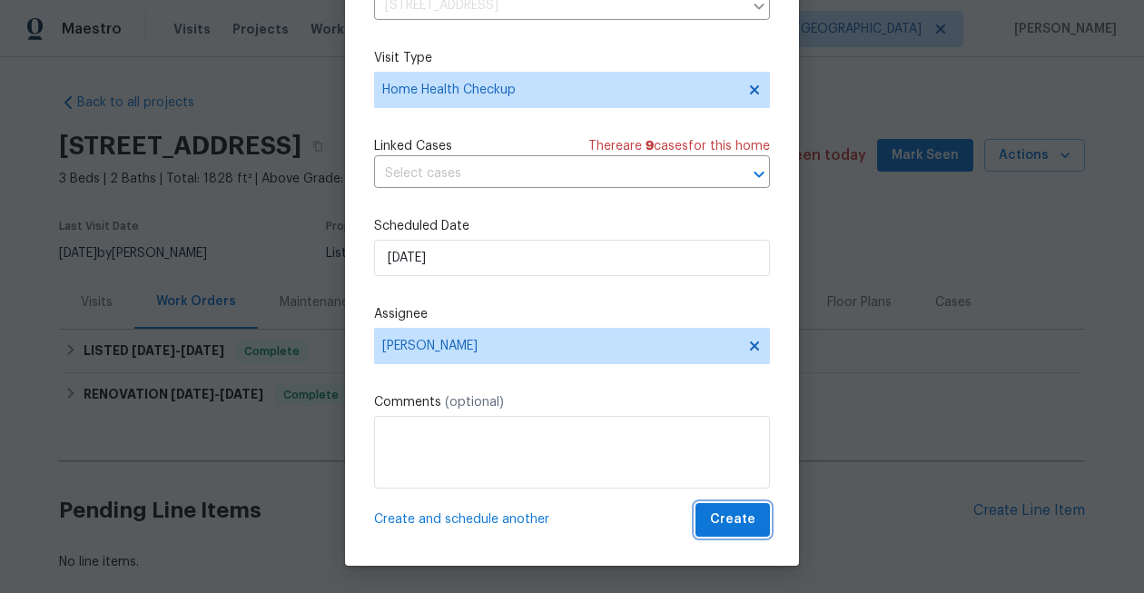
click at [744, 527] on span "Create" at bounding box center [732, 519] width 45 height 23
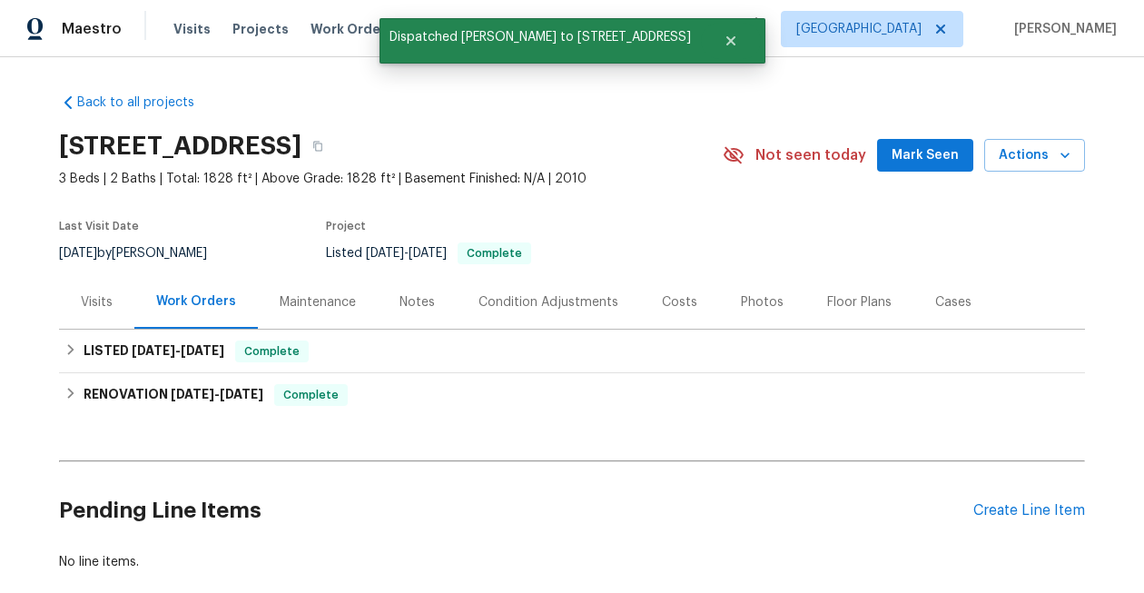
scroll to position [0, 0]
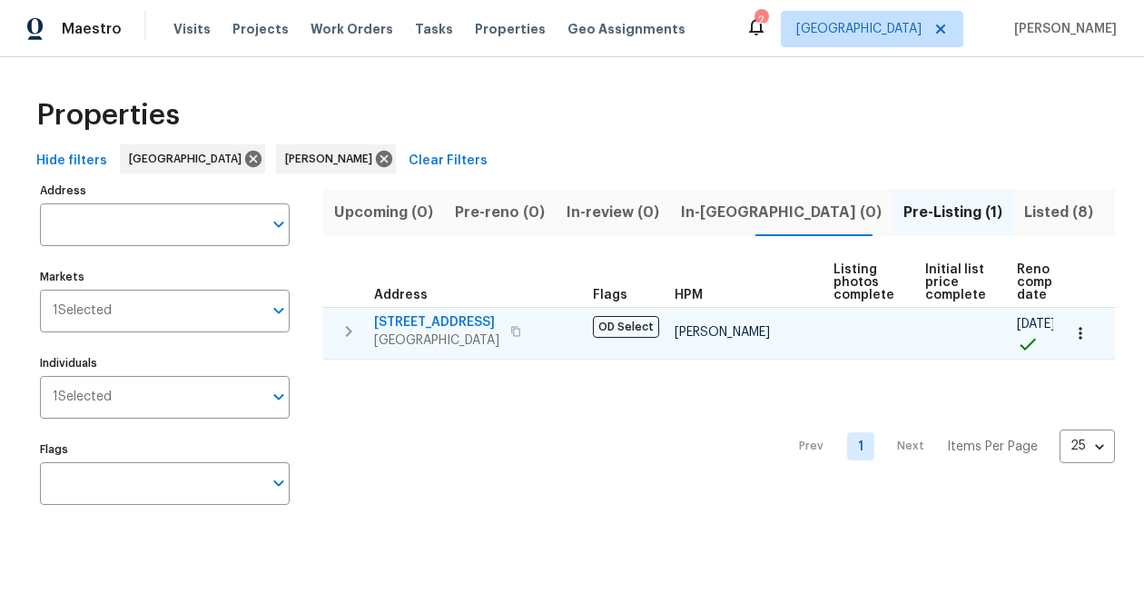
click at [448, 321] on span "[STREET_ADDRESS]" at bounding box center [436, 322] width 125 height 18
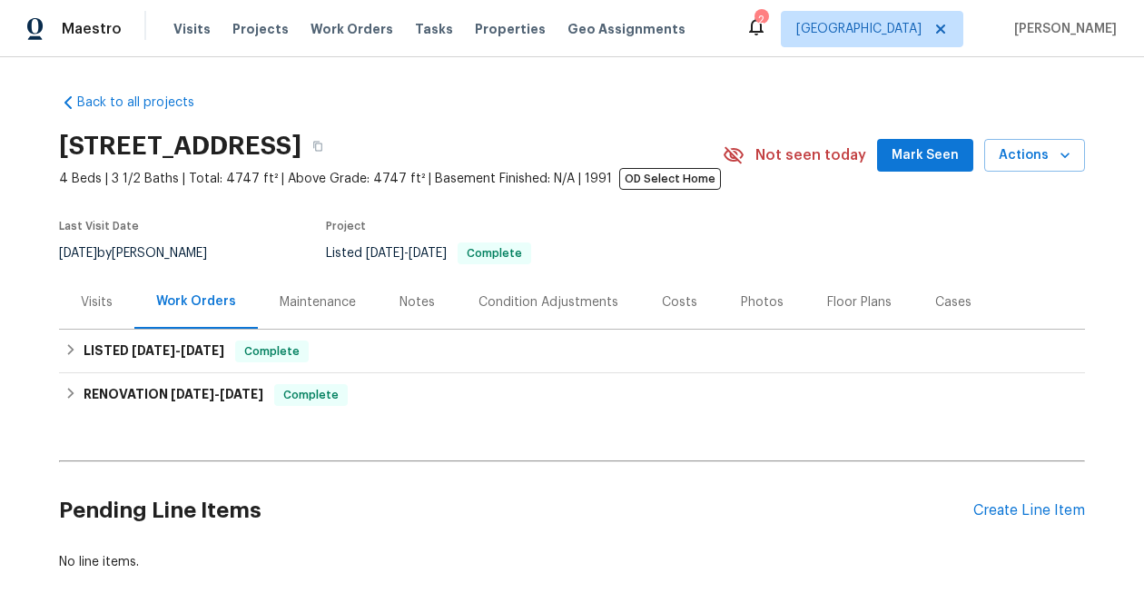
click at [767, 26] on div "2" at bounding box center [760, 20] width 13 height 18
click at [767, 29] on icon at bounding box center [756, 26] width 22 height 22
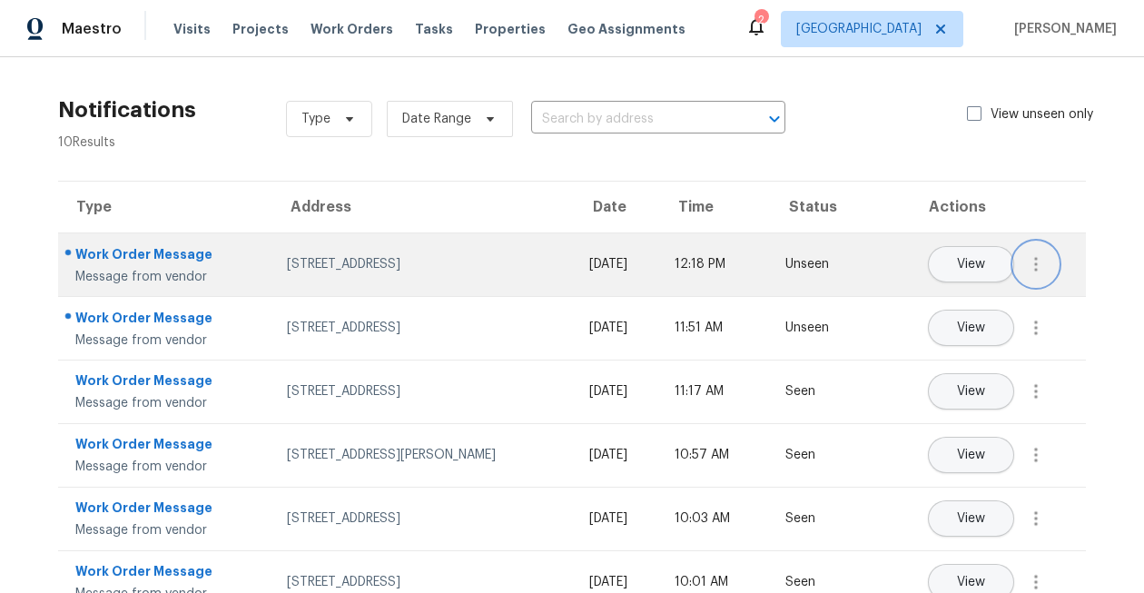
click at [1042, 271] on icon "button" at bounding box center [1036, 264] width 22 height 22
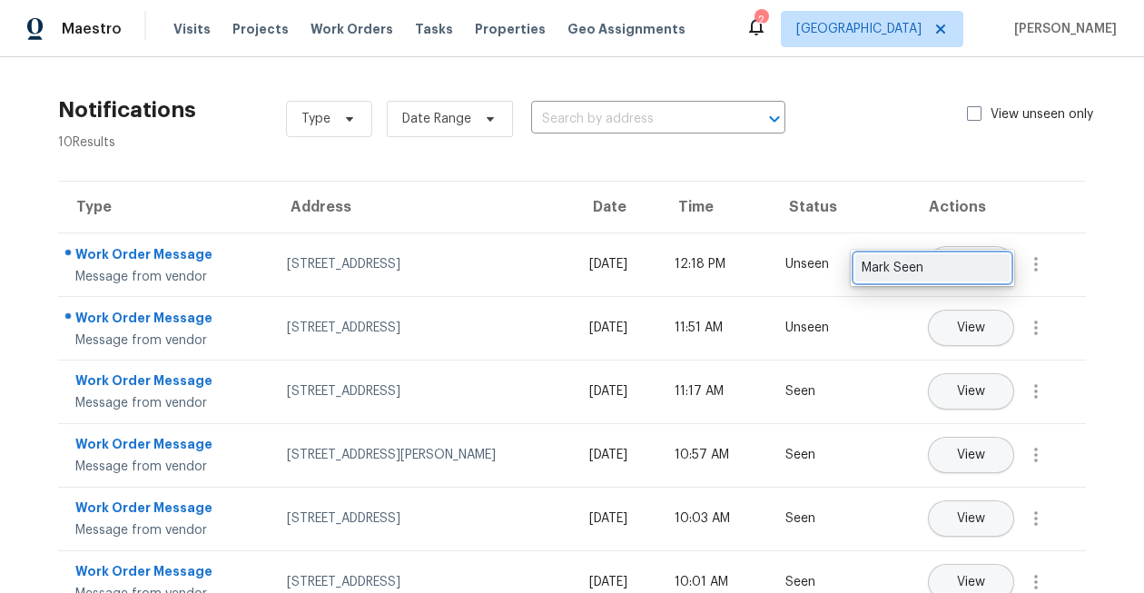
click at [999, 272] on div "Mark Seen" at bounding box center [933, 268] width 142 height 18
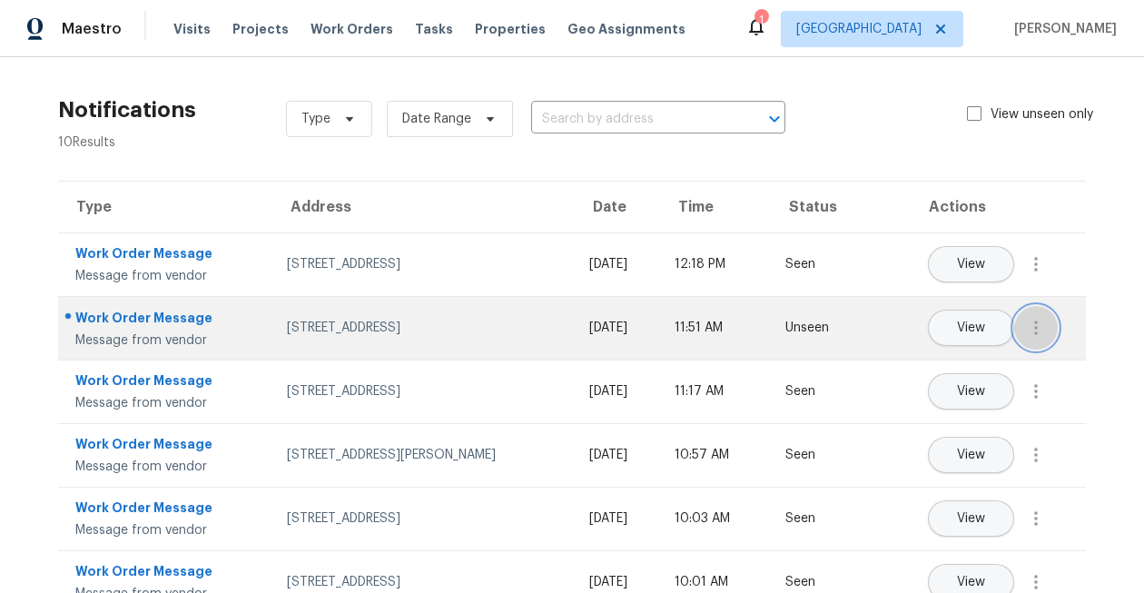
click at [1038, 320] on icon "button" at bounding box center [1036, 328] width 22 height 22
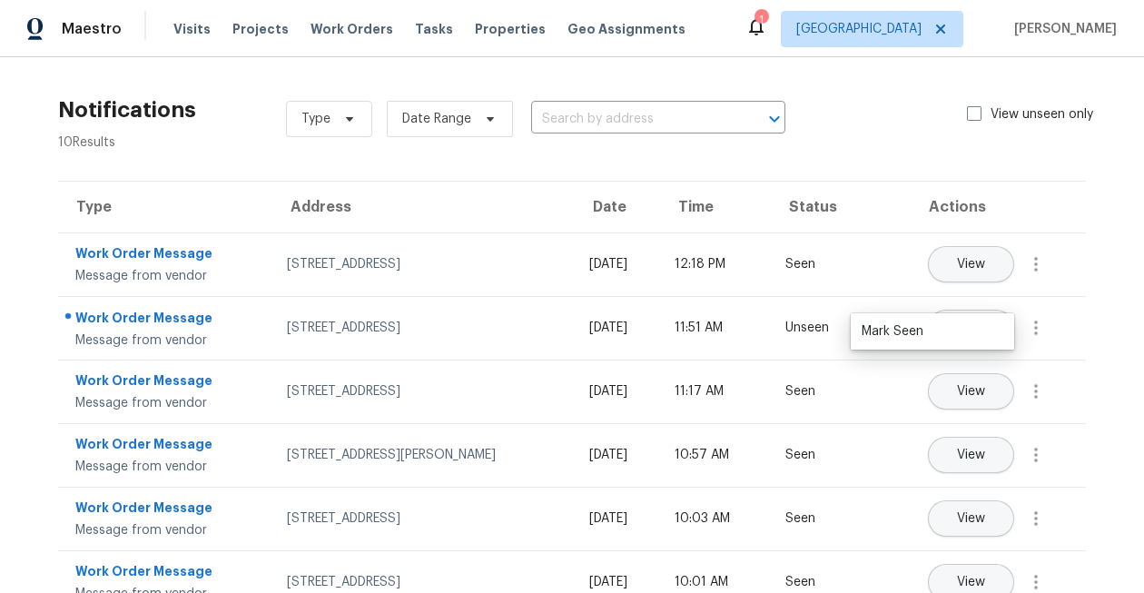
click at [1010, 328] on ul "Mark Seen" at bounding box center [932, 331] width 163 height 36
click at [991, 330] on div "Mark Seen" at bounding box center [933, 331] width 142 height 18
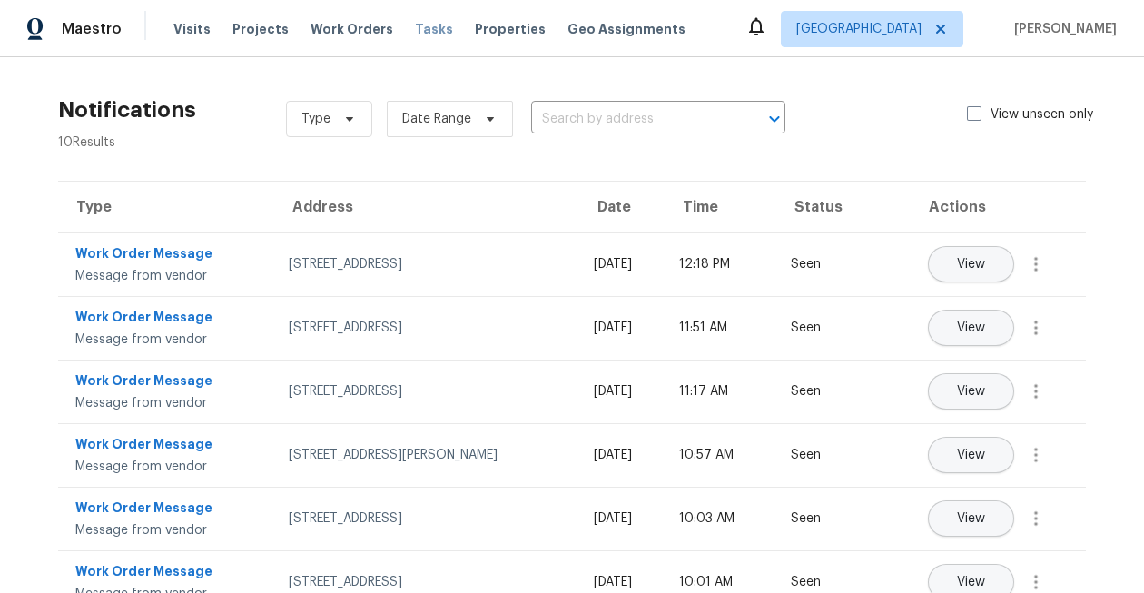
click at [415, 34] on span "Tasks" at bounding box center [434, 29] width 38 height 13
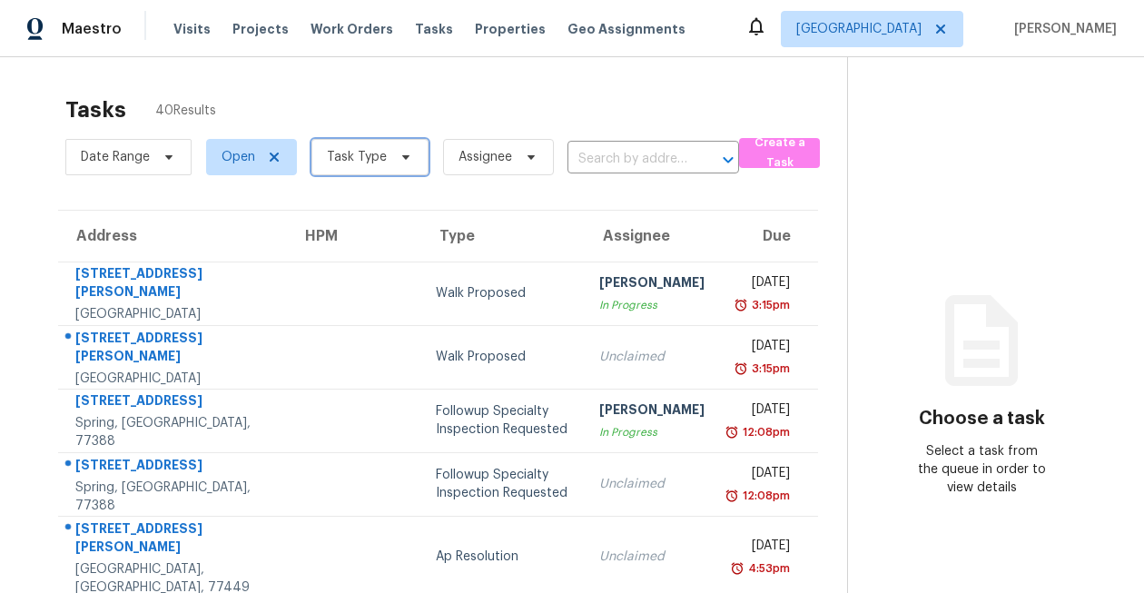
click at [333, 163] on span "Task Type" at bounding box center [357, 157] width 60 height 18
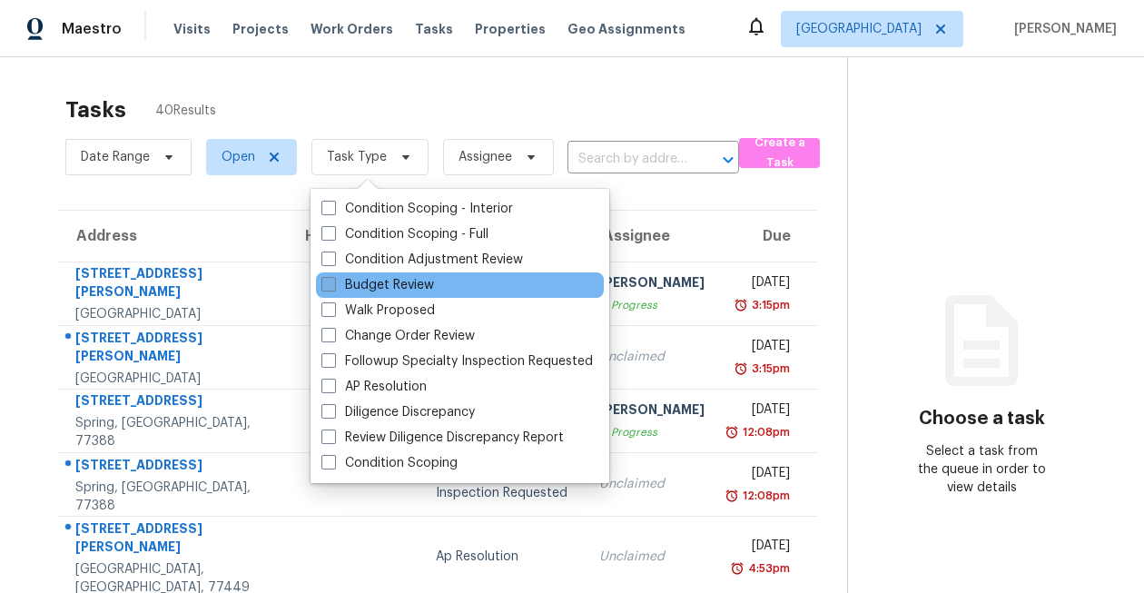
click at [385, 286] on label "Budget Review" at bounding box center [377, 285] width 113 height 18
click at [333, 286] on input "Budget Review" at bounding box center [327, 282] width 12 height 12
checkbox input "true"
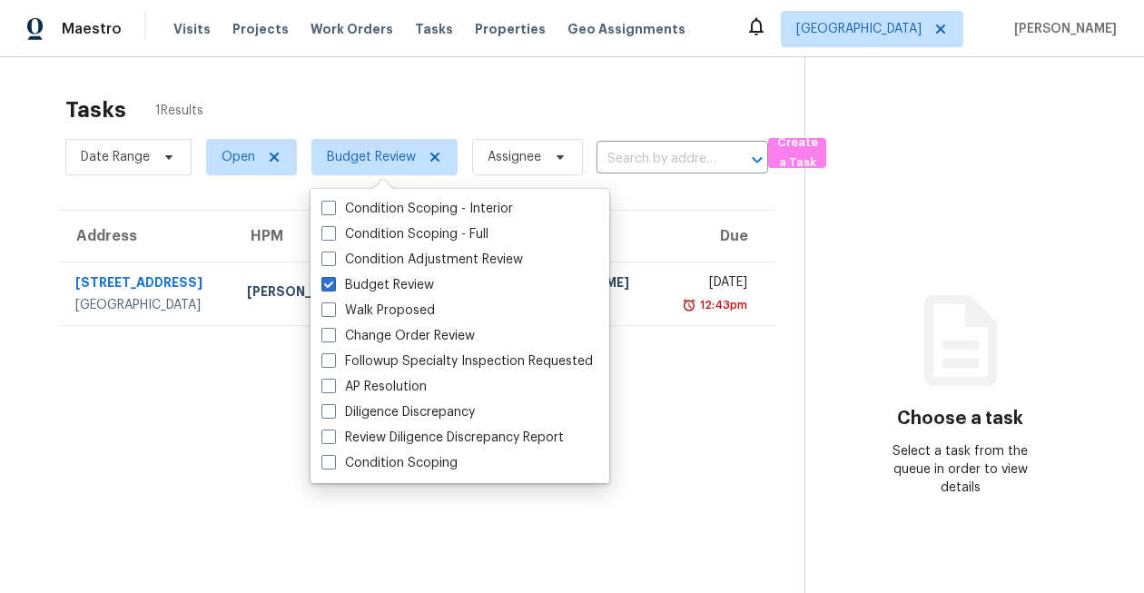
click at [458, 87] on div "Tasks 1 Results" at bounding box center [434, 109] width 739 height 47
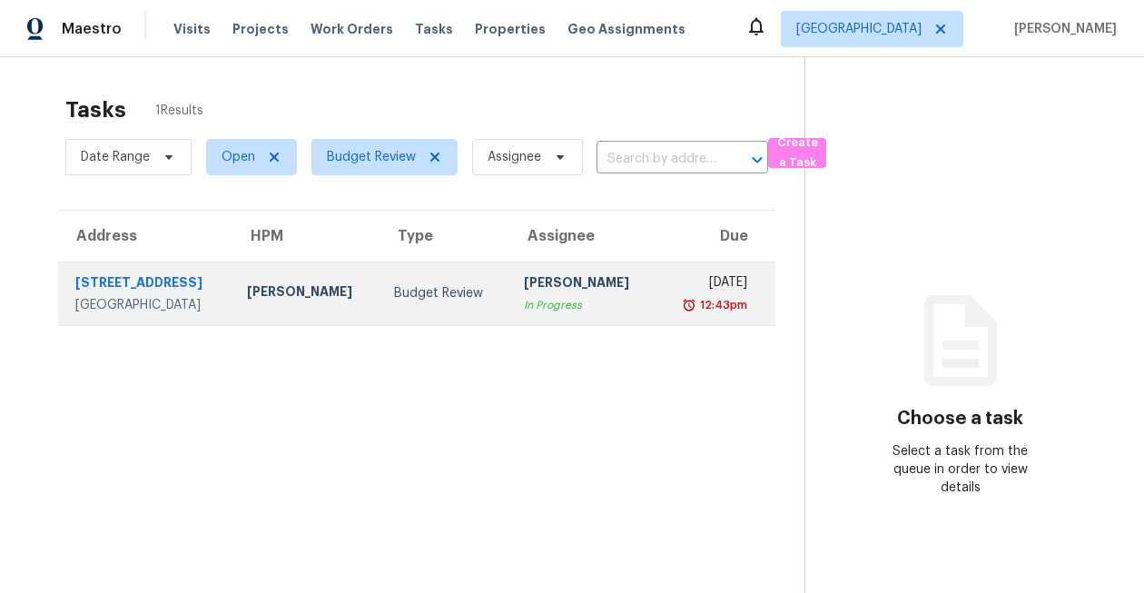
click at [134, 277] on div "7714 Rolling Fork Ln" at bounding box center [146, 284] width 143 height 23
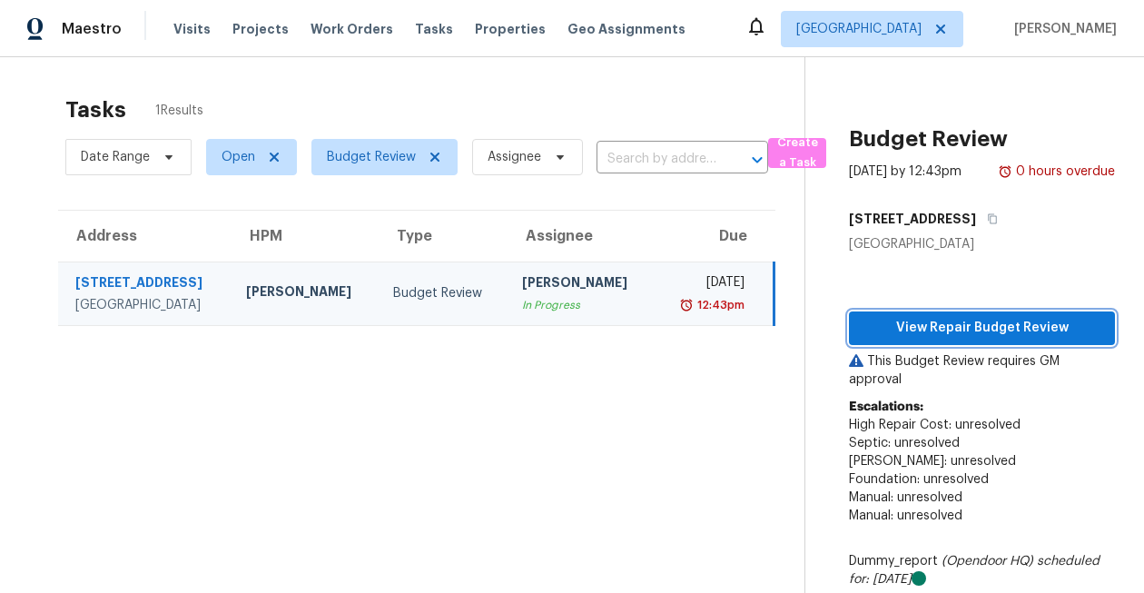
click at [939, 331] on span "View Repair Budget Review" at bounding box center [981, 328] width 237 height 23
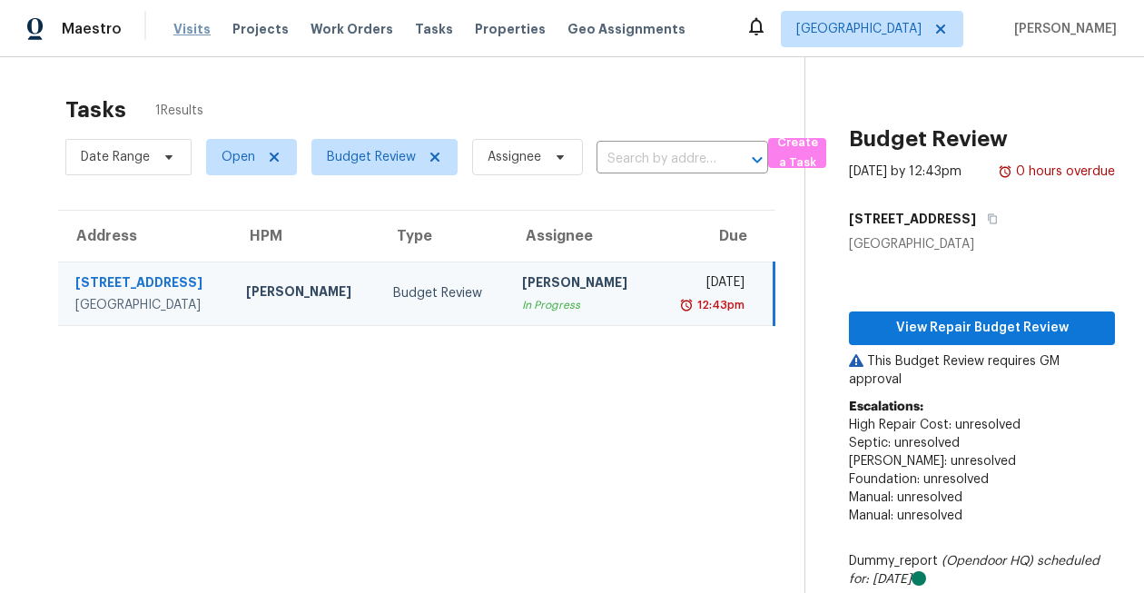
click at [193, 27] on span "Visits" at bounding box center [191, 29] width 37 height 18
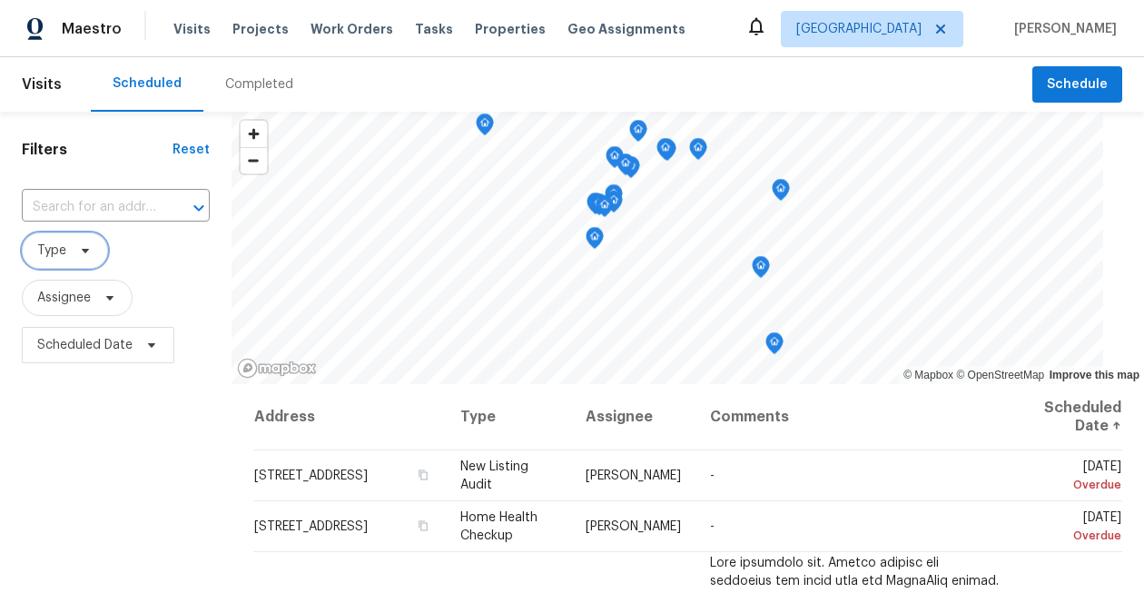
click at [80, 251] on icon at bounding box center [85, 250] width 15 height 15
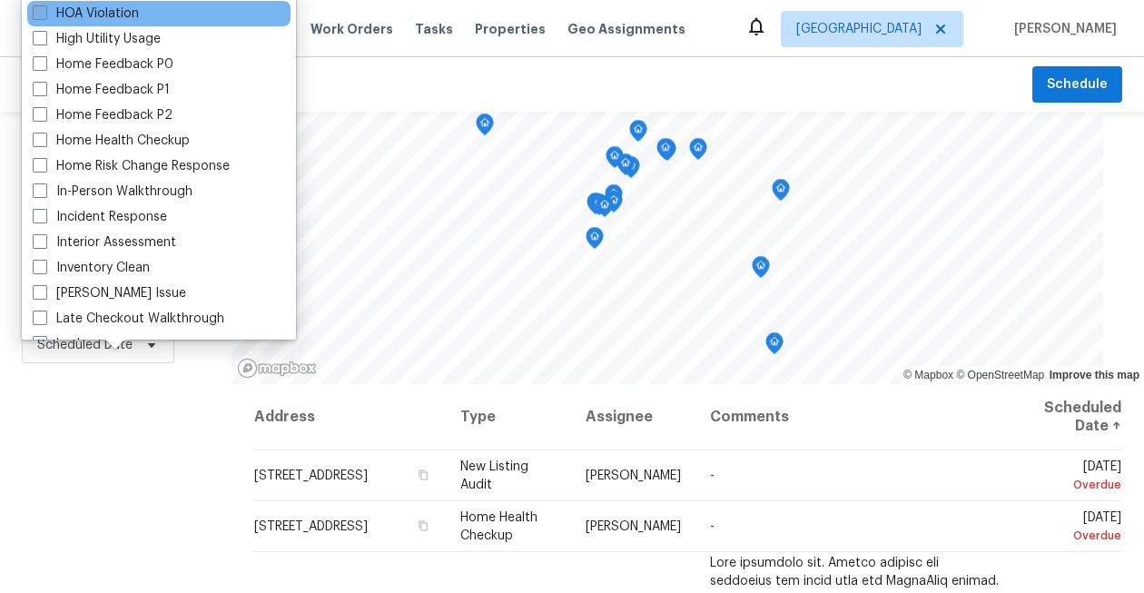
scroll to position [549, 0]
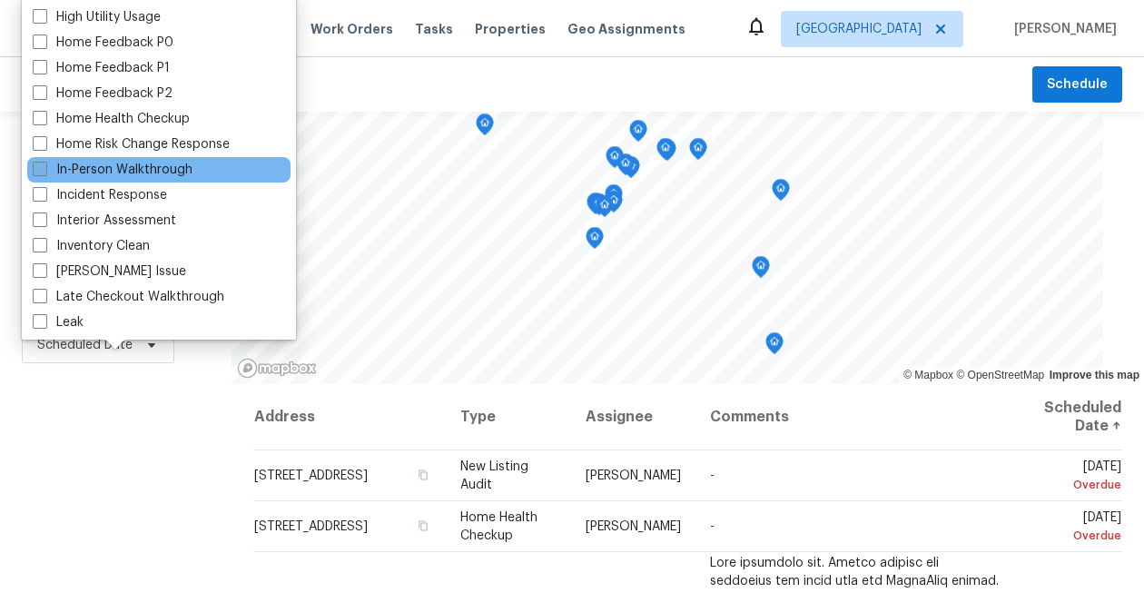
click at [114, 172] on label "In-Person Walkthrough" at bounding box center [113, 170] width 160 height 18
click at [44, 172] on input "In-Person Walkthrough" at bounding box center [39, 167] width 12 height 12
checkbox input "true"
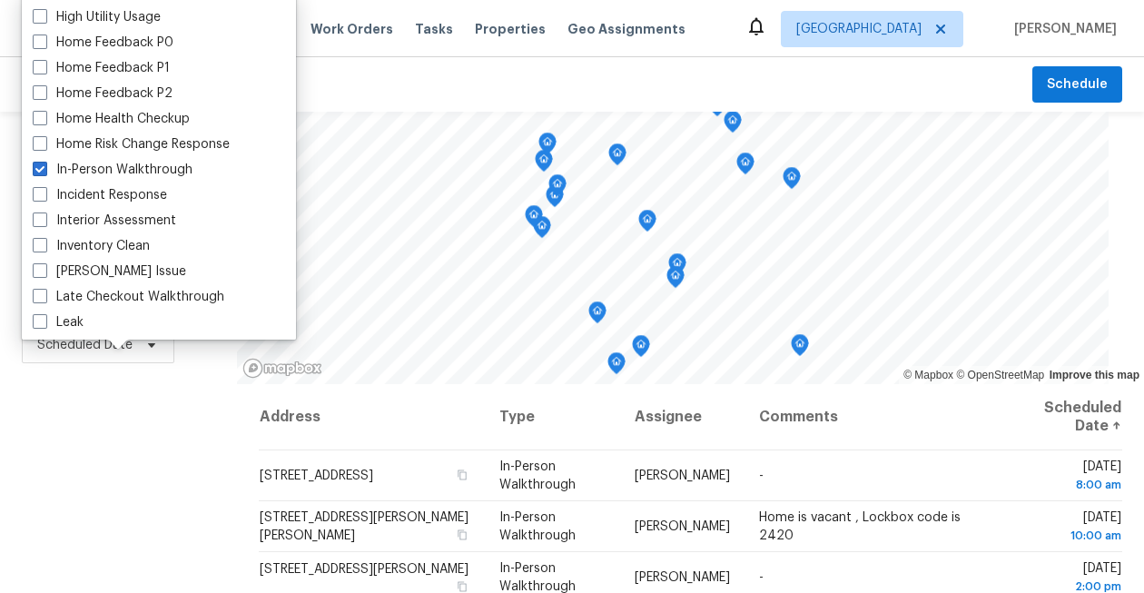
click at [131, 446] on div "Filters Reset ​ In-Person Walkthrough Assignee Scheduled Date" at bounding box center [118, 485] width 237 height 746
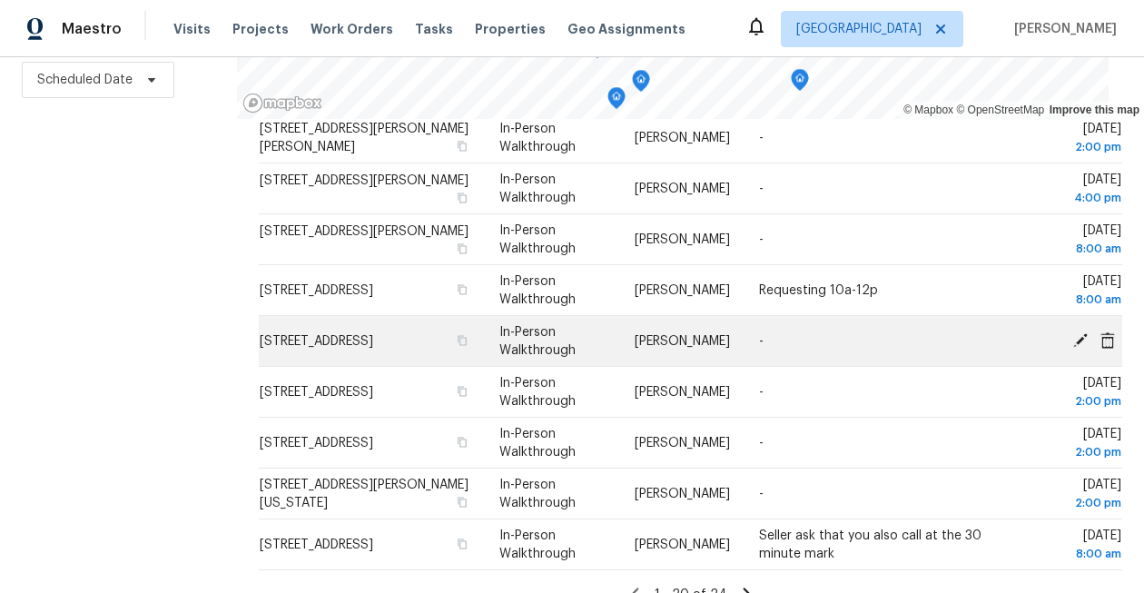
scroll to position [656, 0]
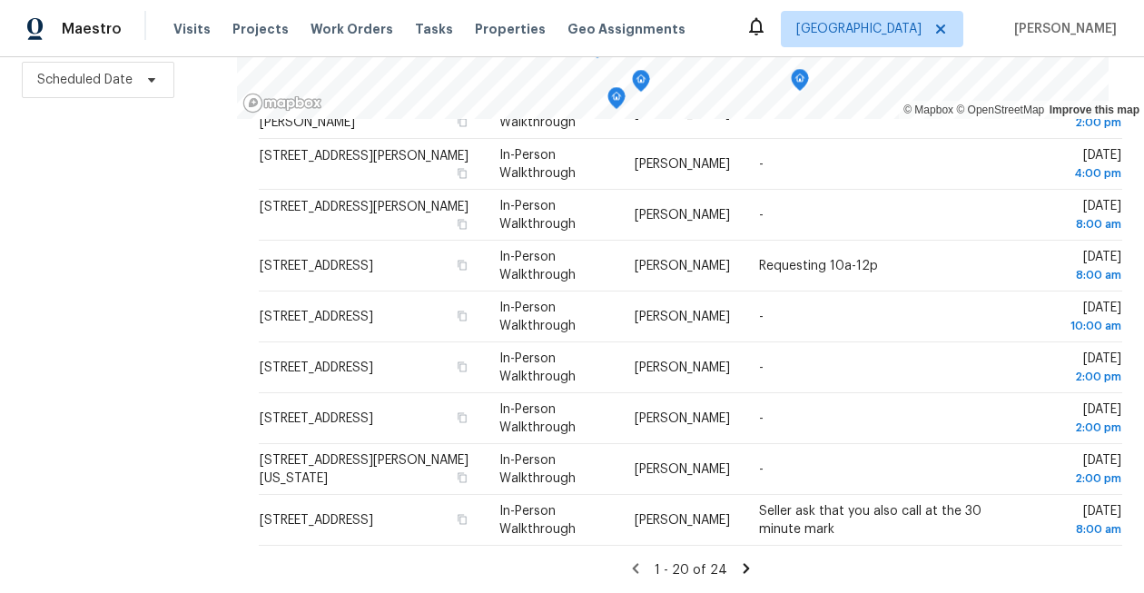
click at [744, 561] on icon at bounding box center [746, 568] width 16 height 16
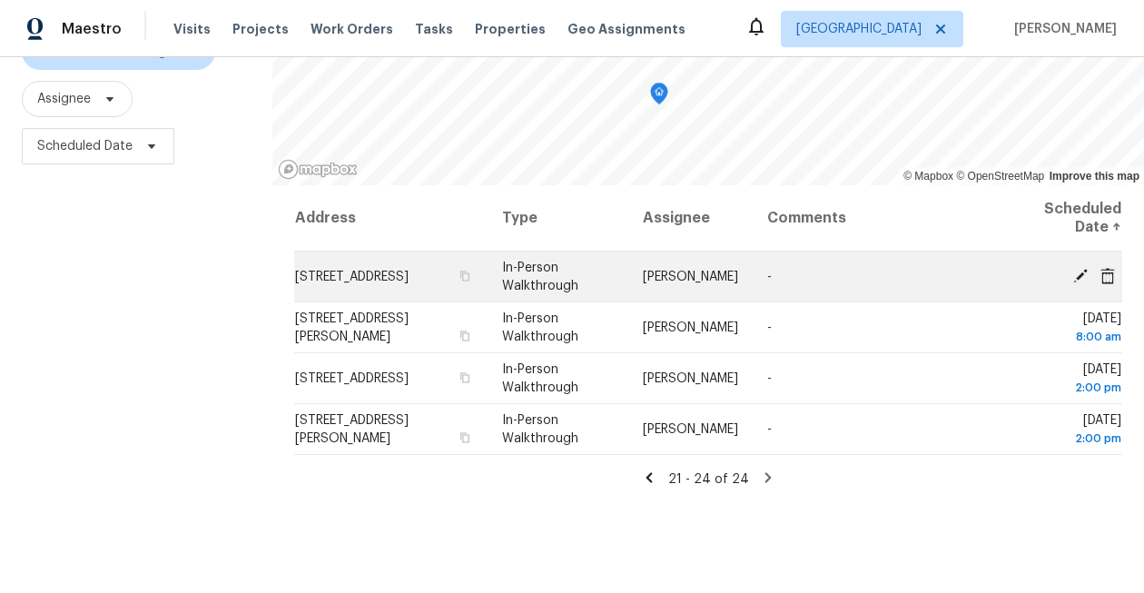
scroll to position [193, 0]
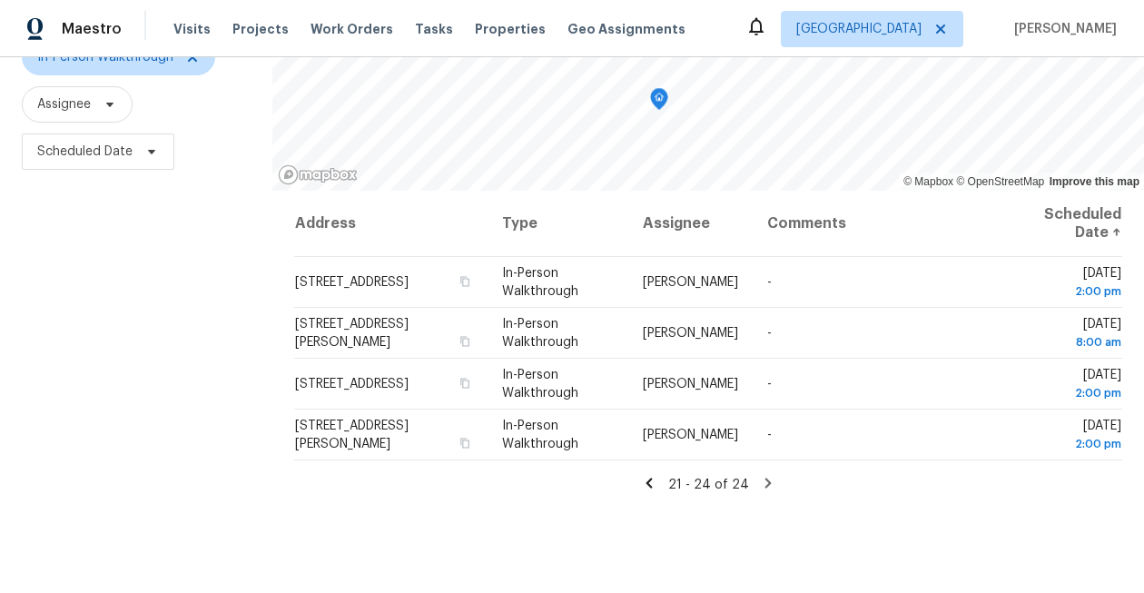
click at [652, 480] on icon at bounding box center [649, 483] width 6 height 10
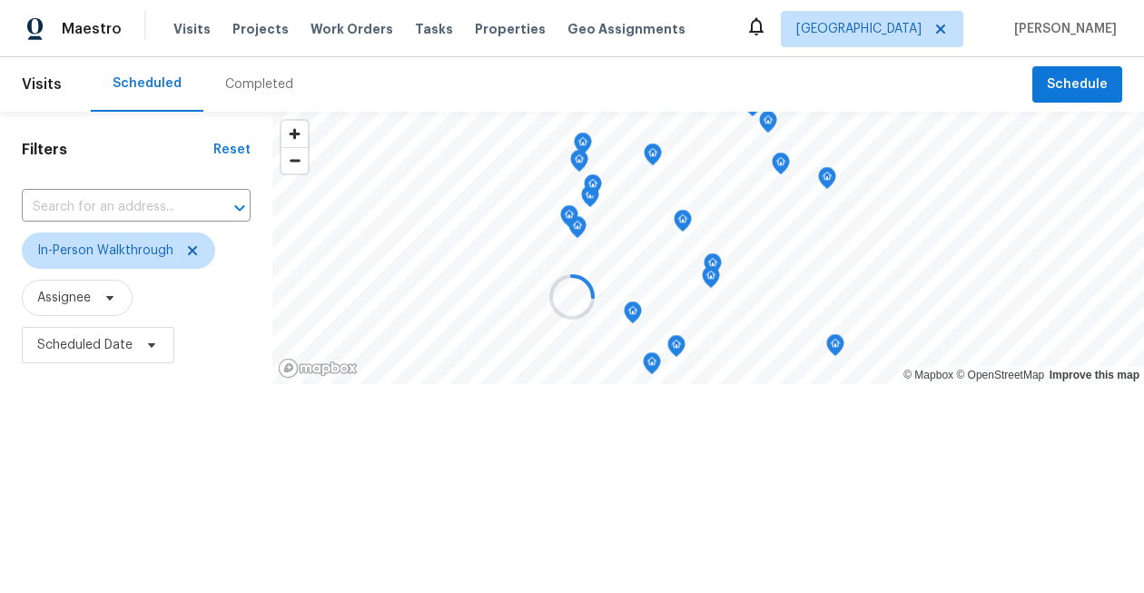
scroll to position [0, 0]
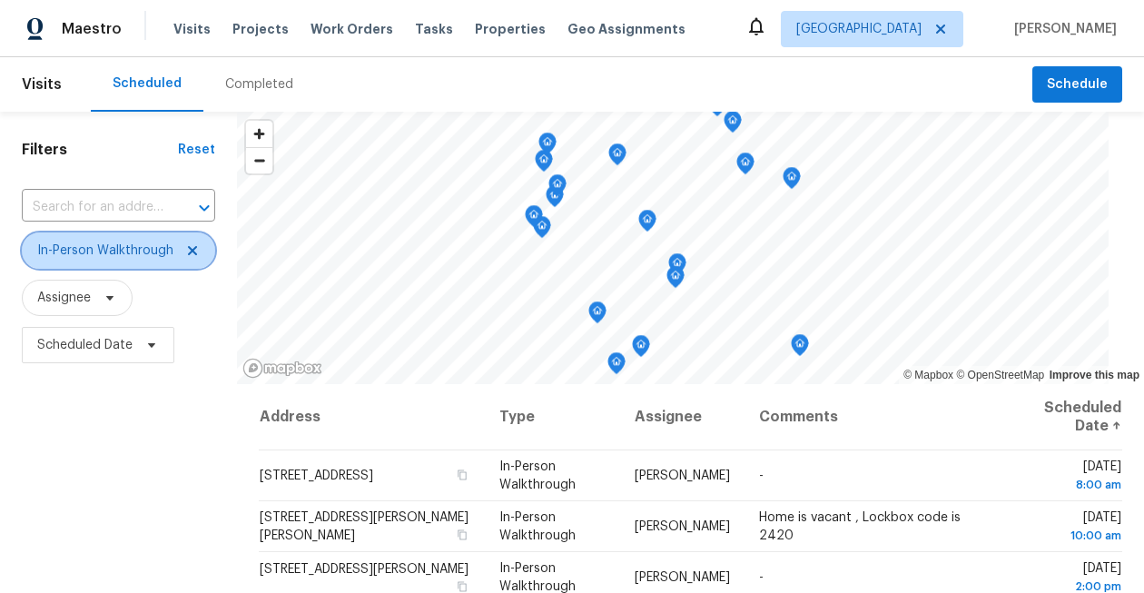
click at [190, 250] on icon at bounding box center [192, 250] width 9 height 9
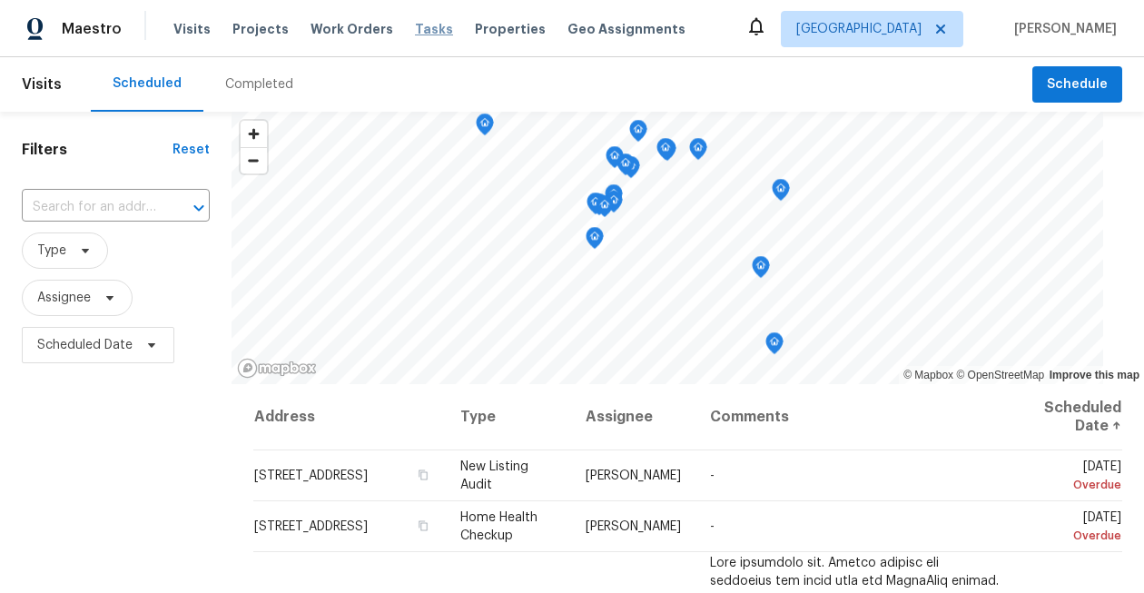
click at [415, 28] on span "Tasks" at bounding box center [434, 29] width 38 height 13
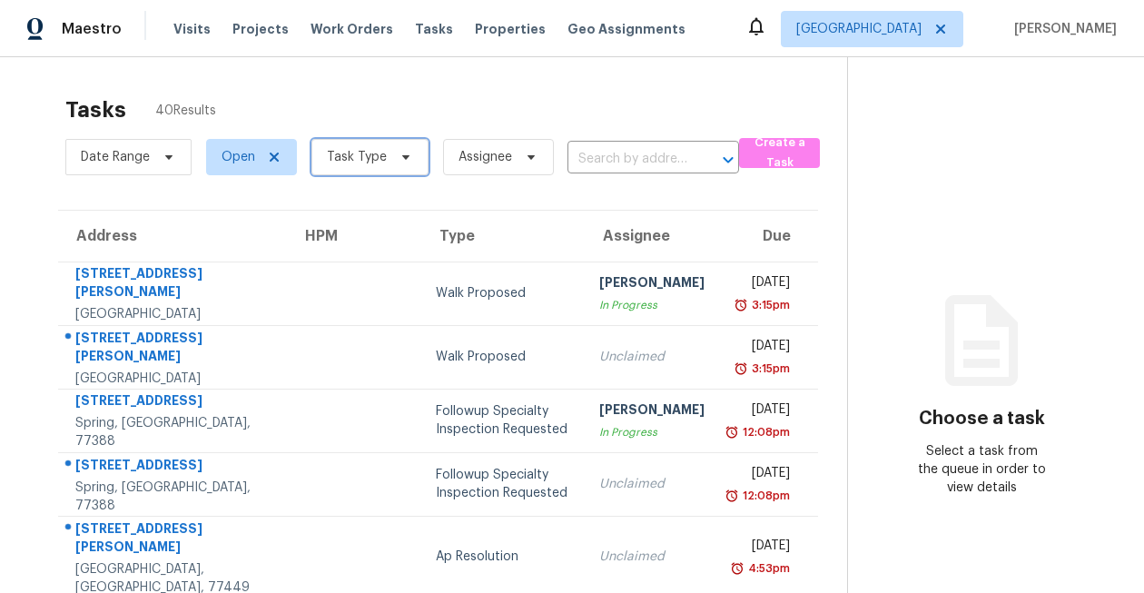
click at [363, 162] on span "Task Type" at bounding box center [357, 157] width 60 height 18
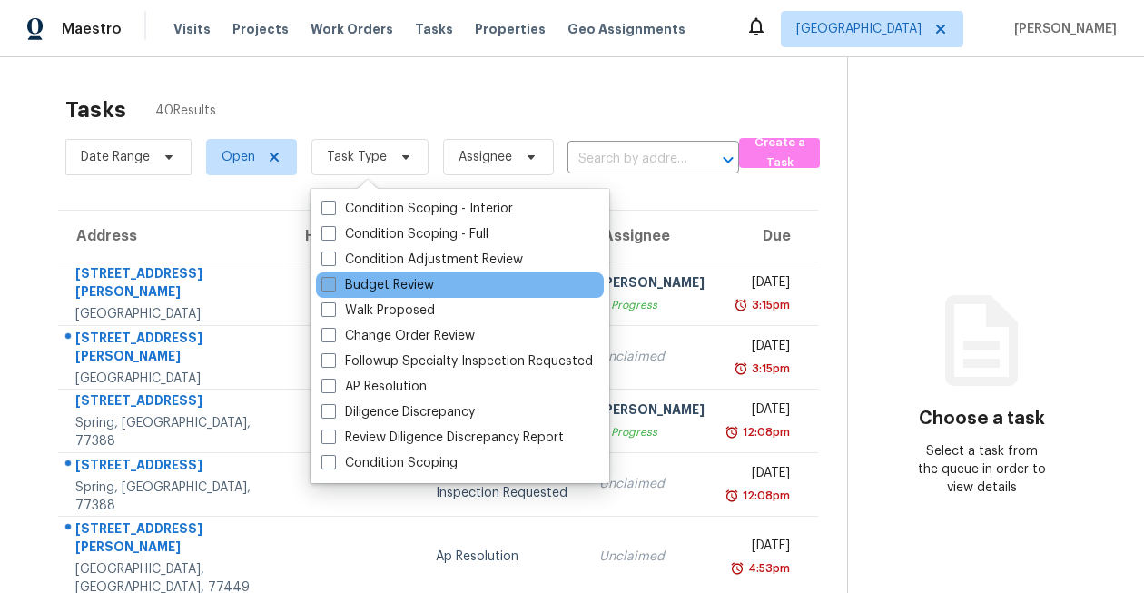
click at [376, 282] on label "Budget Review" at bounding box center [377, 285] width 113 height 18
click at [333, 282] on input "Budget Review" at bounding box center [327, 282] width 12 height 12
checkbox input "true"
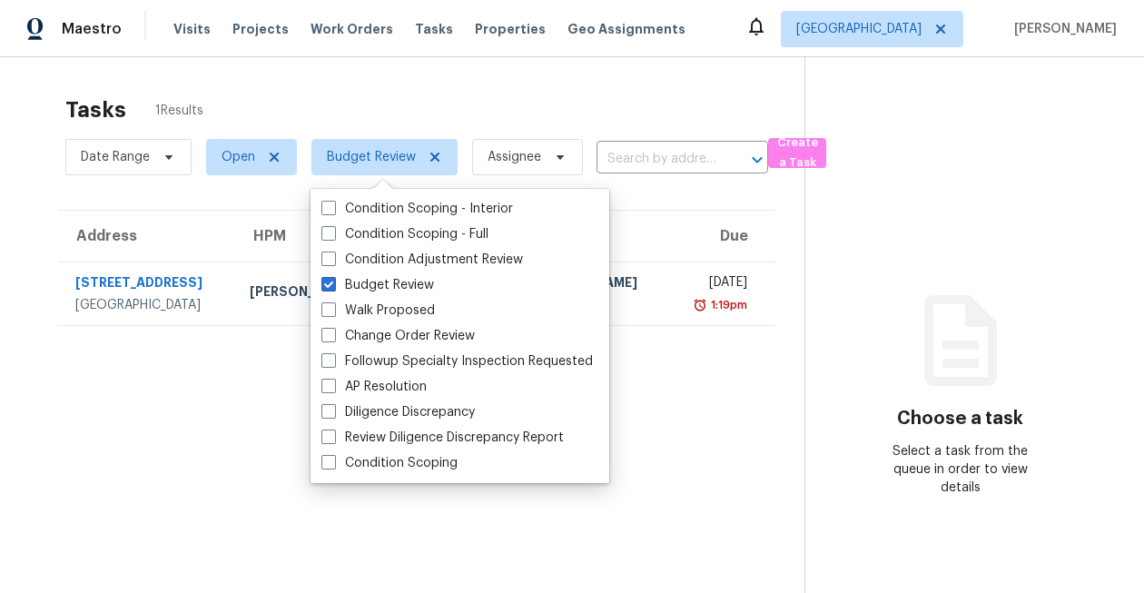
click at [381, 77] on div "Tasks 1 Results Date Range Open Budget Review Assignee ​ Create a Task Address …" at bounding box center [572, 353] width 1144 height 593
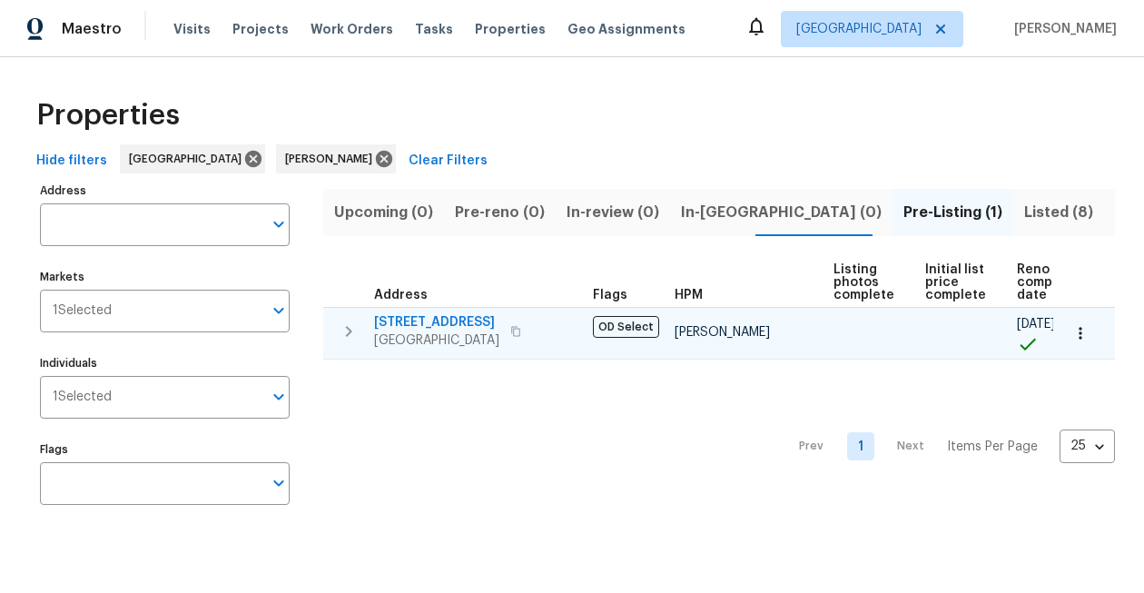
click at [439, 328] on span "[STREET_ADDRESS]" at bounding box center [436, 322] width 125 height 18
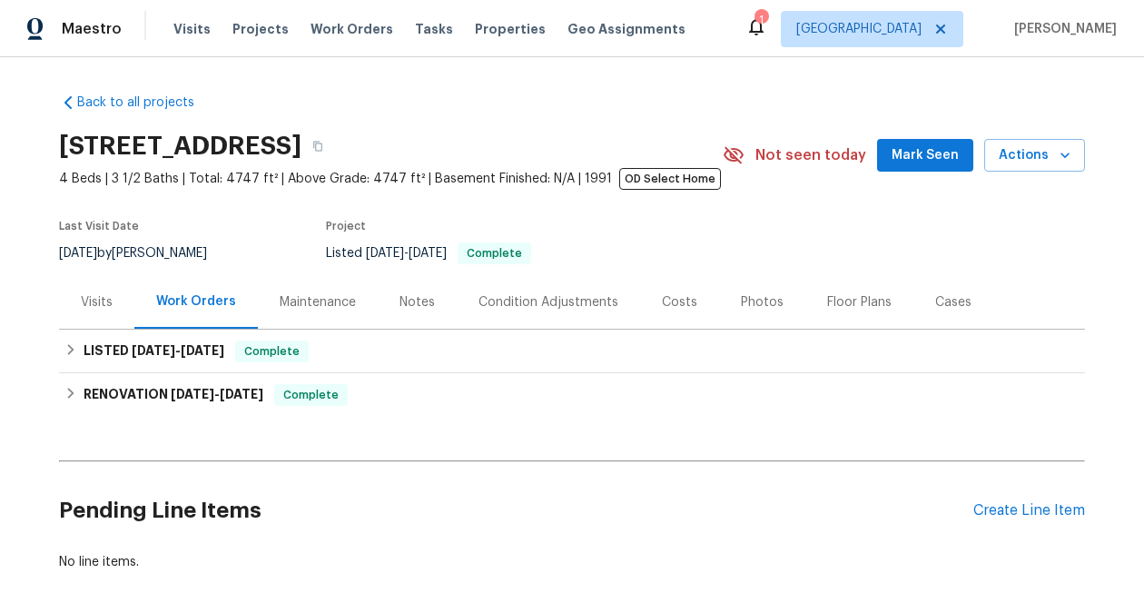
click at [838, 28] on div "Maestro Visits Projects Work Orders Tasks Properties Geo Assignments 1 [GEOGRAP…" at bounding box center [572, 28] width 1144 height 57
click at [767, 28] on div "1" at bounding box center [760, 20] width 13 height 18
click at [767, 29] on icon at bounding box center [756, 26] width 22 height 22
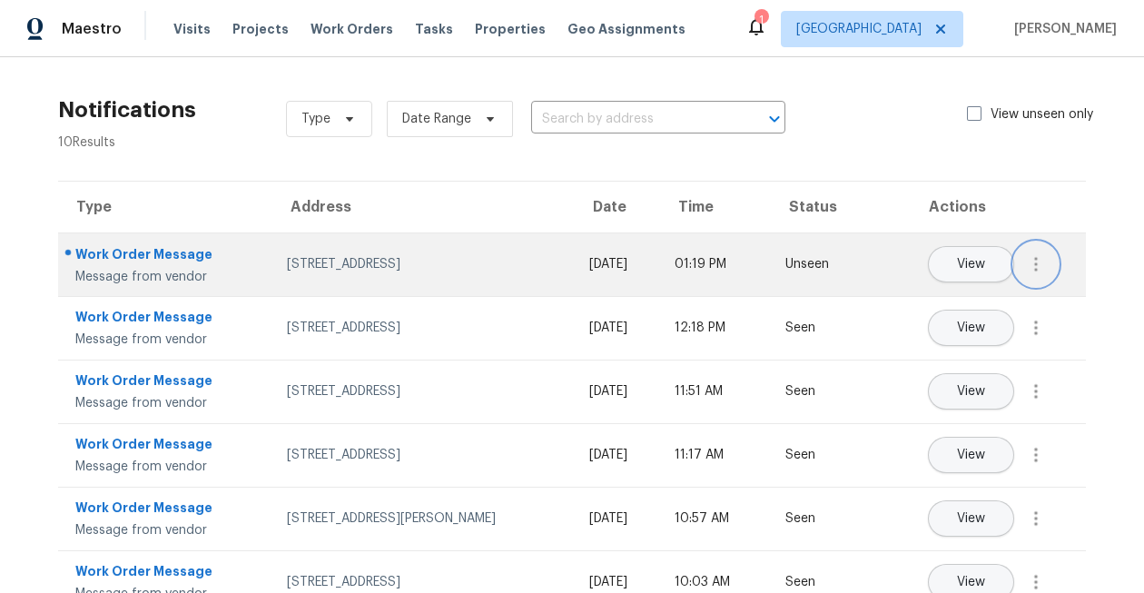
click at [1050, 269] on button "button" at bounding box center [1036, 264] width 44 height 44
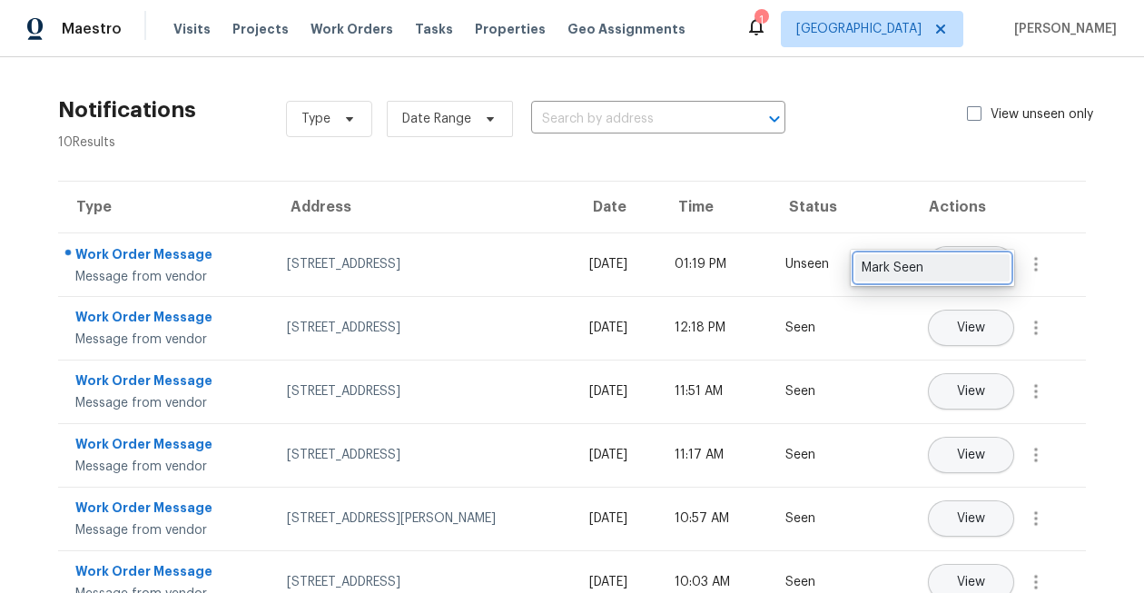
click at [971, 263] on div "Mark Seen" at bounding box center [933, 268] width 142 height 18
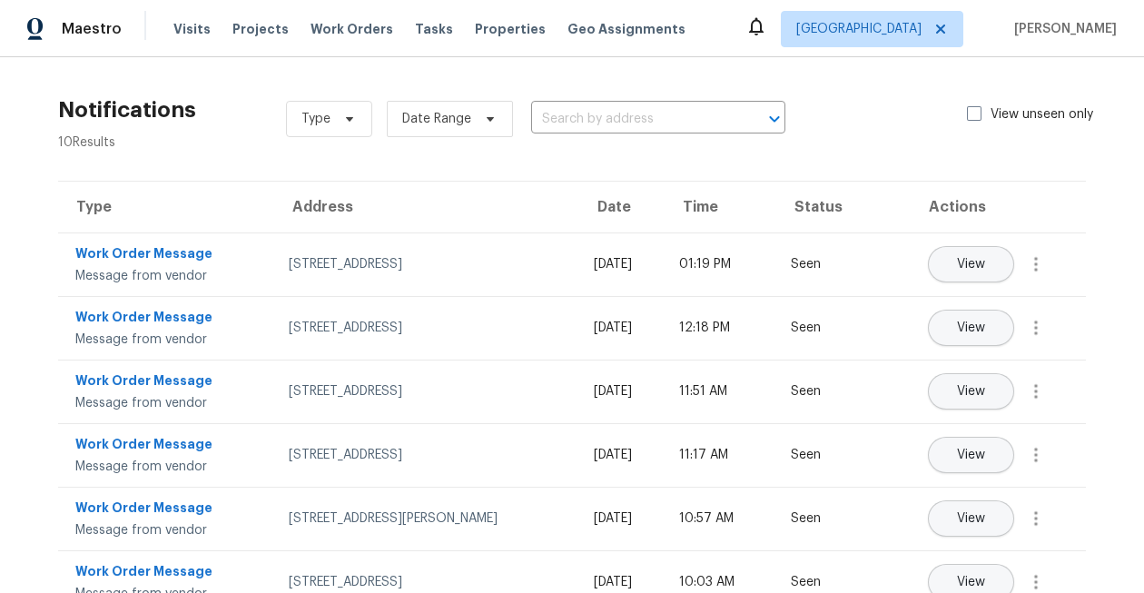
click at [401, 38] on div "Visits Projects Work Orders Tasks Properties Geo Assignments" at bounding box center [440, 29] width 534 height 36
click at [415, 27] on span "Tasks" at bounding box center [434, 29] width 38 height 13
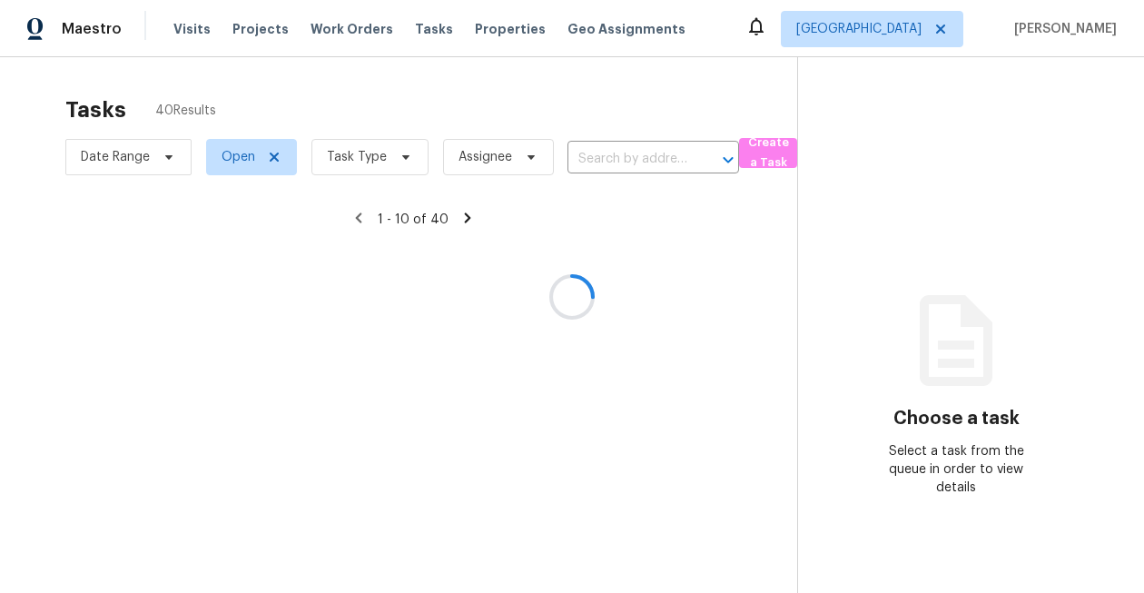
click at [386, 151] on div at bounding box center [572, 296] width 1144 height 593
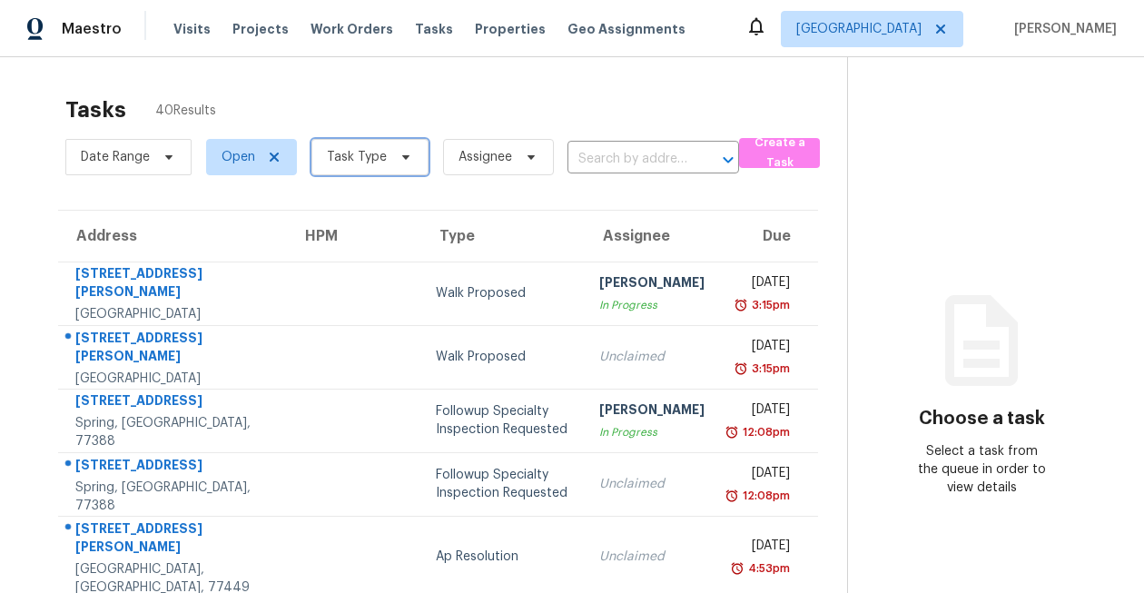
click at [386, 151] on span "Task Type" at bounding box center [369, 157] width 117 height 36
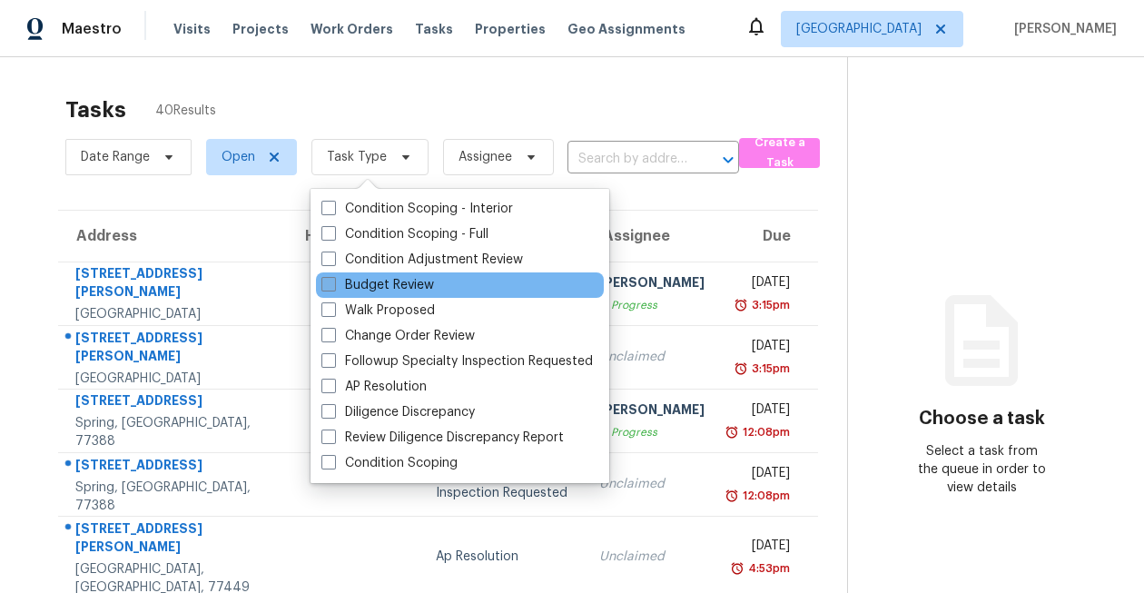
click at [394, 288] on label "Budget Review" at bounding box center [377, 285] width 113 height 18
click at [333, 288] on input "Budget Review" at bounding box center [327, 282] width 12 height 12
checkbox input "true"
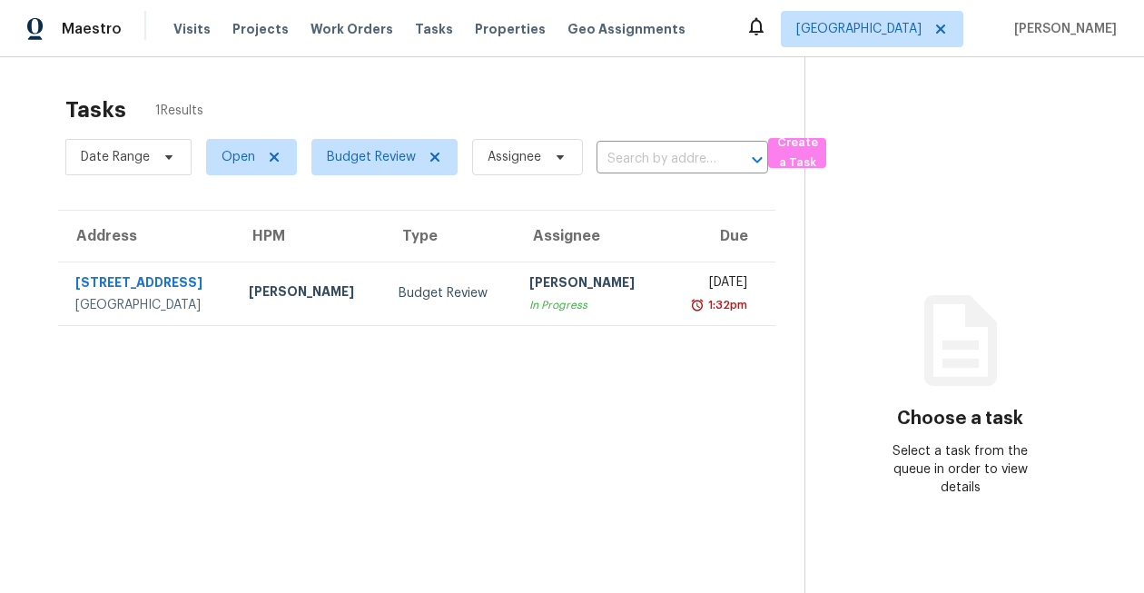
click at [464, 86] on div "Tasks 1 Results" at bounding box center [434, 109] width 739 height 47
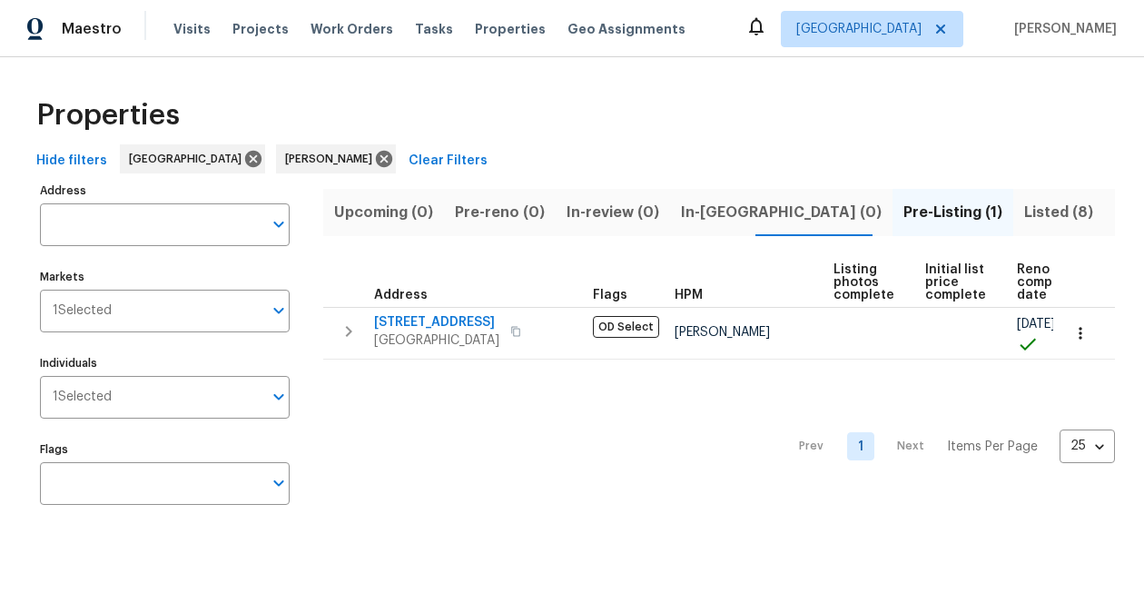
click at [1024, 212] on span "Listed (8)" at bounding box center [1058, 212] width 69 height 25
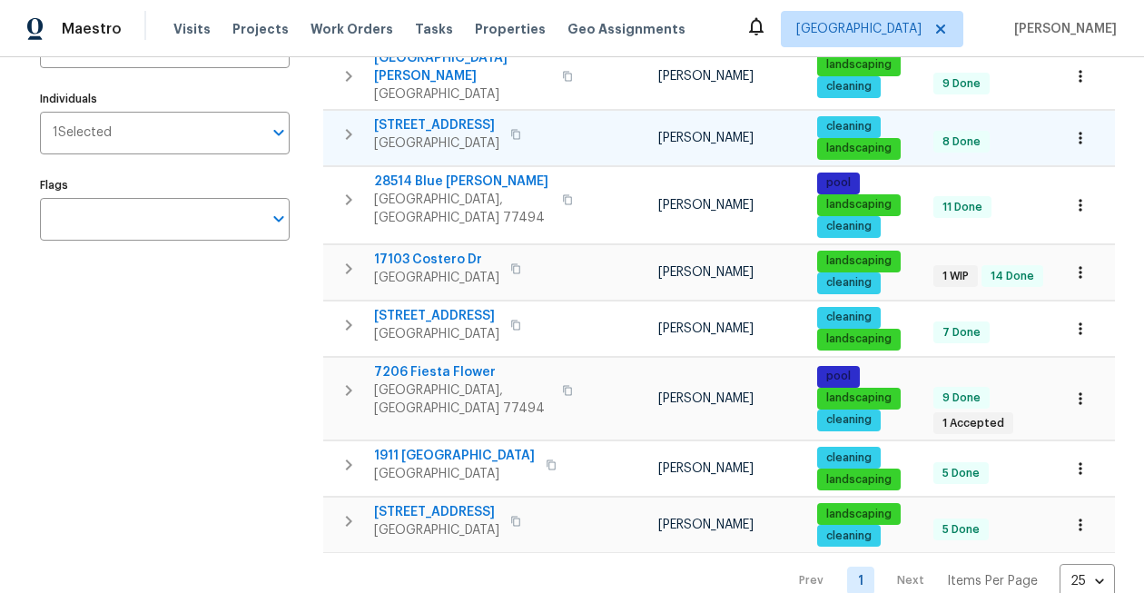
scroll to position [281, 0]
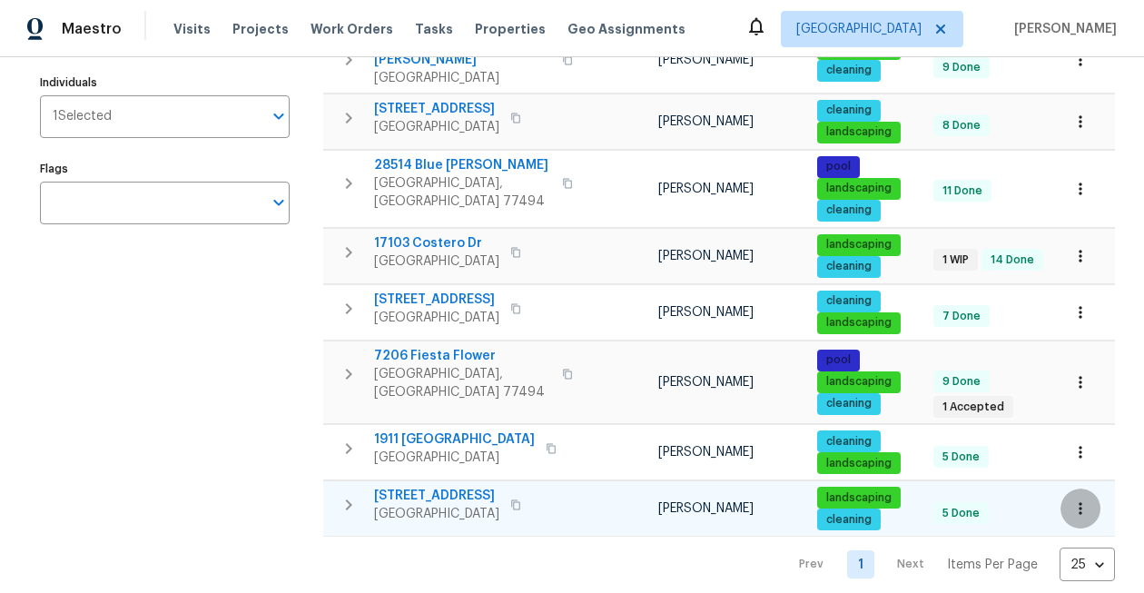
click at [1080, 499] on icon "button" at bounding box center [1080, 508] width 18 height 18
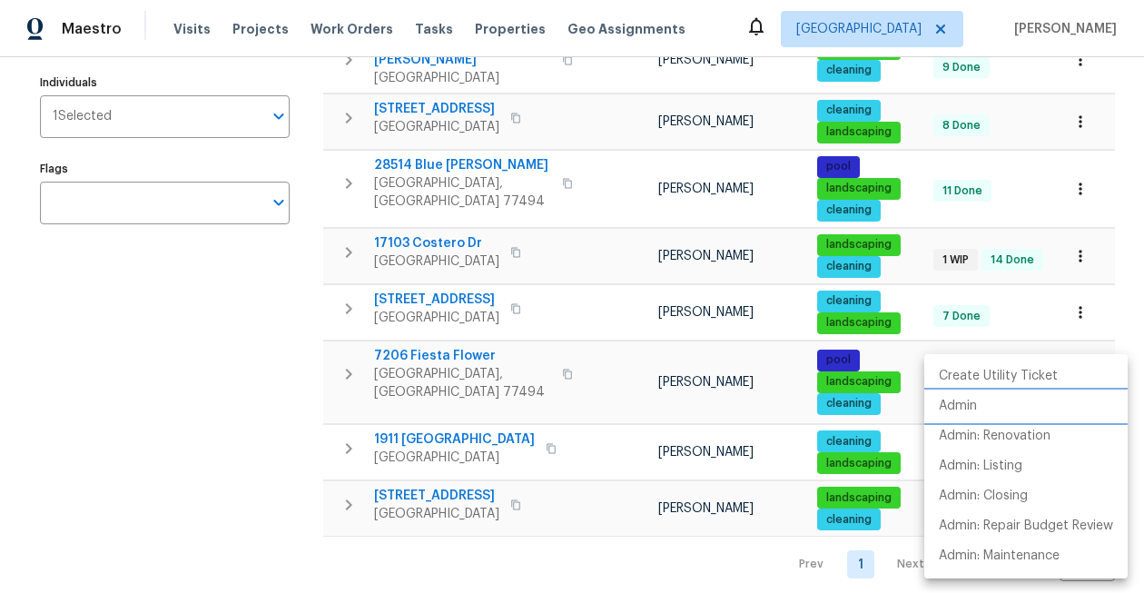
click at [1012, 405] on li "Admin" at bounding box center [1025, 406] width 203 height 30
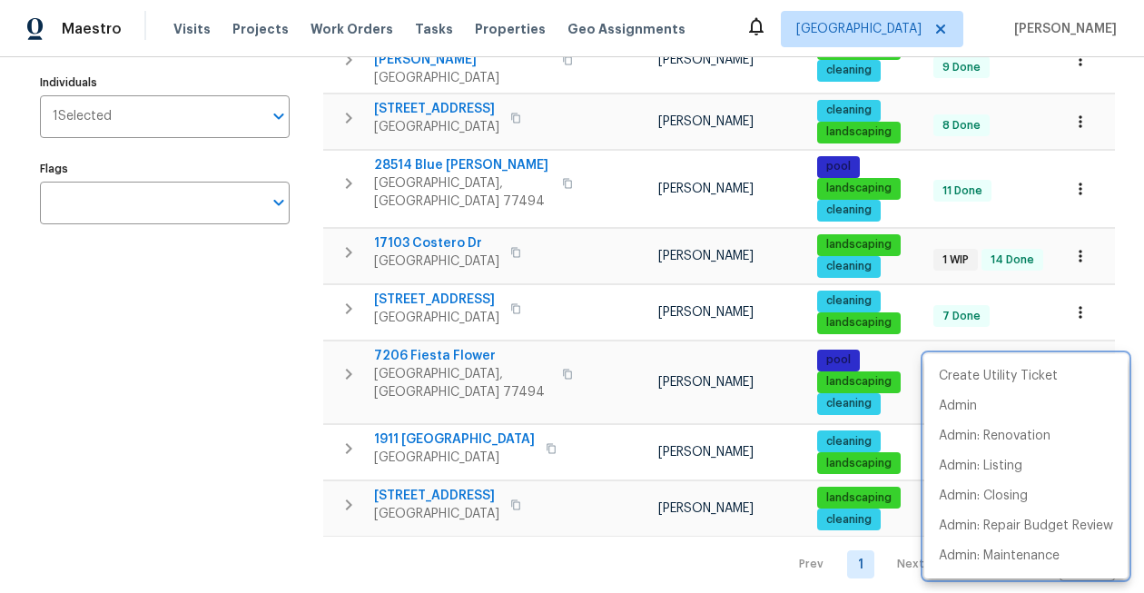
click at [165, 439] on div at bounding box center [572, 296] width 1144 height 593
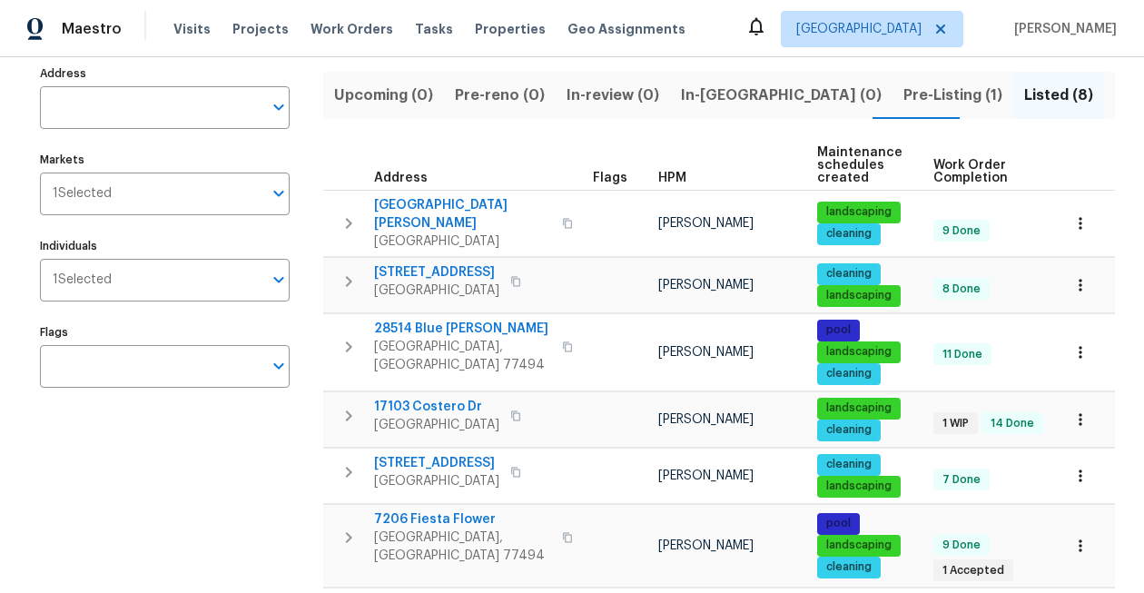
scroll to position [0, 0]
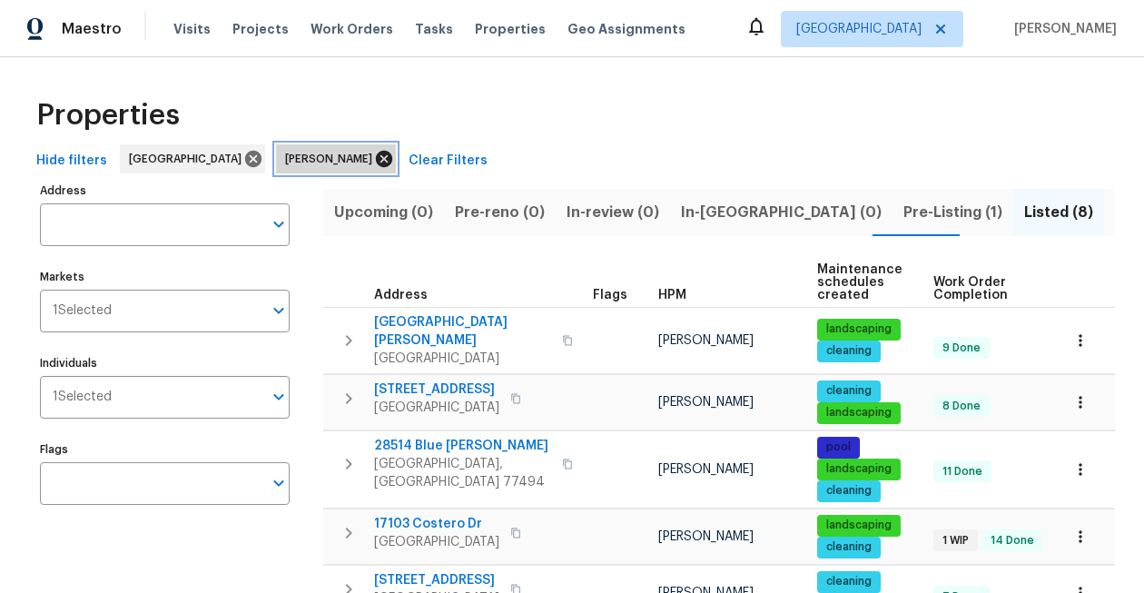
click at [376, 156] on icon at bounding box center [384, 159] width 16 height 16
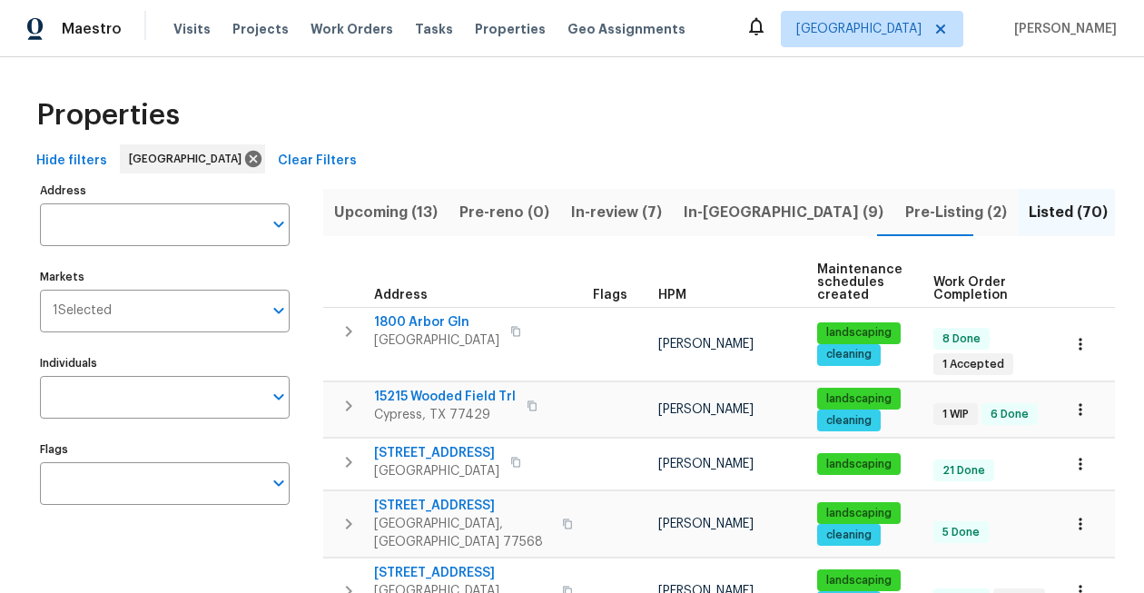
click at [404, 213] on span "Upcoming (13)" at bounding box center [386, 212] width 104 height 25
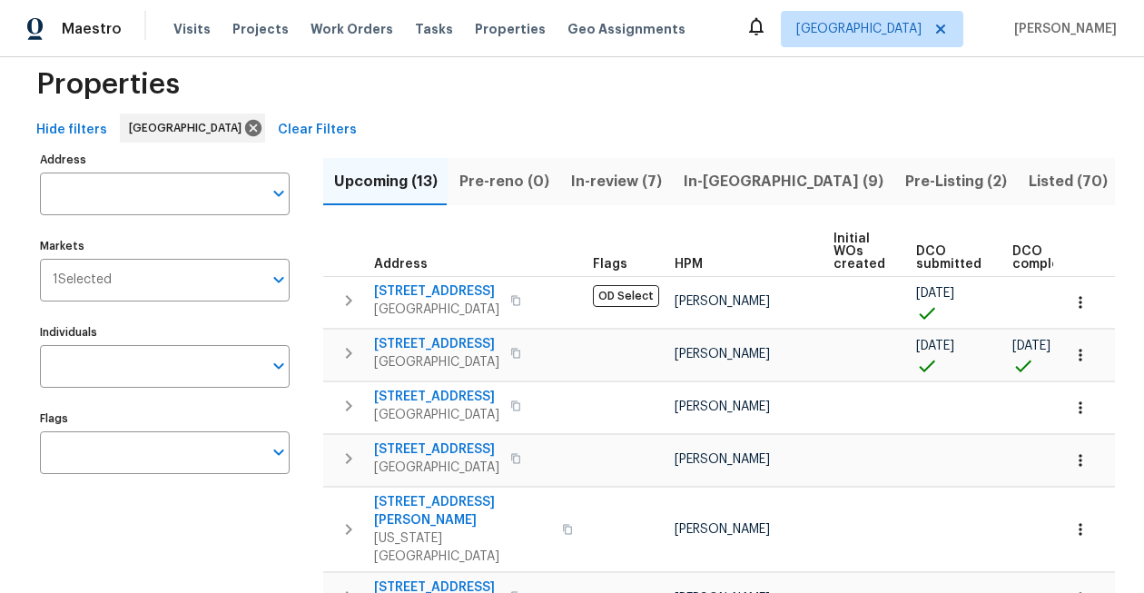
click at [638, 181] on span "In-review (7)" at bounding box center [616, 181] width 91 height 25
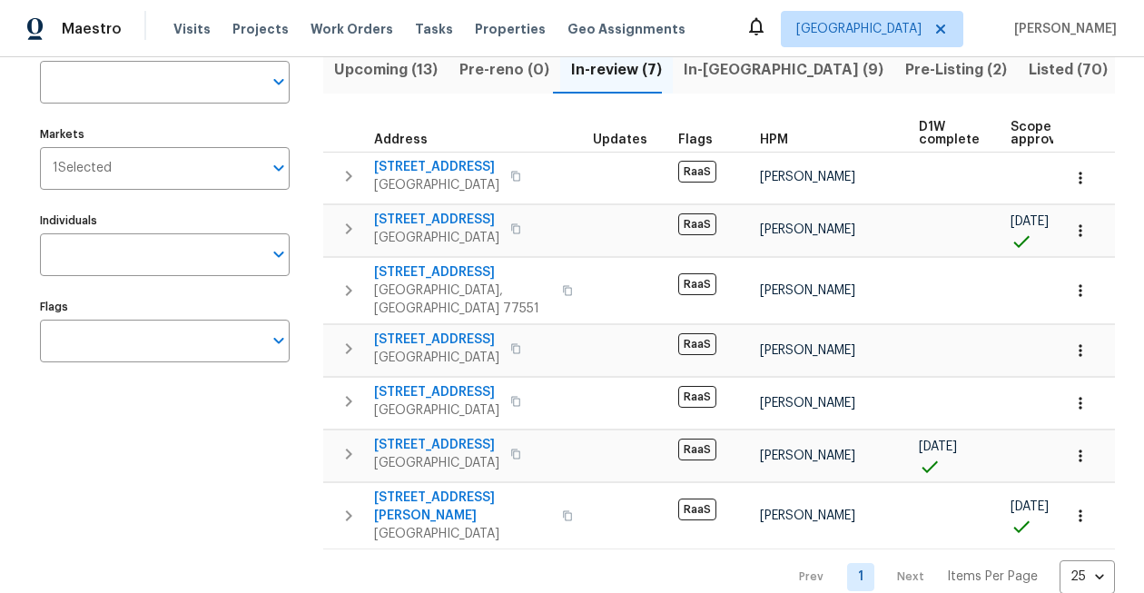
click at [415, 75] on span "Upcoming (13)" at bounding box center [386, 69] width 104 height 25
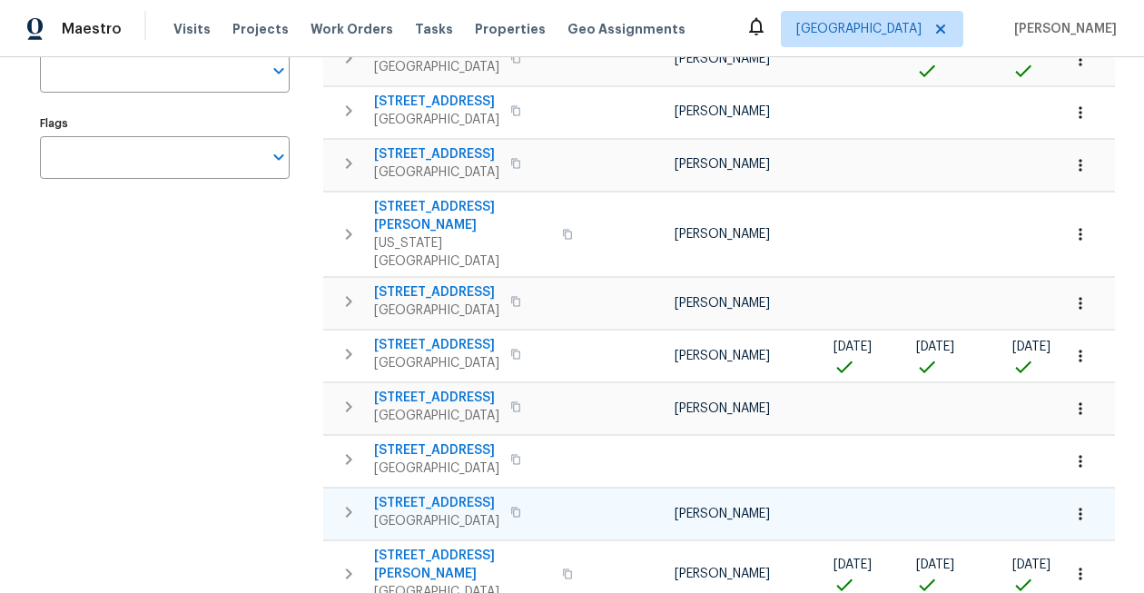
scroll to position [334, 0]
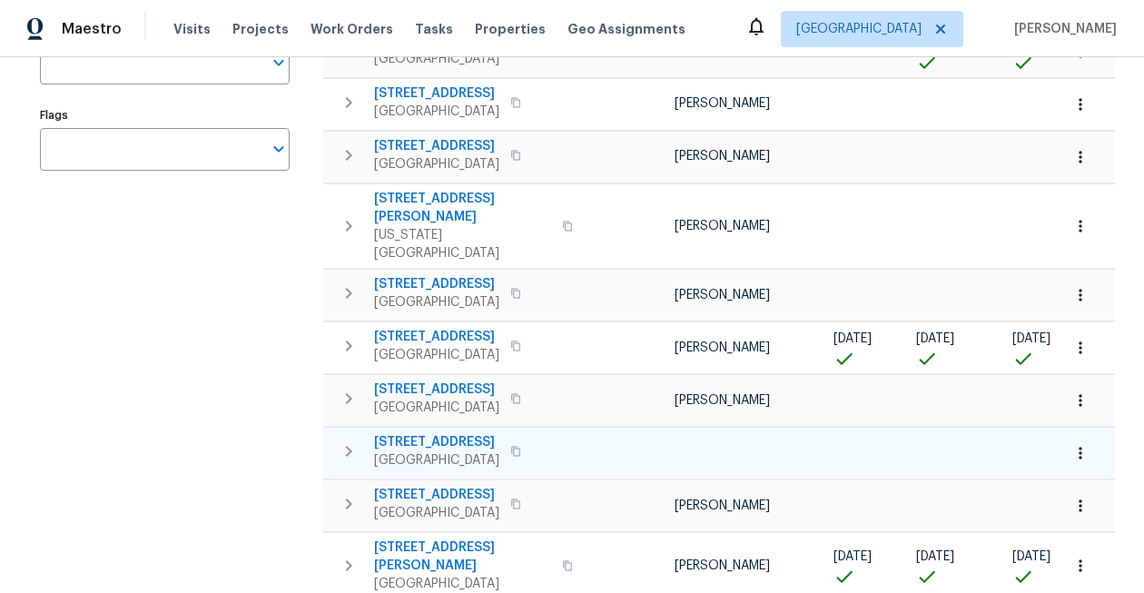
click at [1078, 444] on icon "button" at bounding box center [1080, 453] width 18 height 18
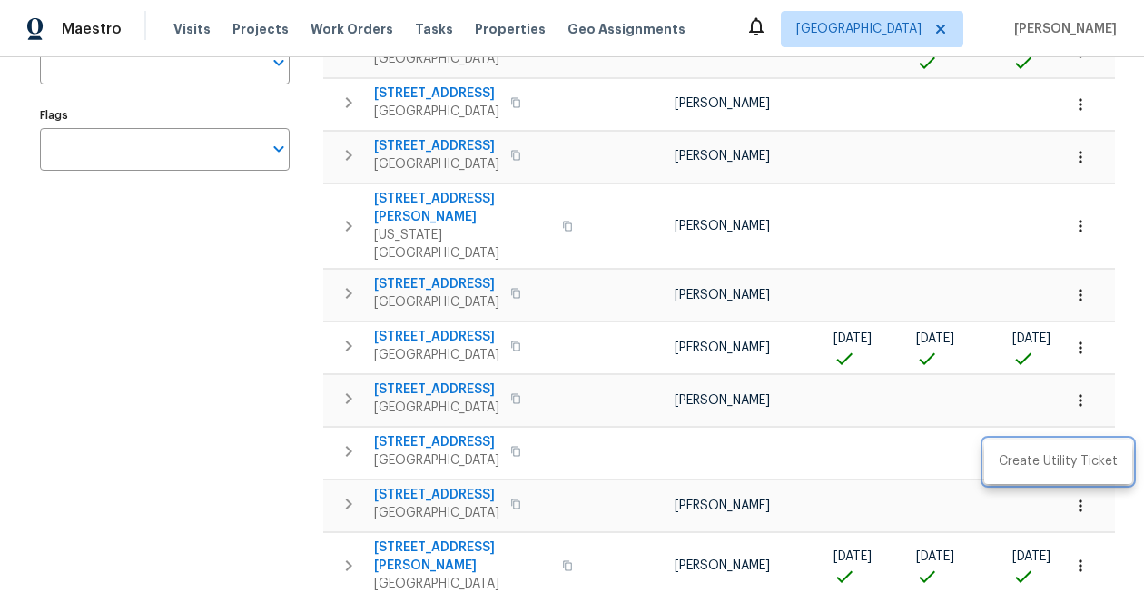
click at [797, 398] on div at bounding box center [572, 296] width 1144 height 593
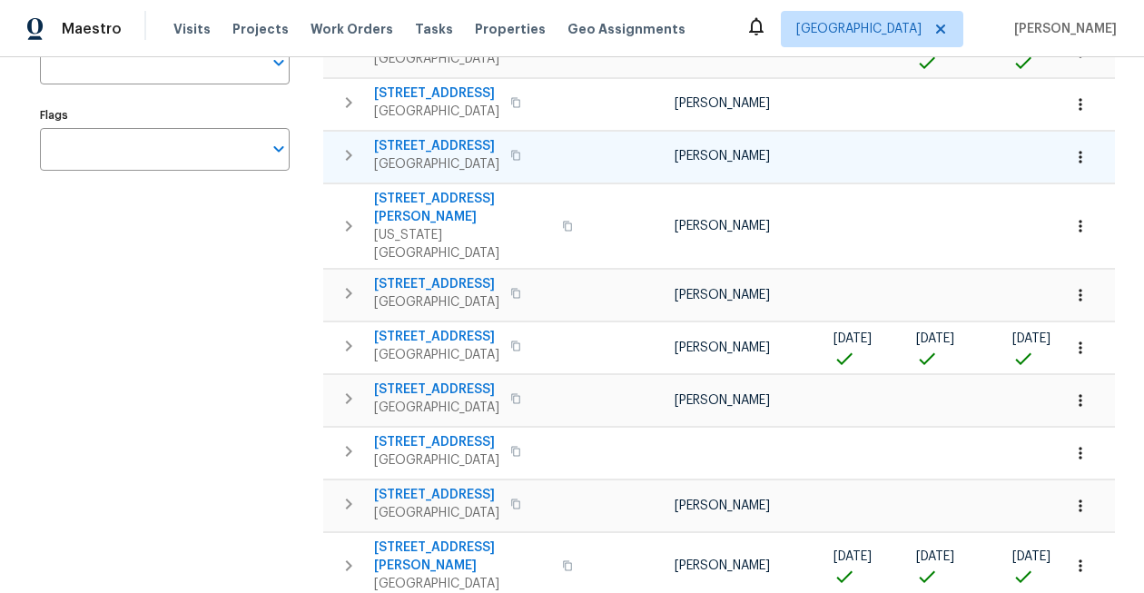
click at [430, 145] on span "[STREET_ADDRESS]" at bounding box center [436, 146] width 125 height 18
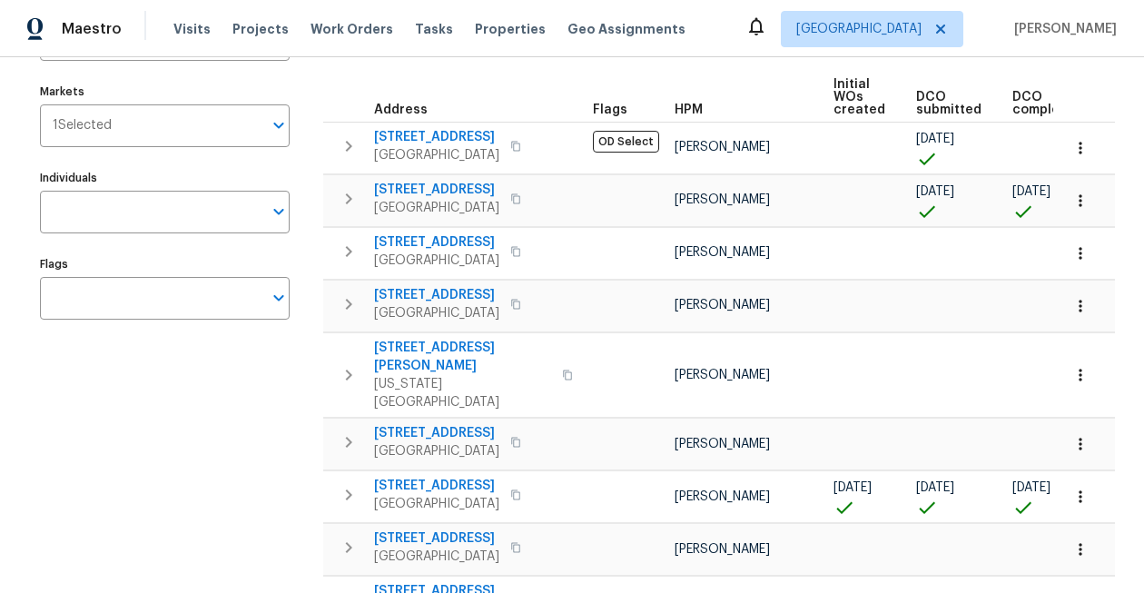
scroll to position [0, 0]
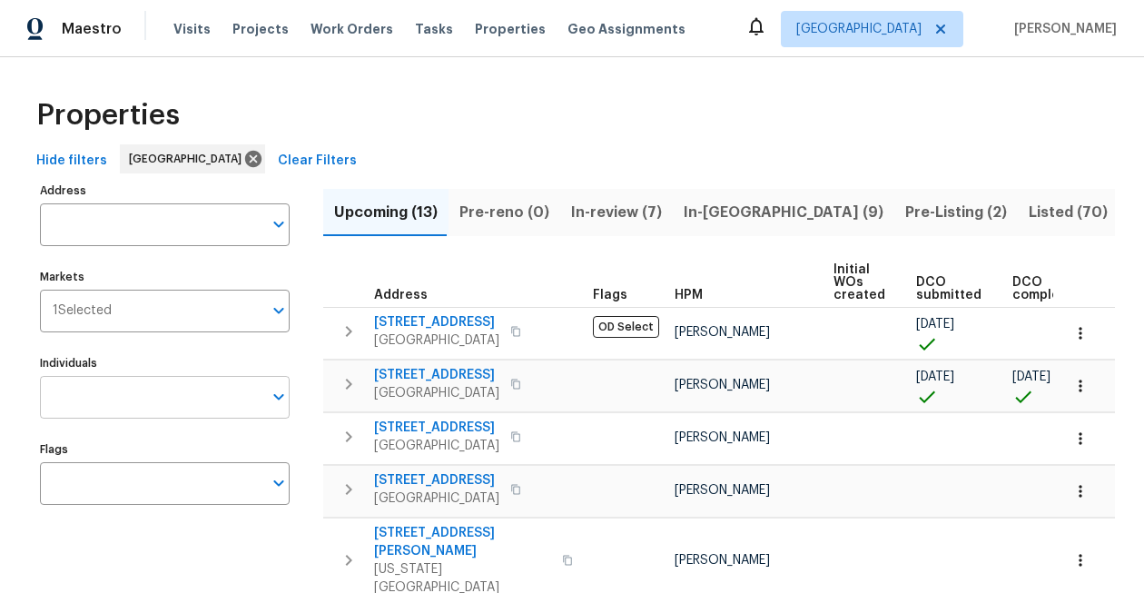
click at [102, 399] on input "Individuals" at bounding box center [151, 397] width 222 height 43
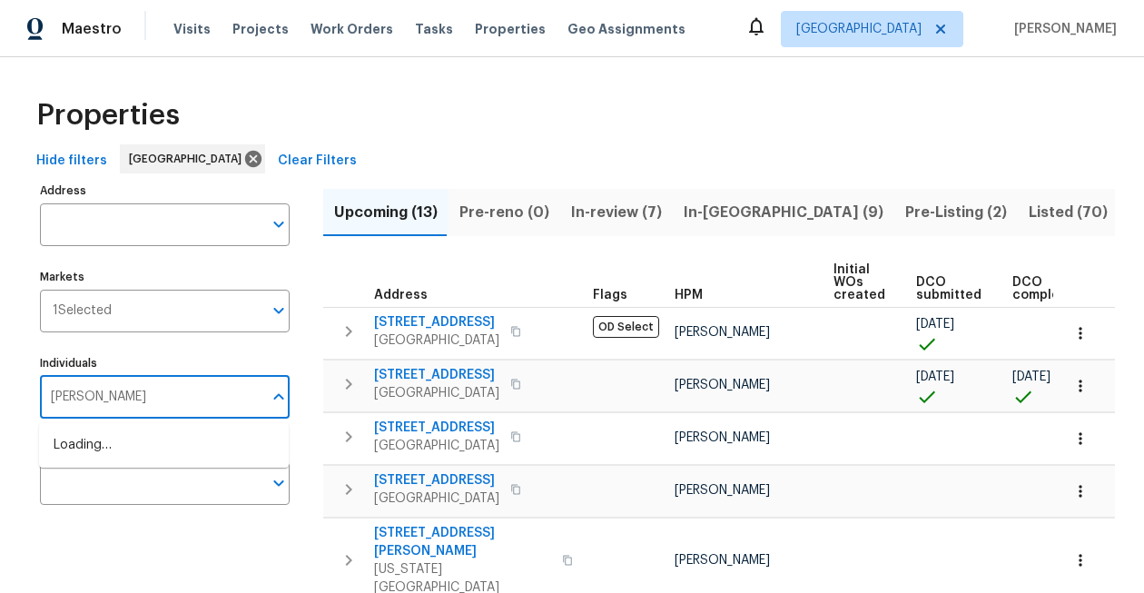
type input "stephen lacy"
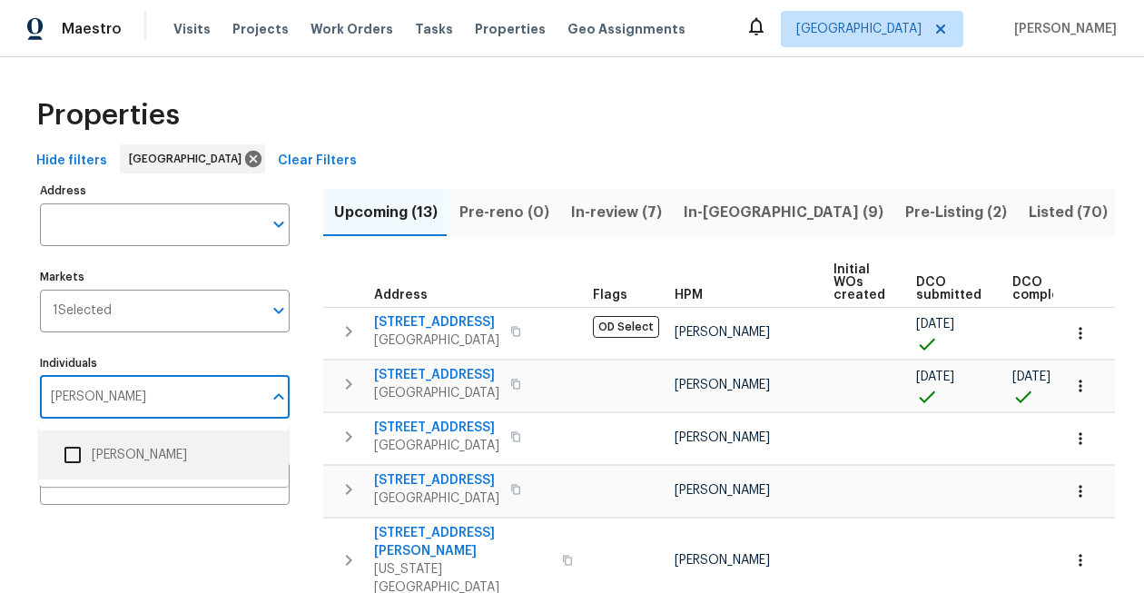
click at [72, 458] on input "checkbox" at bounding box center [73, 455] width 38 height 38
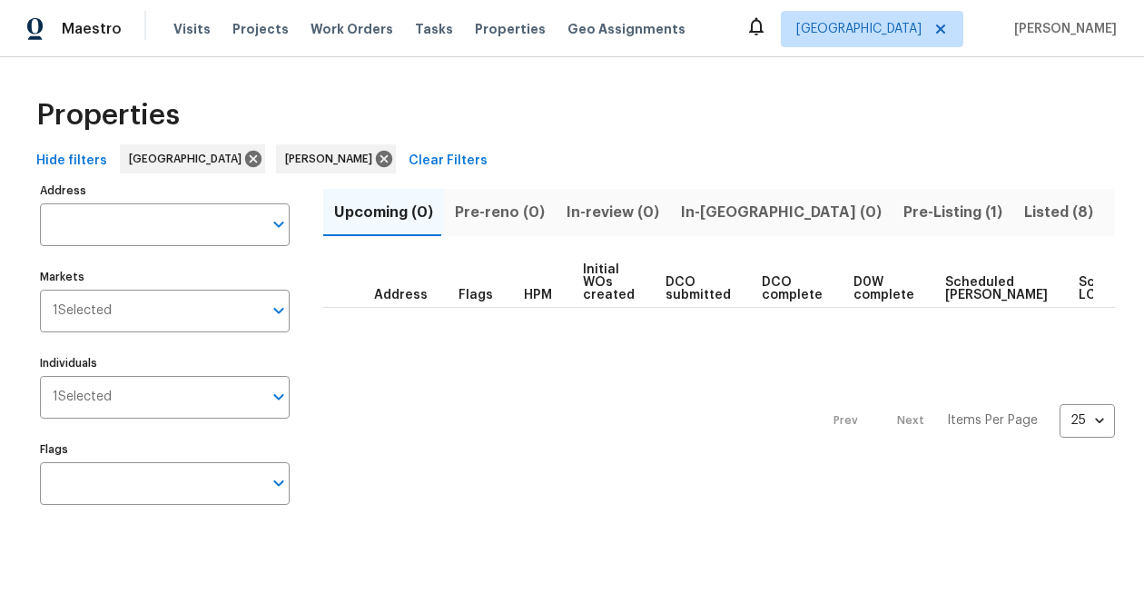
click at [525, 97] on div "Properties" at bounding box center [572, 115] width 1086 height 58
click at [903, 213] on span "Pre-Listing (1)" at bounding box center [952, 212] width 99 height 25
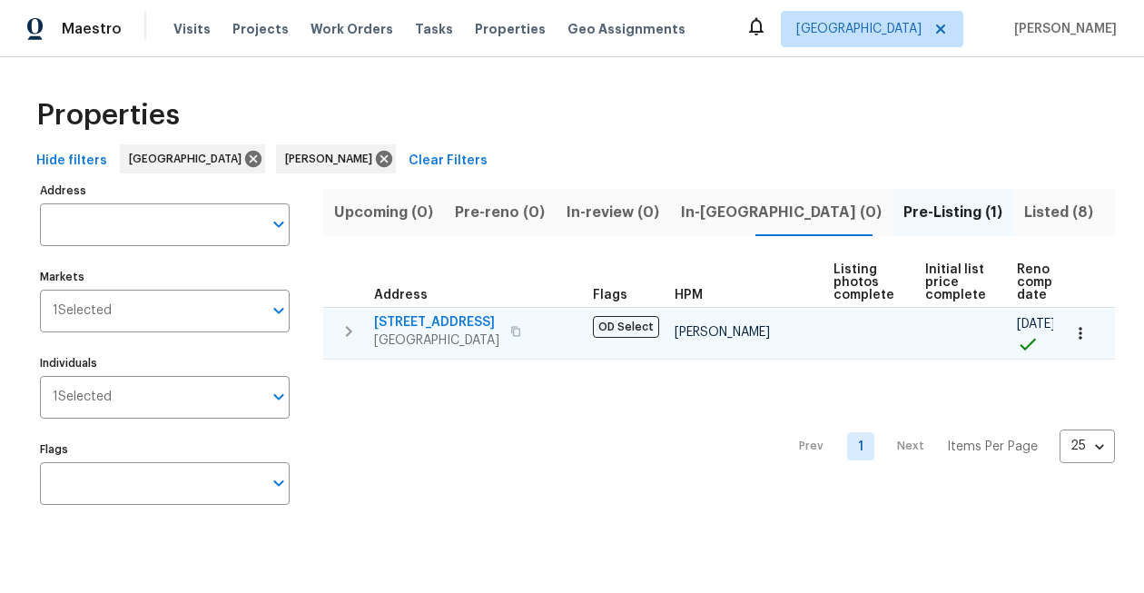
click at [461, 323] on span "1571 Mission Springs Dr" at bounding box center [436, 322] width 125 height 18
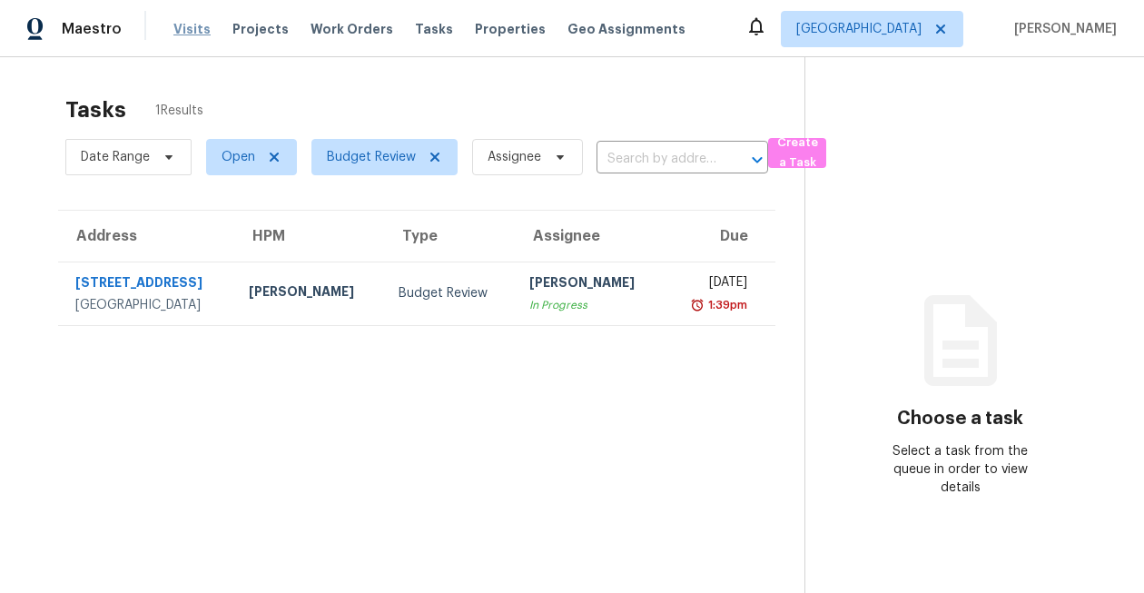
click at [195, 26] on span "Visits" at bounding box center [191, 29] width 37 height 18
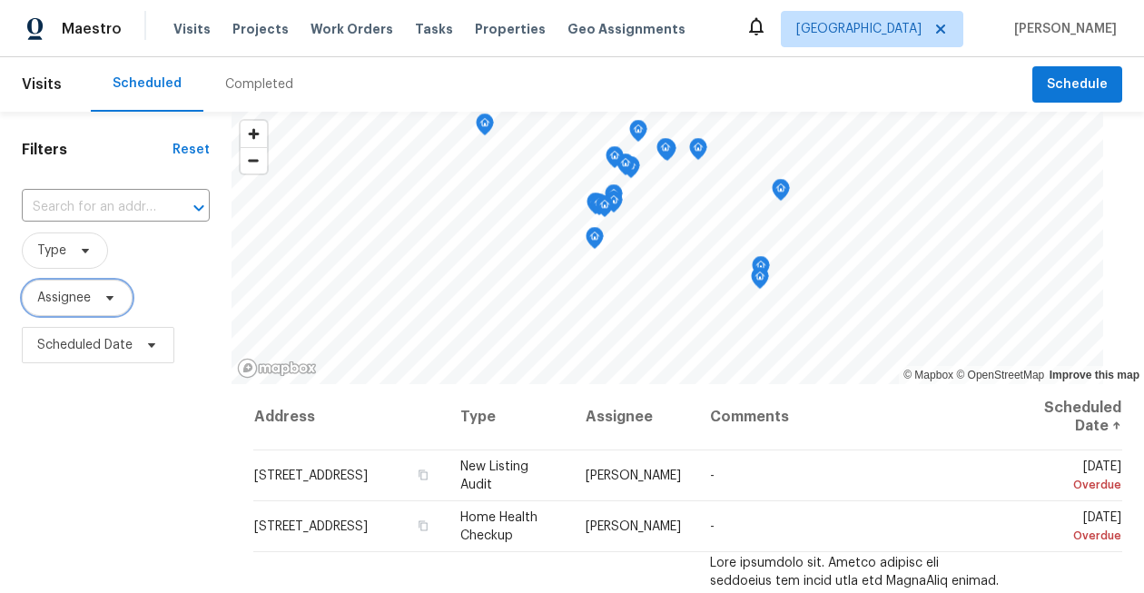
click at [76, 298] on span "Assignee" at bounding box center [64, 298] width 54 height 18
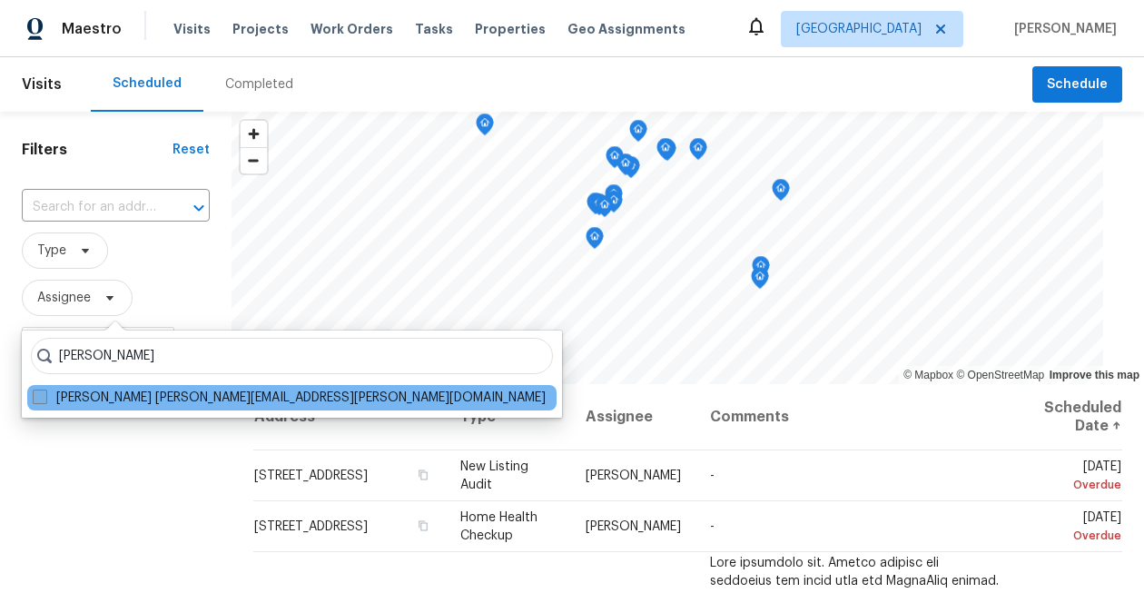
type input "[PERSON_NAME]"
click at [46, 393] on span at bounding box center [40, 396] width 15 height 15
click at [44, 393] on input "[PERSON_NAME] [PERSON_NAME][EMAIL_ADDRESS][PERSON_NAME][DOMAIN_NAME]" at bounding box center [39, 395] width 12 height 12
checkbox input "true"
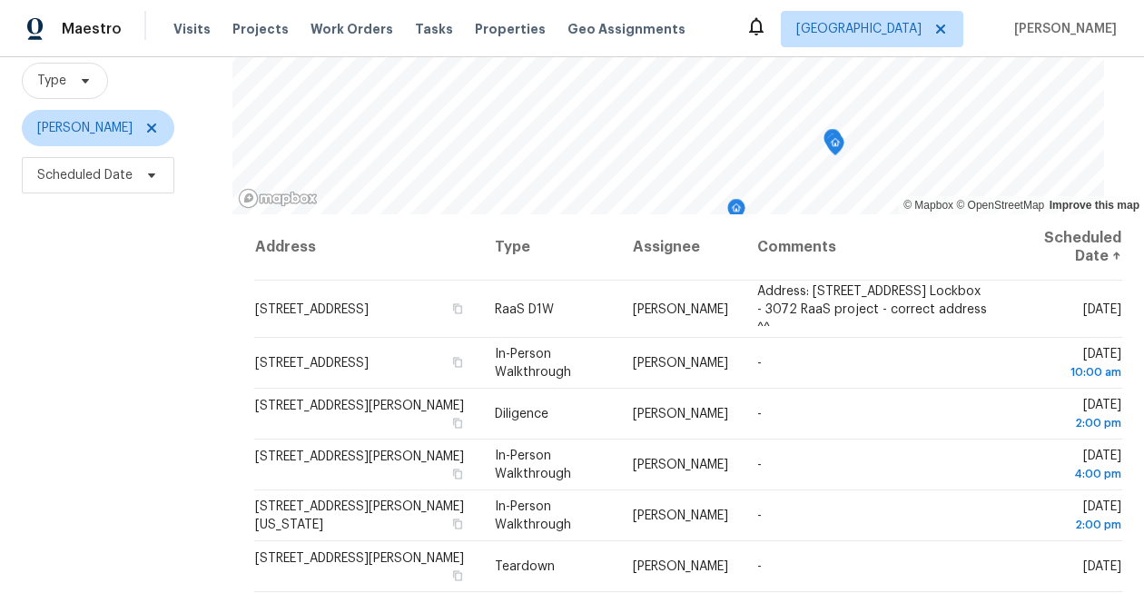
scroll to position [169, 0]
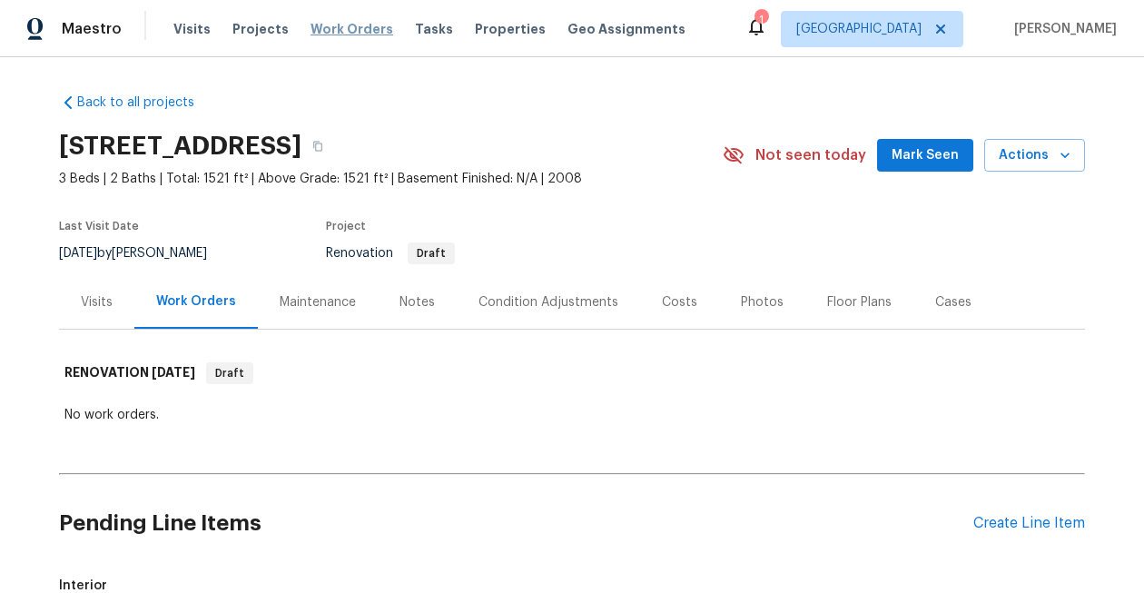
click at [332, 26] on span "Work Orders" at bounding box center [352, 29] width 83 height 18
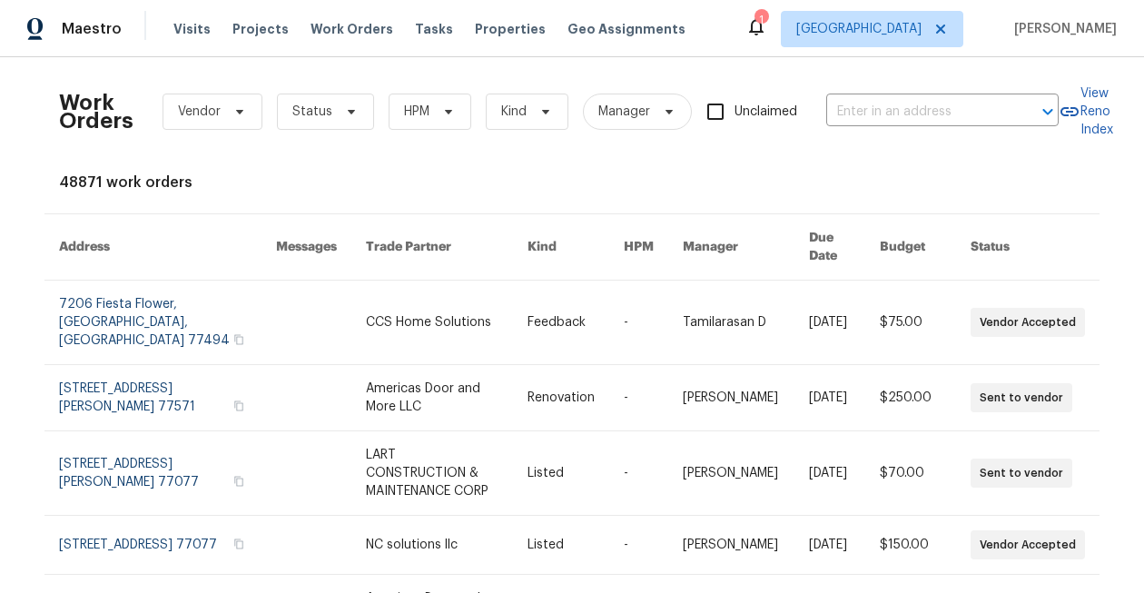
click at [872, 126] on div "Work Orders Vendor Status HPM Kind Manager Unclaimed ​" at bounding box center [559, 112] width 1000 height 80
click at [872, 118] on input "text" at bounding box center [917, 112] width 182 height 28
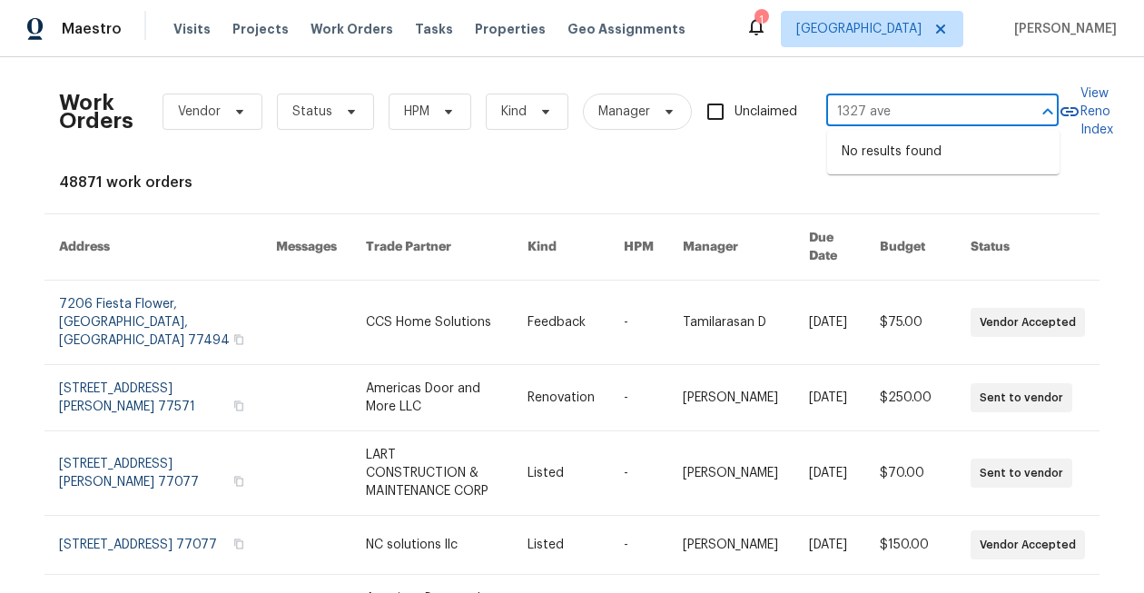
type input "1327 ave"
type input "1327 33"
click at [268, 35] on span "Projects" at bounding box center [260, 29] width 56 height 18
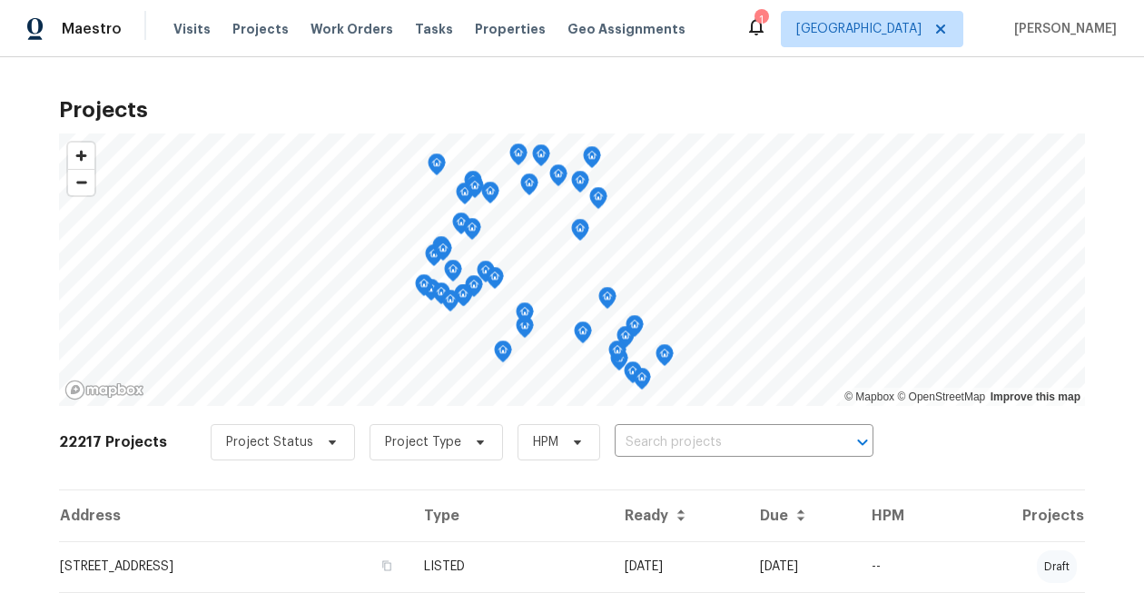
click at [686, 440] on input "text" at bounding box center [719, 443] width 208 height 28
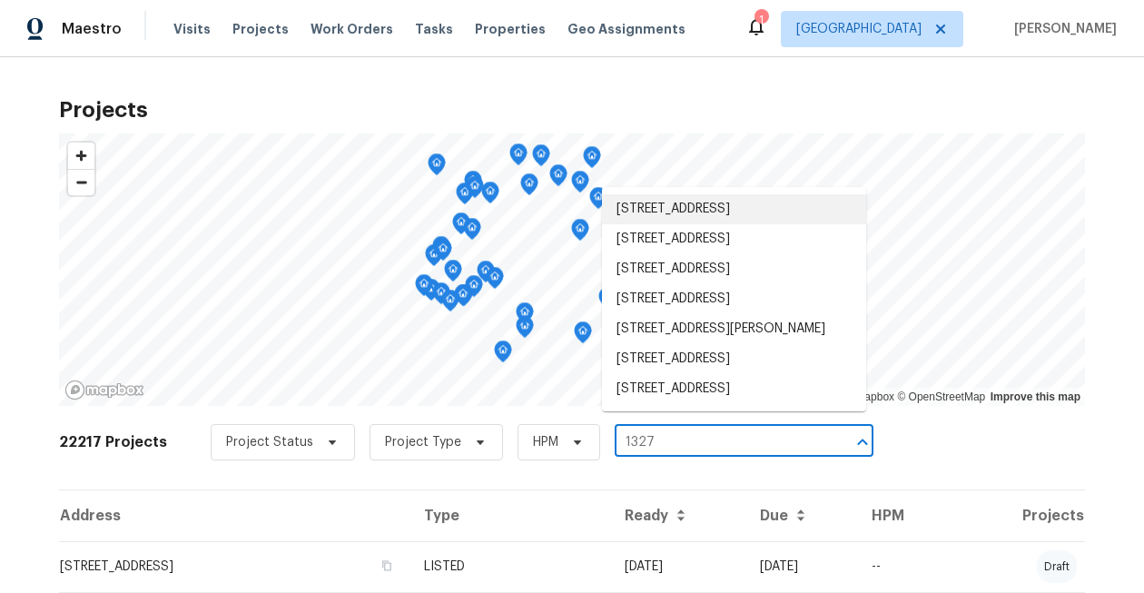
type input "1327"
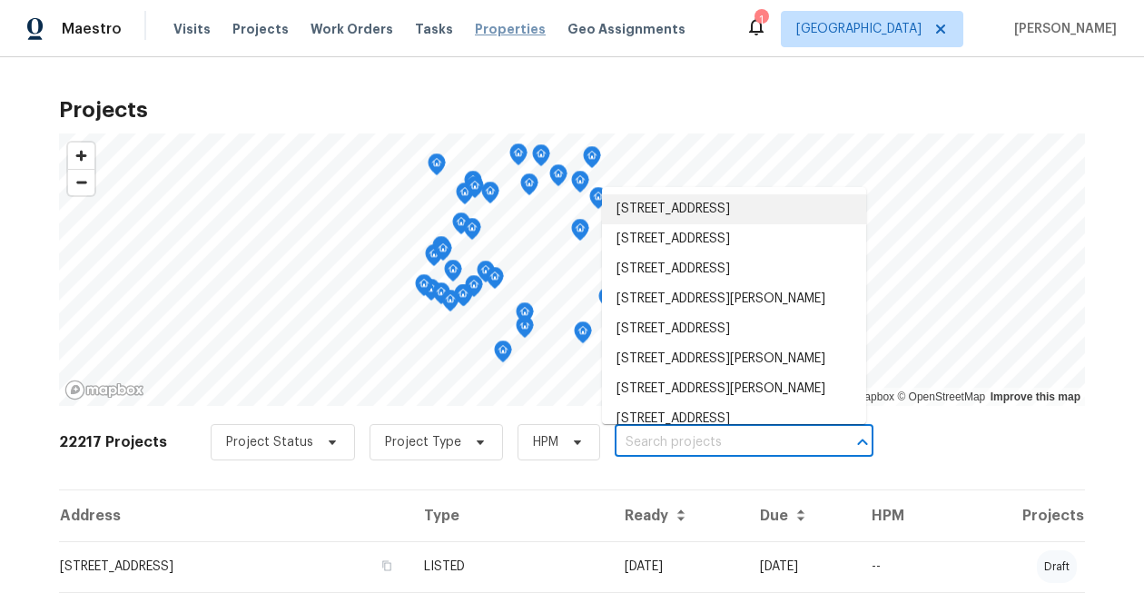
click at [475, 33] on span "Properties" at bounding box center [510, 29] width 71 height 18
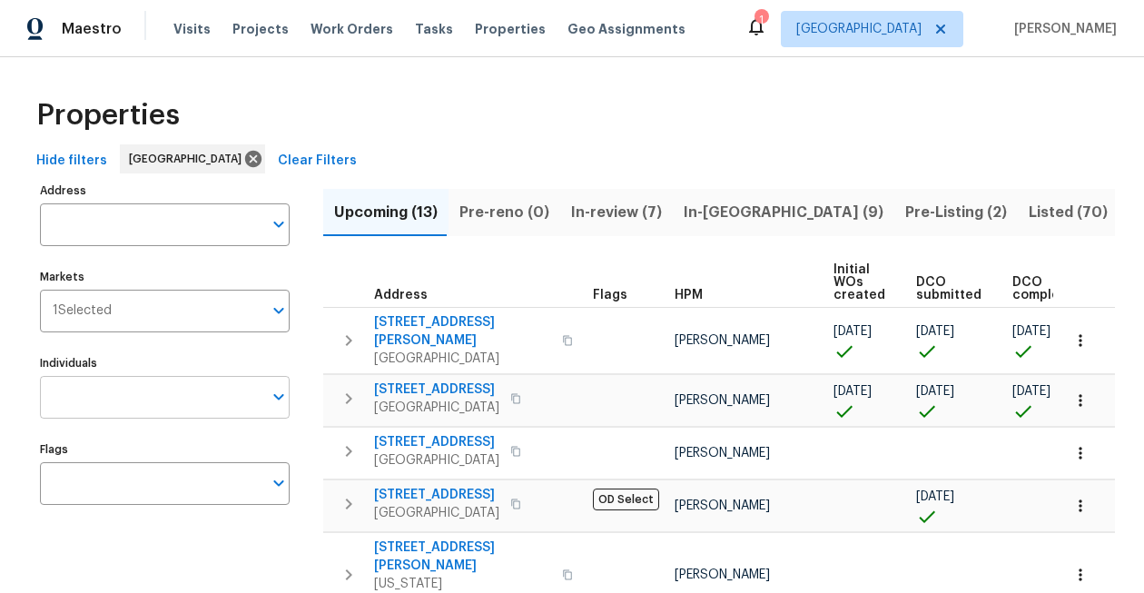
click at [133, 409] on input "Individuals" at bounding box center [151, 397] width 222 height 43
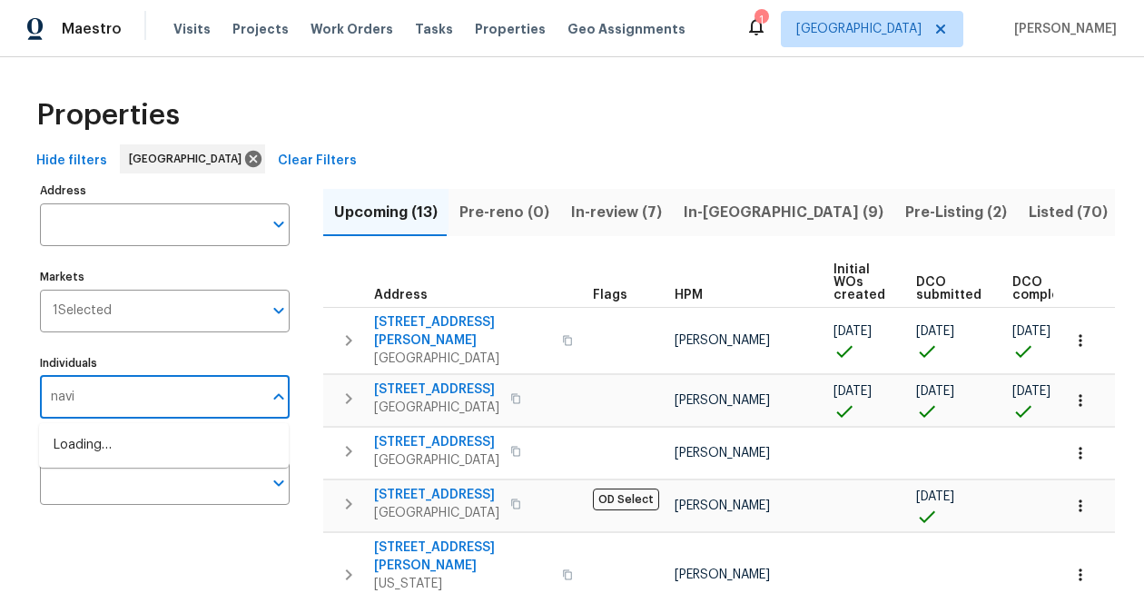
type input "navid"
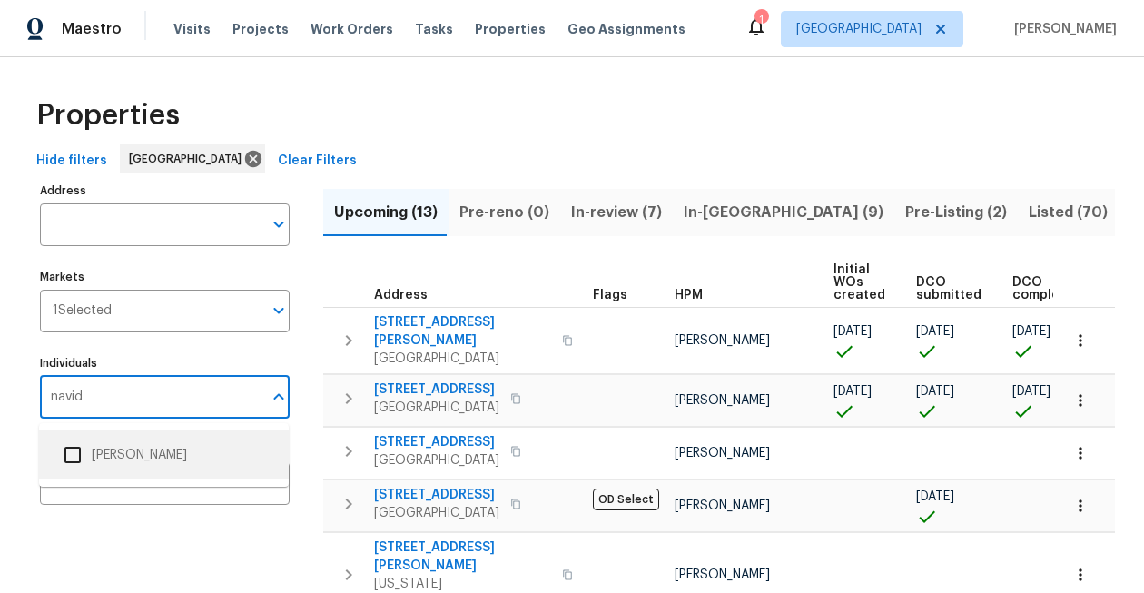
click at [74, 450] on input "checkbox" at bounding box center [73, 455] width 38 height 38
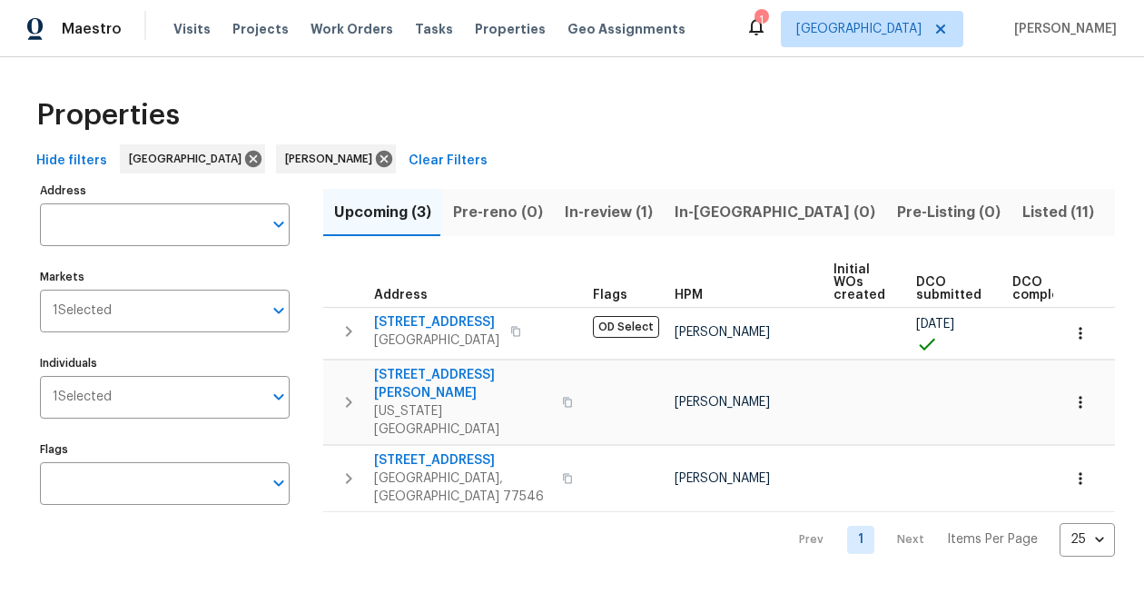
click at [606, 212] on span "In-review (1)" at bounding box center [609, 212] width 88 height 25
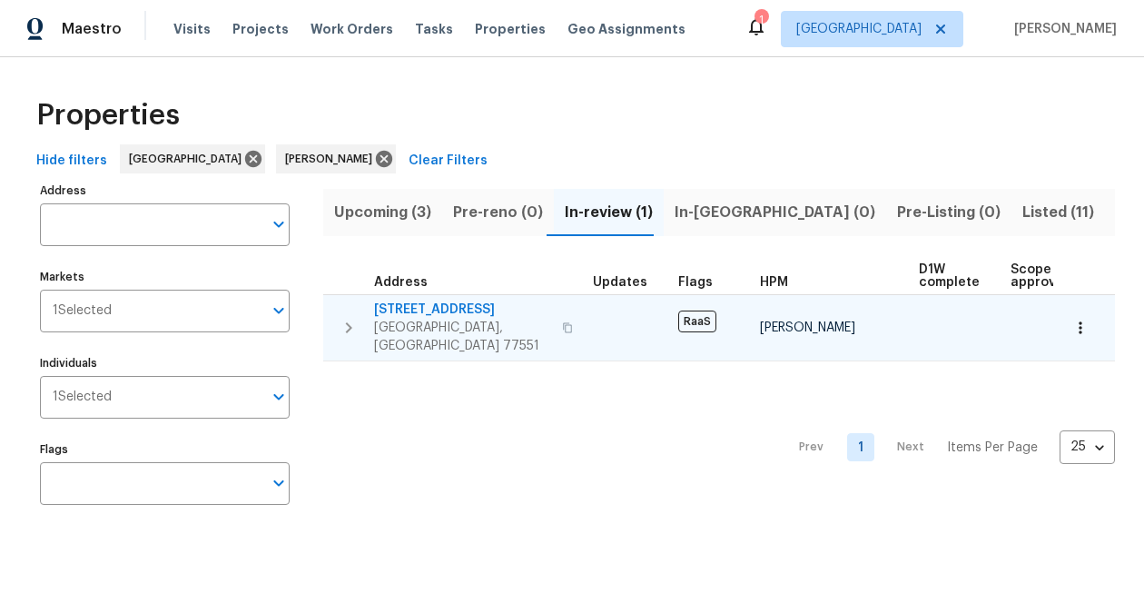
click at [429, 305] on span "5126 Avenue O" at bounding box center [462, 310] width 177 height 18
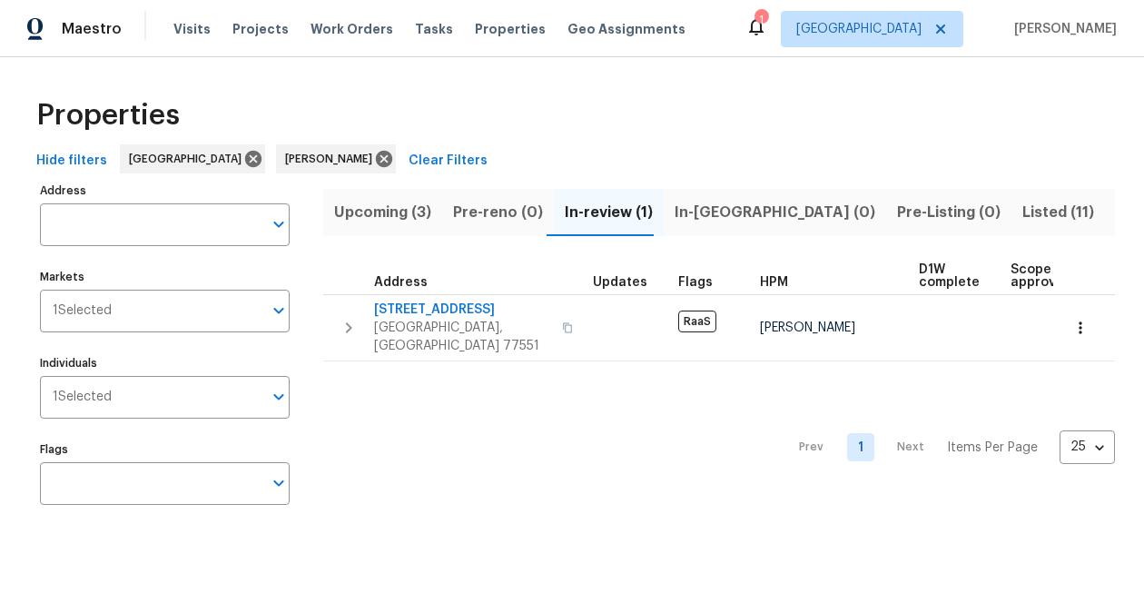
click at [764, 32] on icon at bounding box center [756, 27] width 15 height 18
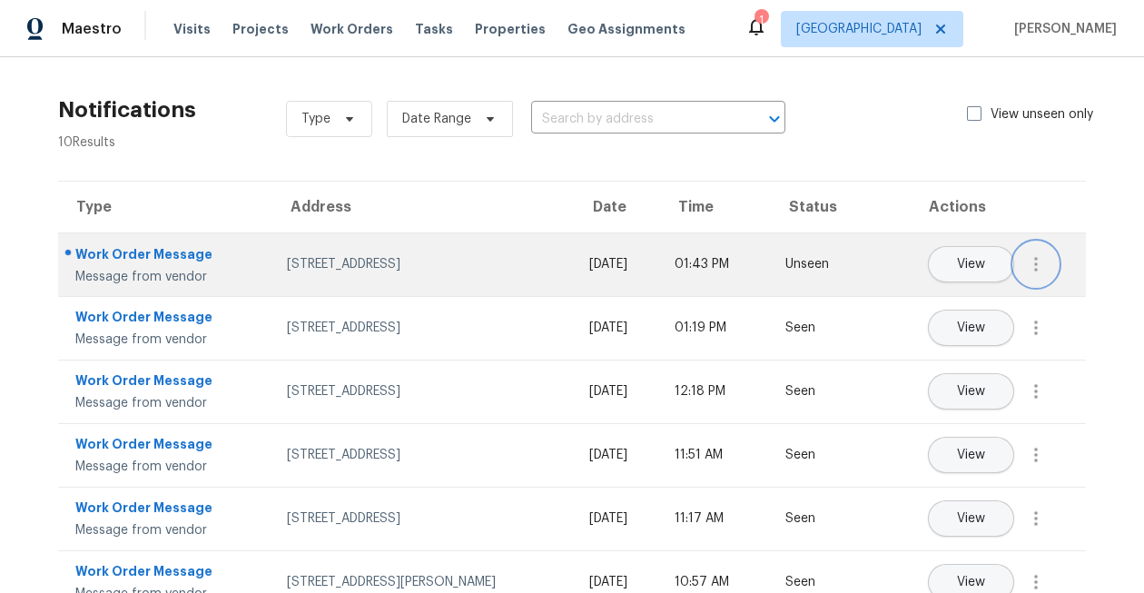
click at [1047, 269] on button "button" at bounding box center [1036, 264] width 44 height 44
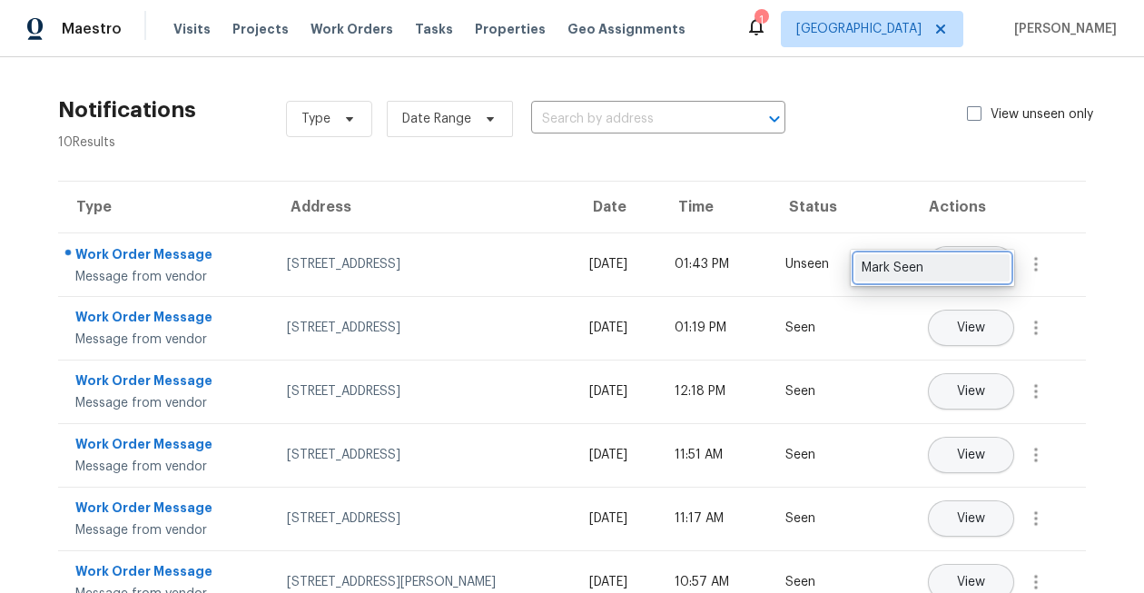
click at [943, 277] on link "Mark Seen" at bounding box center [932, 267] width 154 height 27
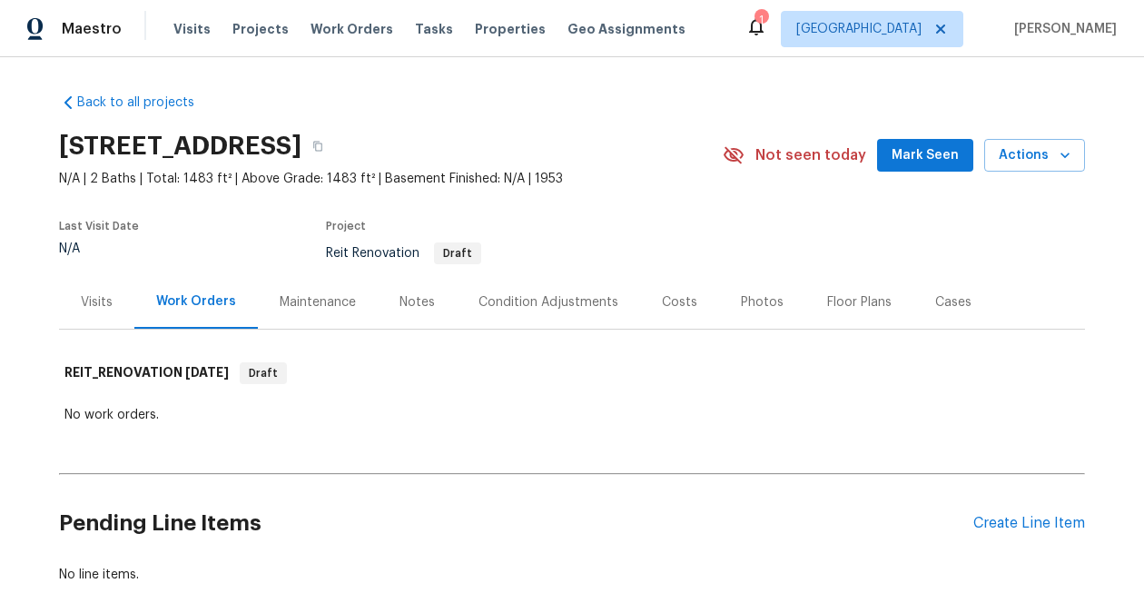
click at [113, 311] on div "Visits" at bounding box center [96, 302] width 75 height 54
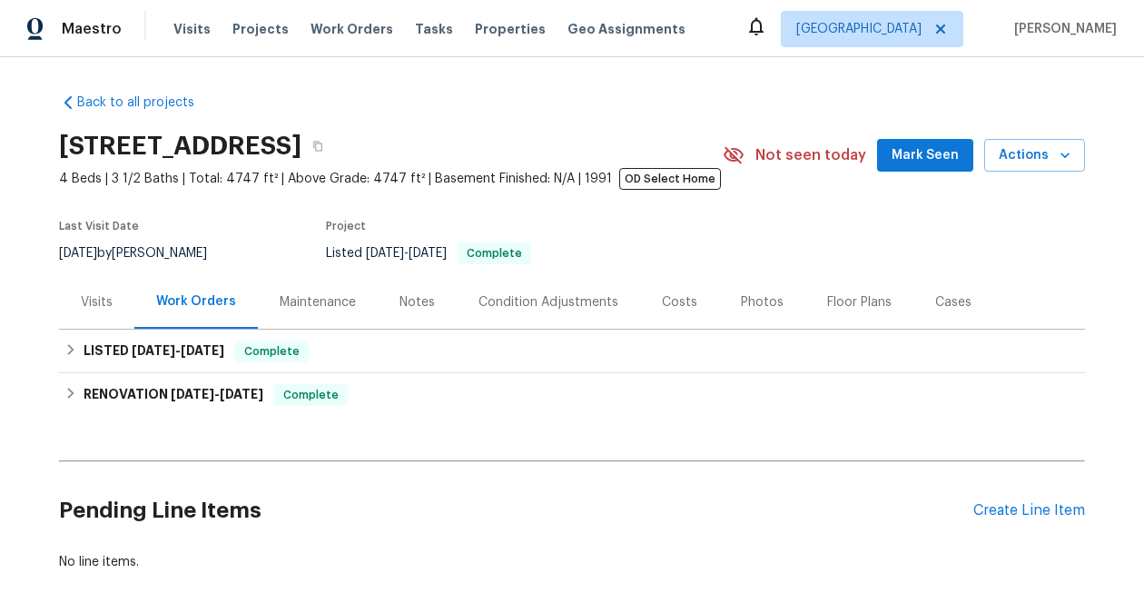
click at [767, 306] on div "Photos" at bounding box center [762, 302] width 43 height 18
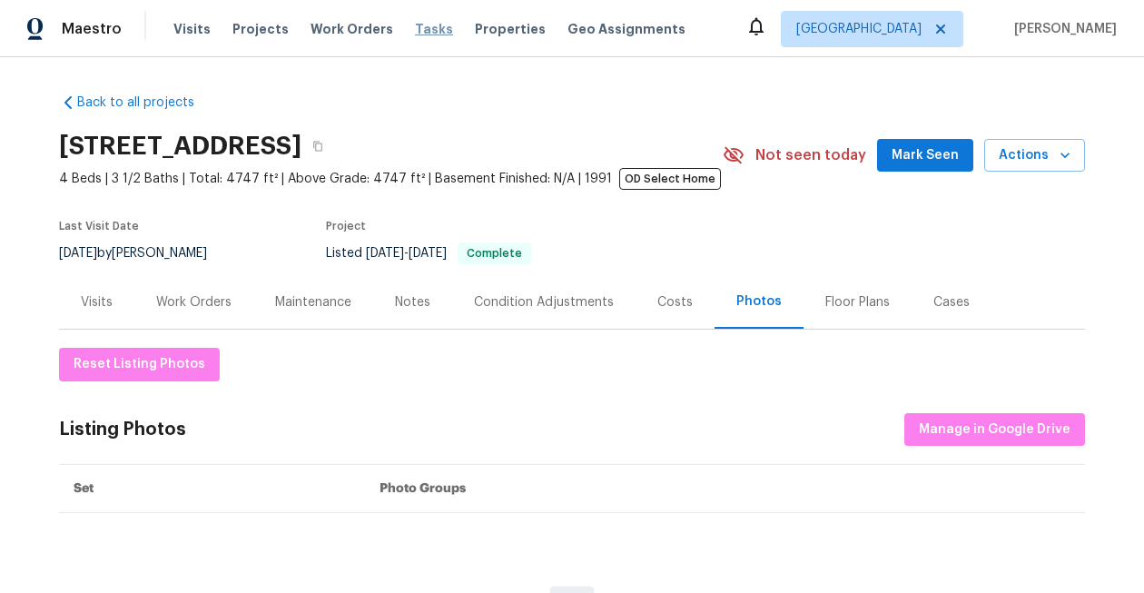
click at [418, 30] on span "Tasks" at bounding box center [434, 29] width 38 height 13
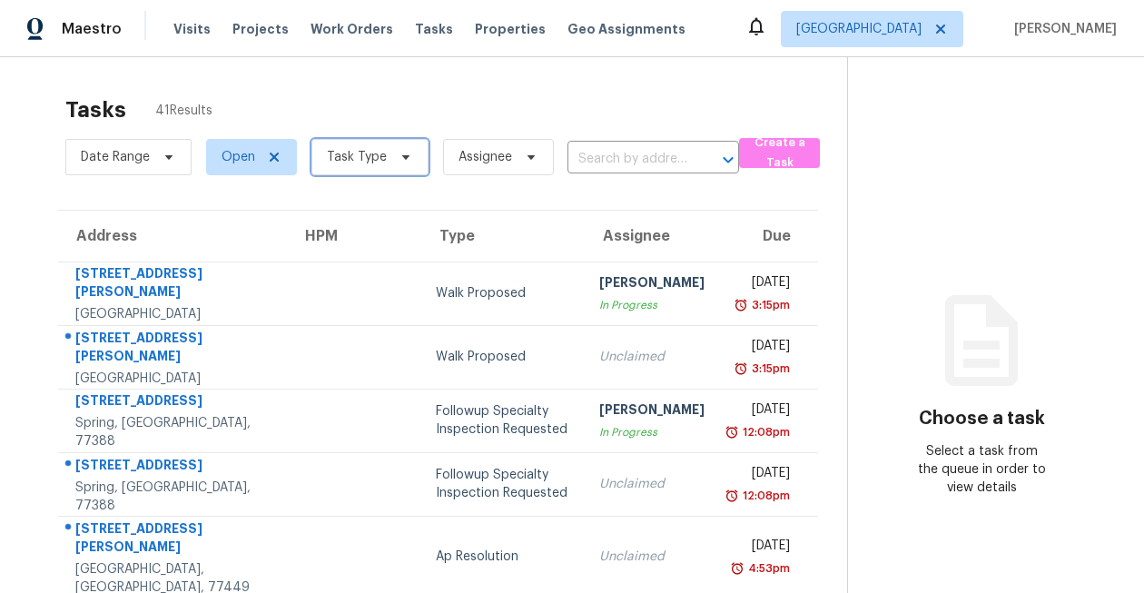
click at [361, 161] on span "Task Type" at bounding box center [357, 157] width 60 height 18
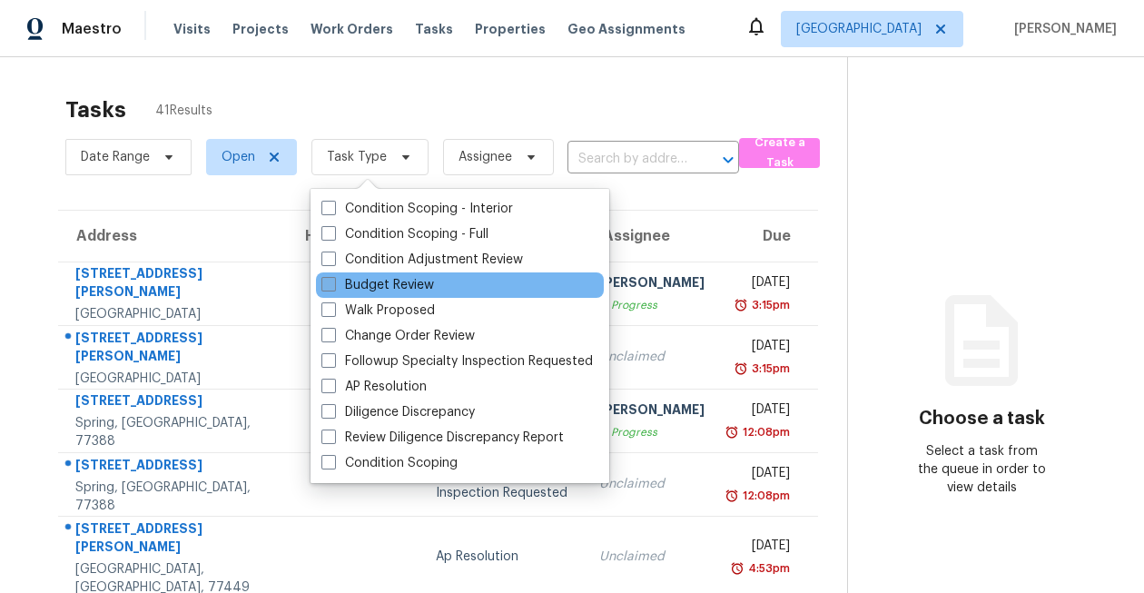
click at [370, 290] on label "Budget Review" at bounding box center [377, 285] width 113 height 18
click at [333, 288] on input "Budget Review" at bounding box center [327, 282] width 12 height 12
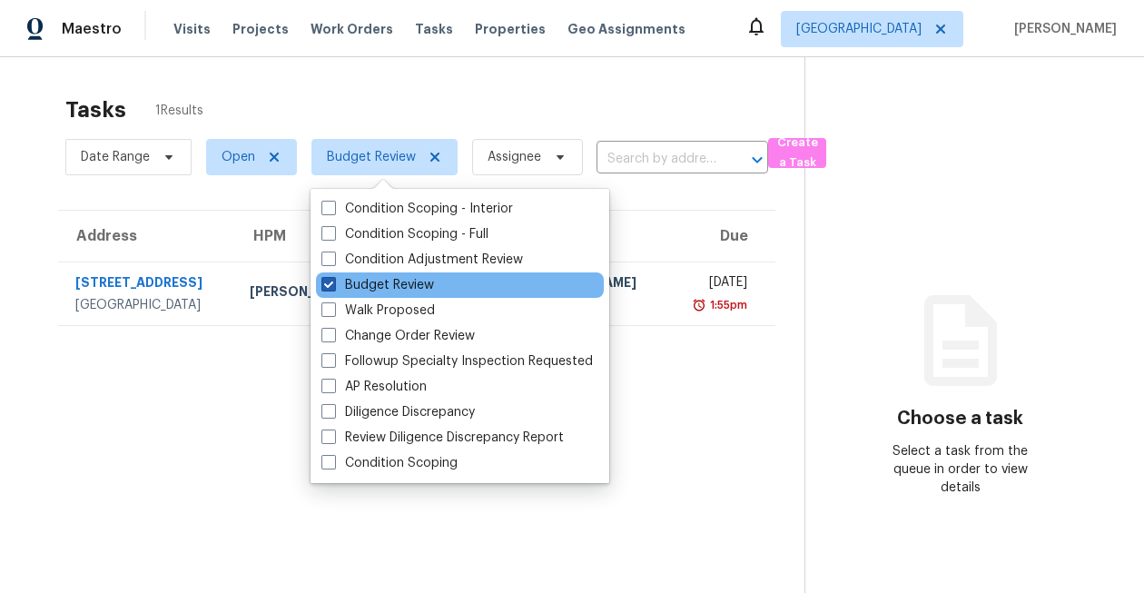
click at [348, 289] on label "Budget Review" at bounding box center [377, 285] width 113 height 18
click at [333, 288] on input "Budget Review" at bounding box center [327, 282] width 12 height 12
checkbox input "false"
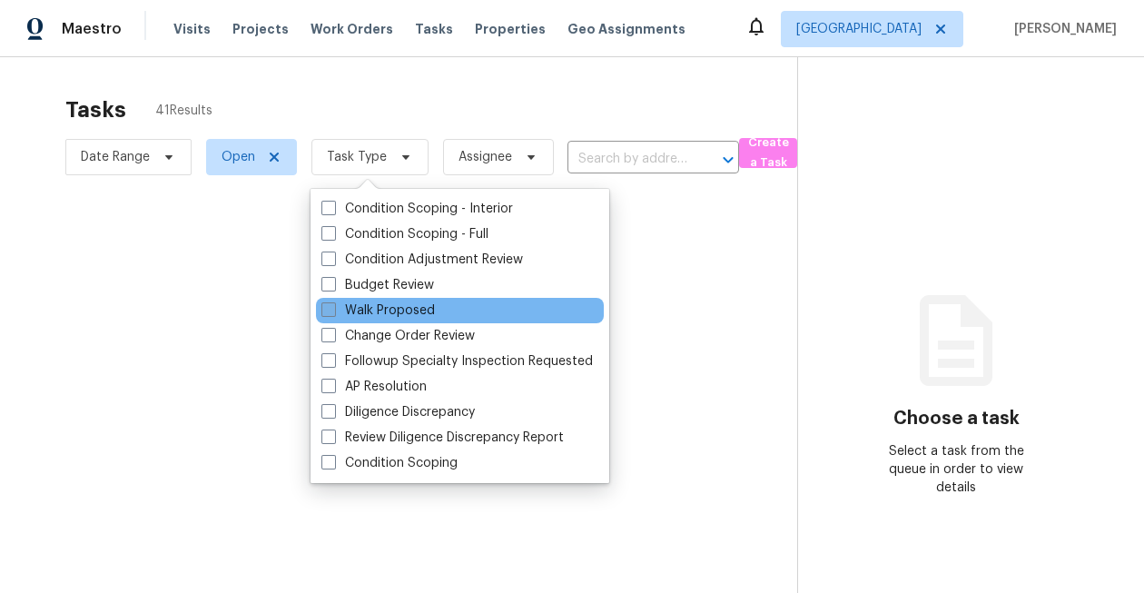
click at [357, 312] on label "Walk Proposed" at bounding box center [377, 310] width 113 height 18
click at [333, 312] on input "Walk Proposed" at bounding box center [327, 307] width 12 height 12
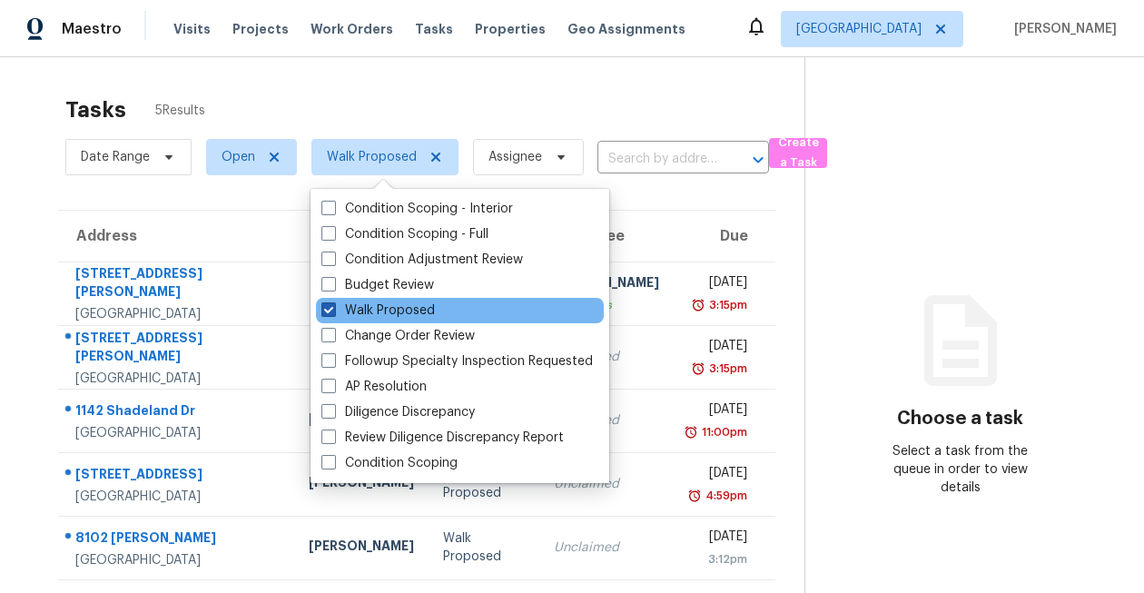
click at [357, 312] on label "Walk Proposed" at bounding box center [377, 310] width 113 height 18
click at [333, 312] on input "Walk Proposed" at bounding box center [327, 307] width 12 height 12
checkbox input "false"
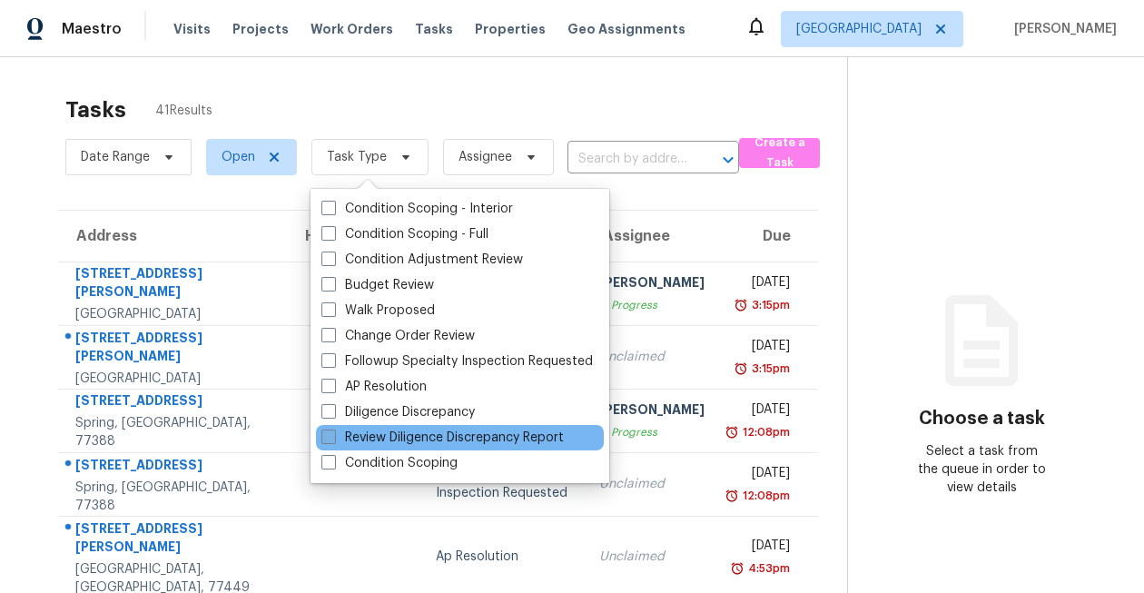
click at [419, 442] on label "Review Diligence Discrepancy Report" at bounding box center [442, 438] width 242 height 18
click at [333, 440] on input "Review Diligence Discrepancy Report" at bounding box center [327, 435] width 12 height 12
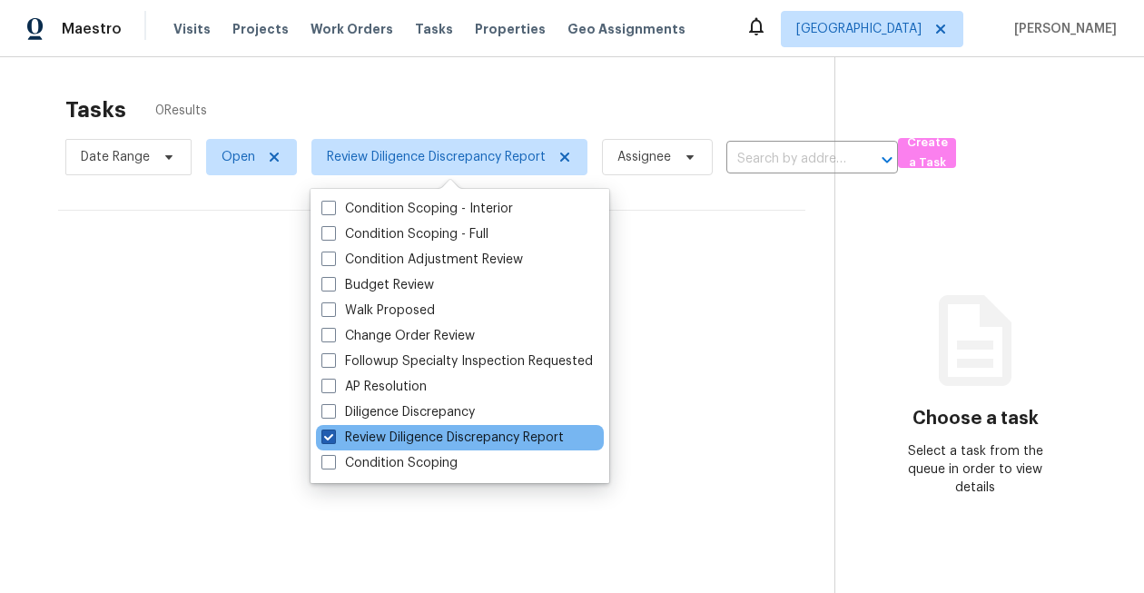
click at [405, 431] on label "Review Diligence Discrepancy Report" at bounding box center [442, 438] width 242 height 18
click at [333, 431] on input "Review Diligence Discrepancy Report" at bounding box center [327, 435] width 12 height 12
checkbox input "false"
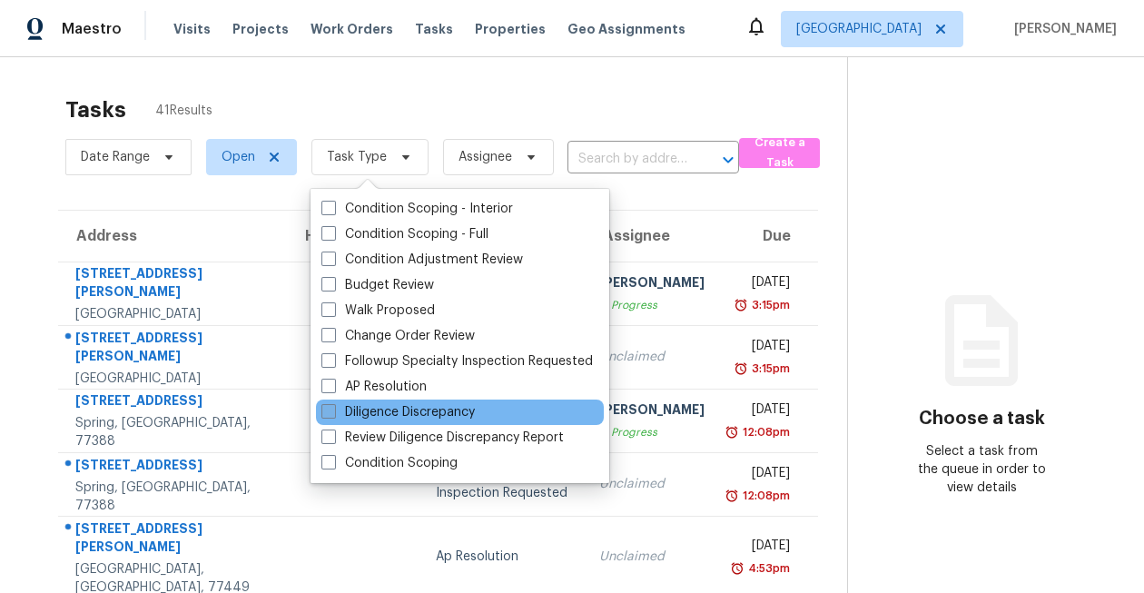
click at [398, 419] on label "Diligence Discrepancy" at bounding box center [397, 412] width 153 height 18
click at [333, 415] on input "Diligence Discrepancy" at bounding box center [327, 409] width 12 height 12
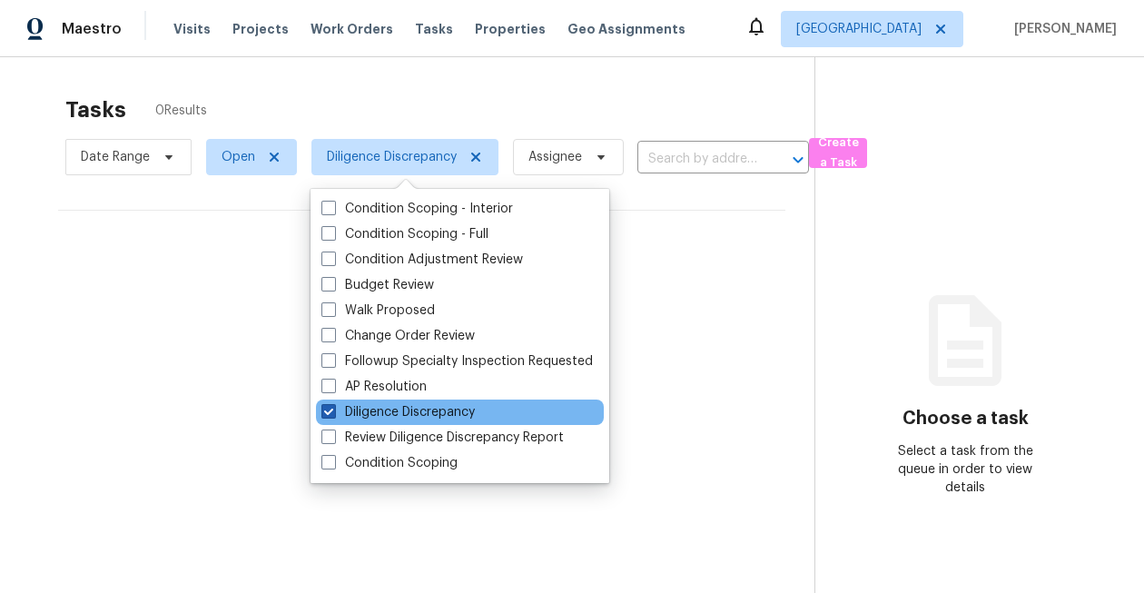
click at [398, 419] on label "Diligence Discrepancy" at bounding box center [397, 412] width 153 height 18
click at [333, 415] on input "Diligence Discrepancy" at bounding box center [327, 409] width 12 height 12
checkbox input "false"
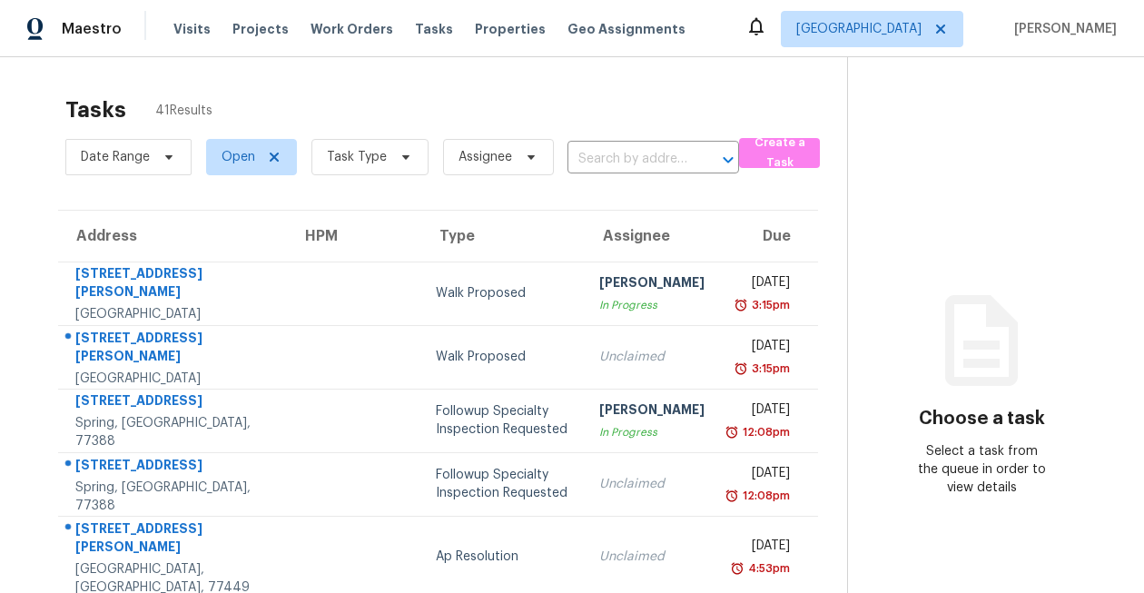
click at [36, 292] on div "Address HPM Type Assignee Due [STREET_ADDRESS][PERSON_NAME] Walk Proposed Seyi …" at bounding box center [438, 563] width 818 height 706
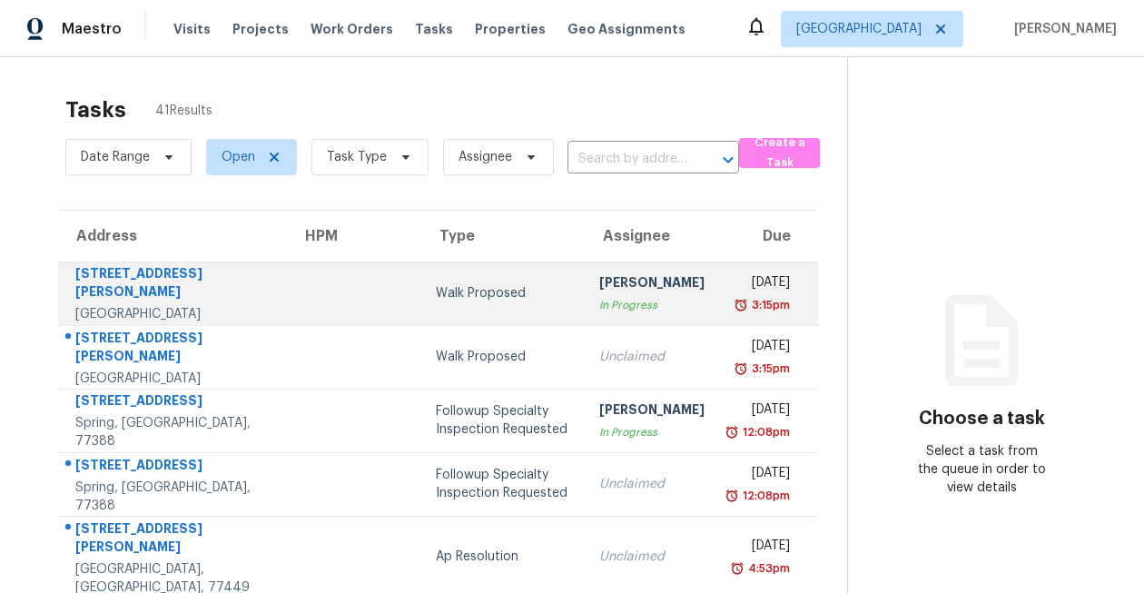
click at [112, 283] on div "[STREET_ADDRESS][PERSON_NAME]" at bounding box center [173, 284] width 197 height 41
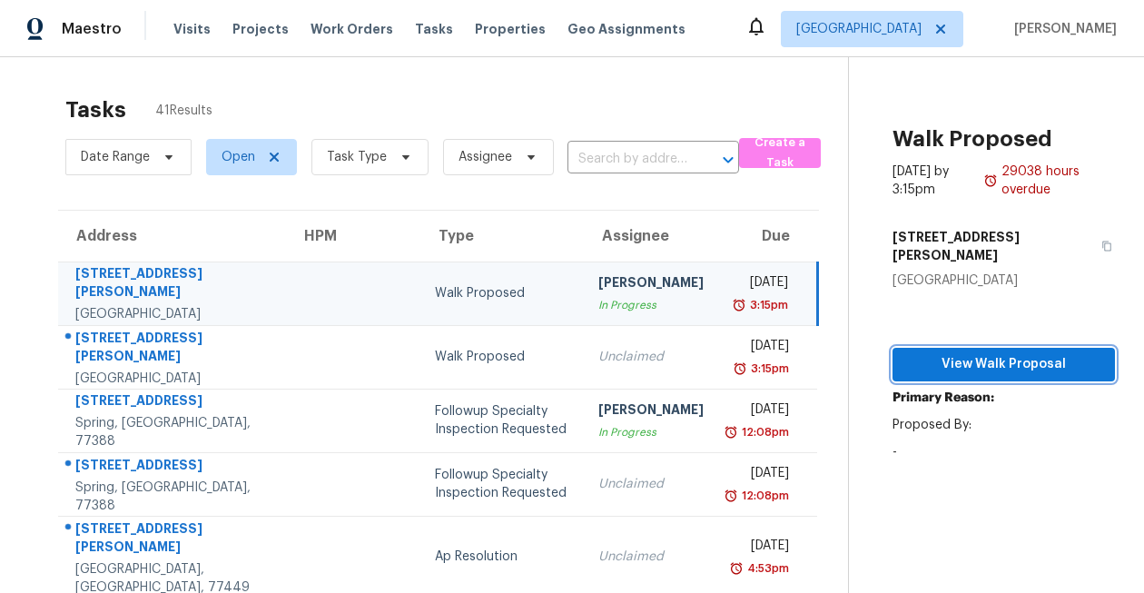
click at [971, 353] on span "View Walk Proposal" at bounding box center [1003, 364] width 193 height 23
